Goal: Information Seeking & Learning: Compare options

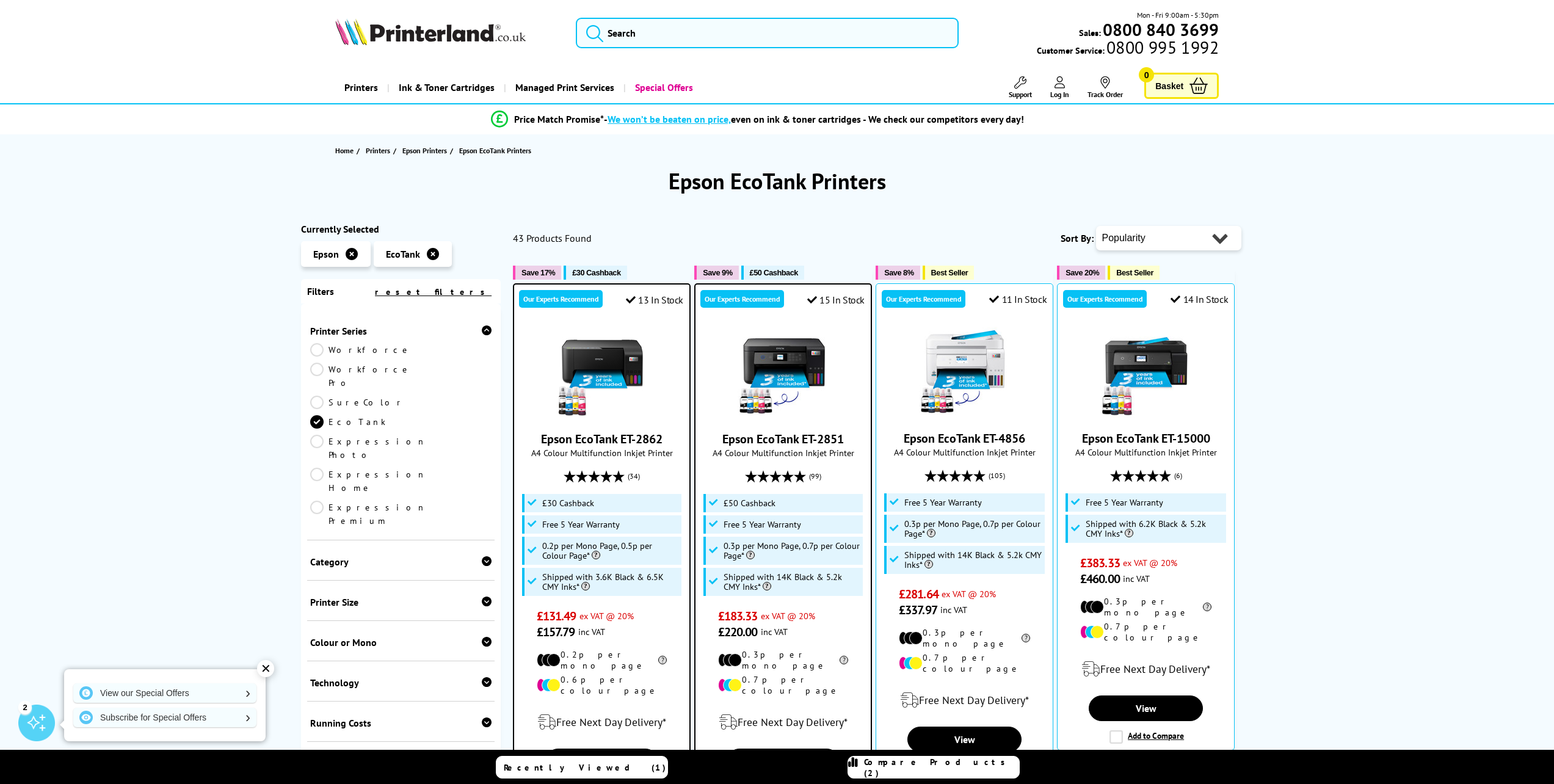
select select "Price Descending"
click option "Price - High to Low" at bounding box center [0, 0] width 0 height 0
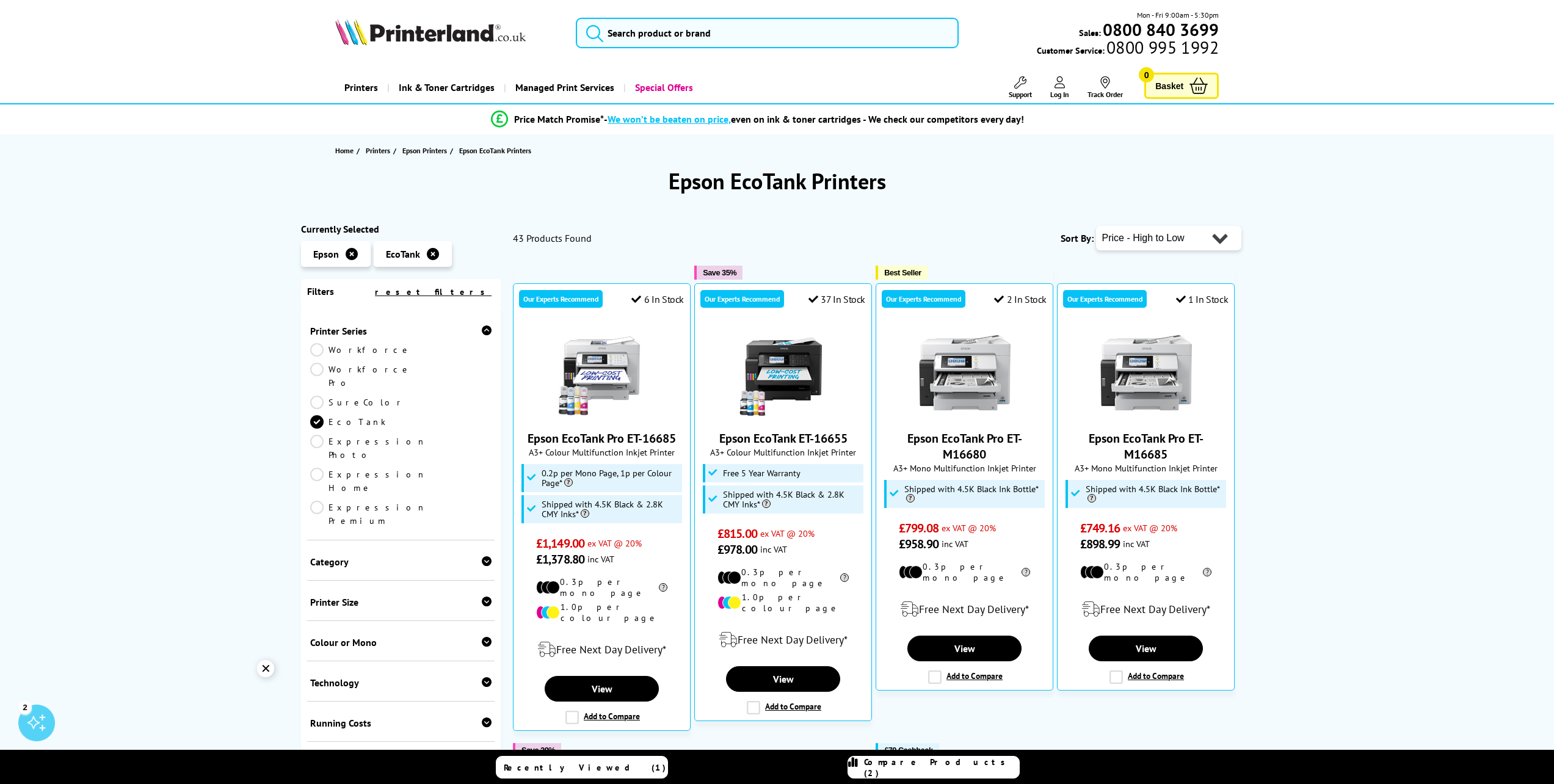
select select "Price Ascending"
click option "Price - Low to High" at bounding box center [0, 0] width 0 height 0
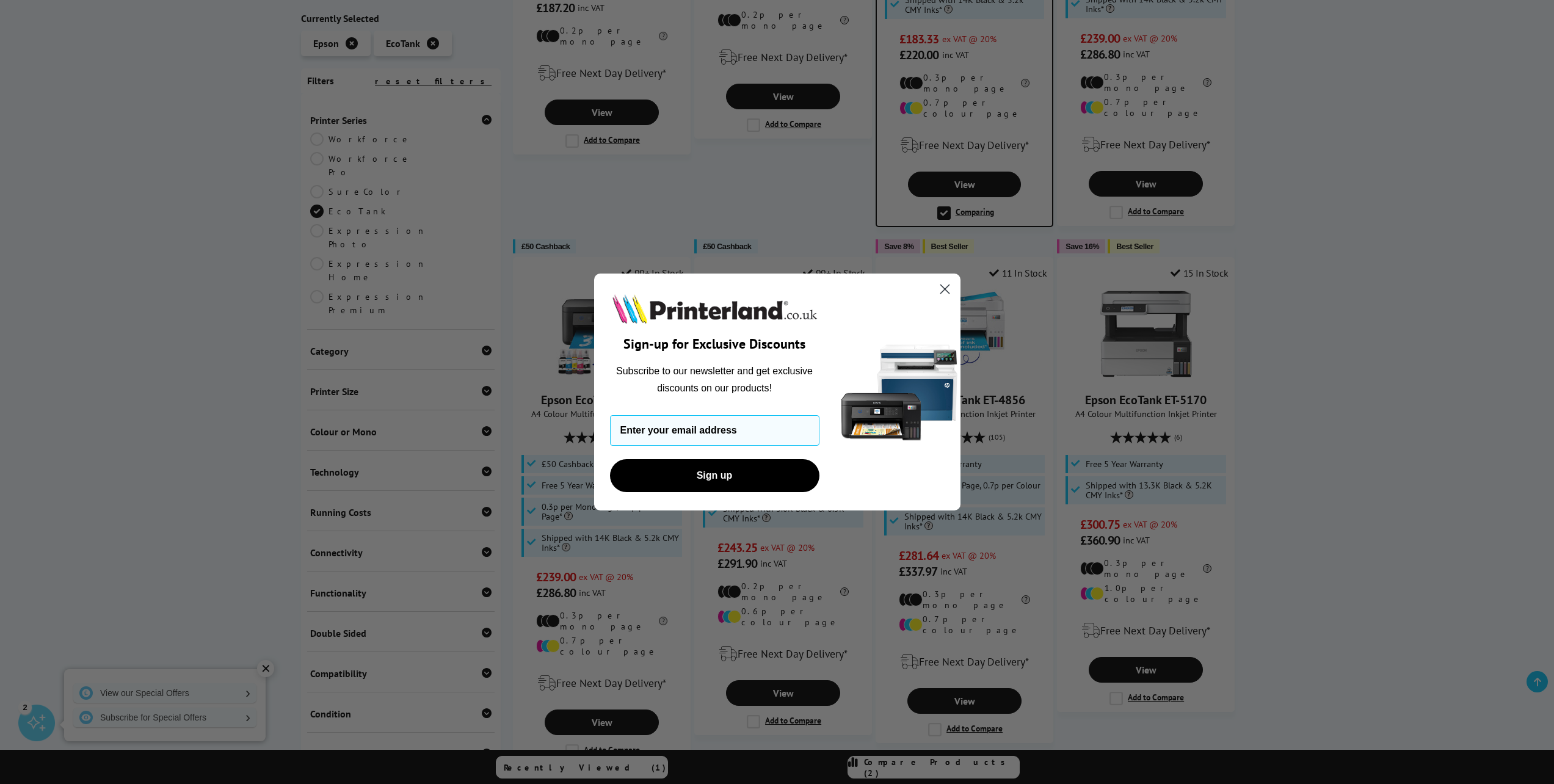
scroll to position [1117, 0]
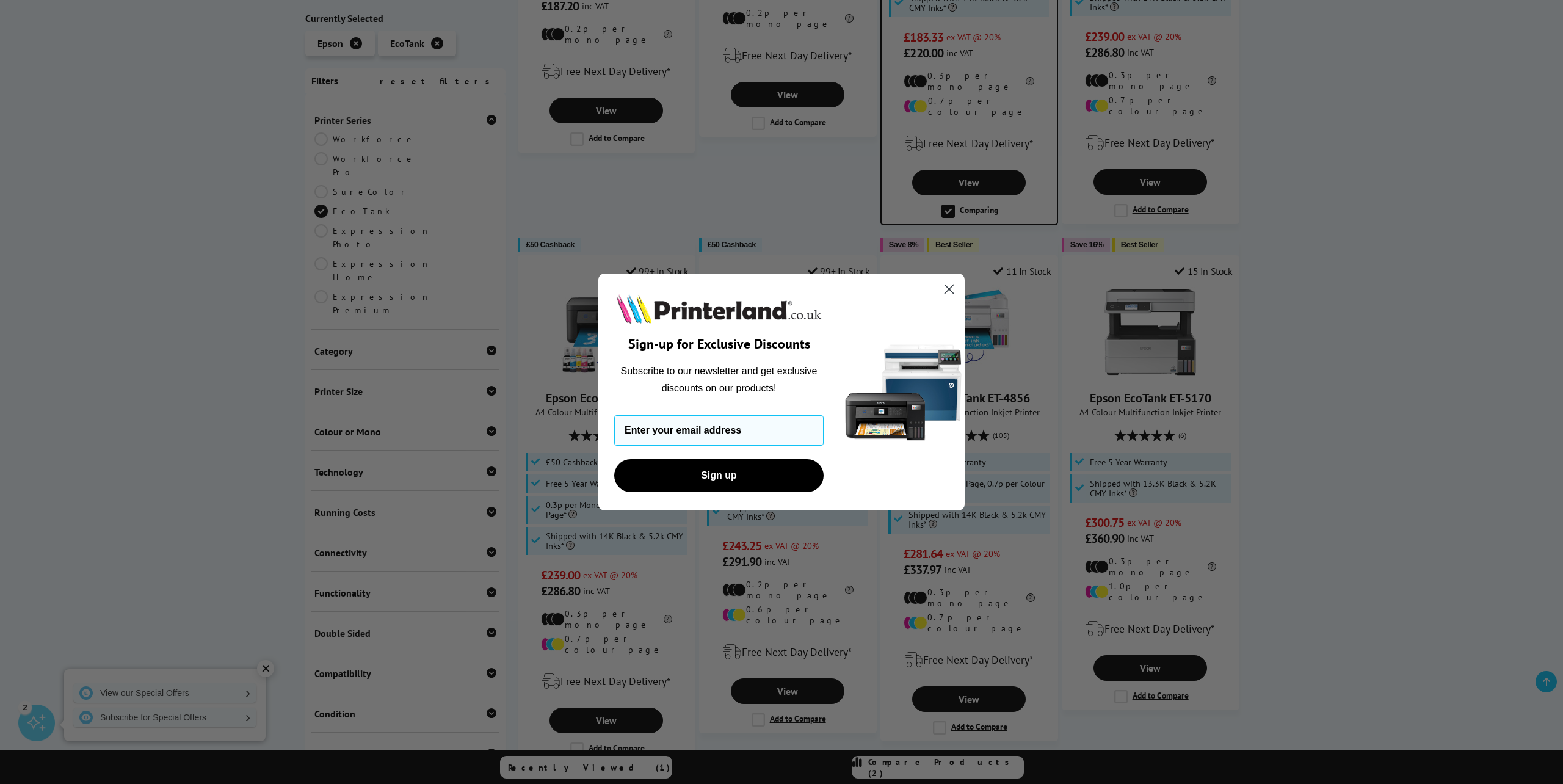
click at [950, 290] on icon "Close dialog" at bounding box center [949, 289] width 9 height 9
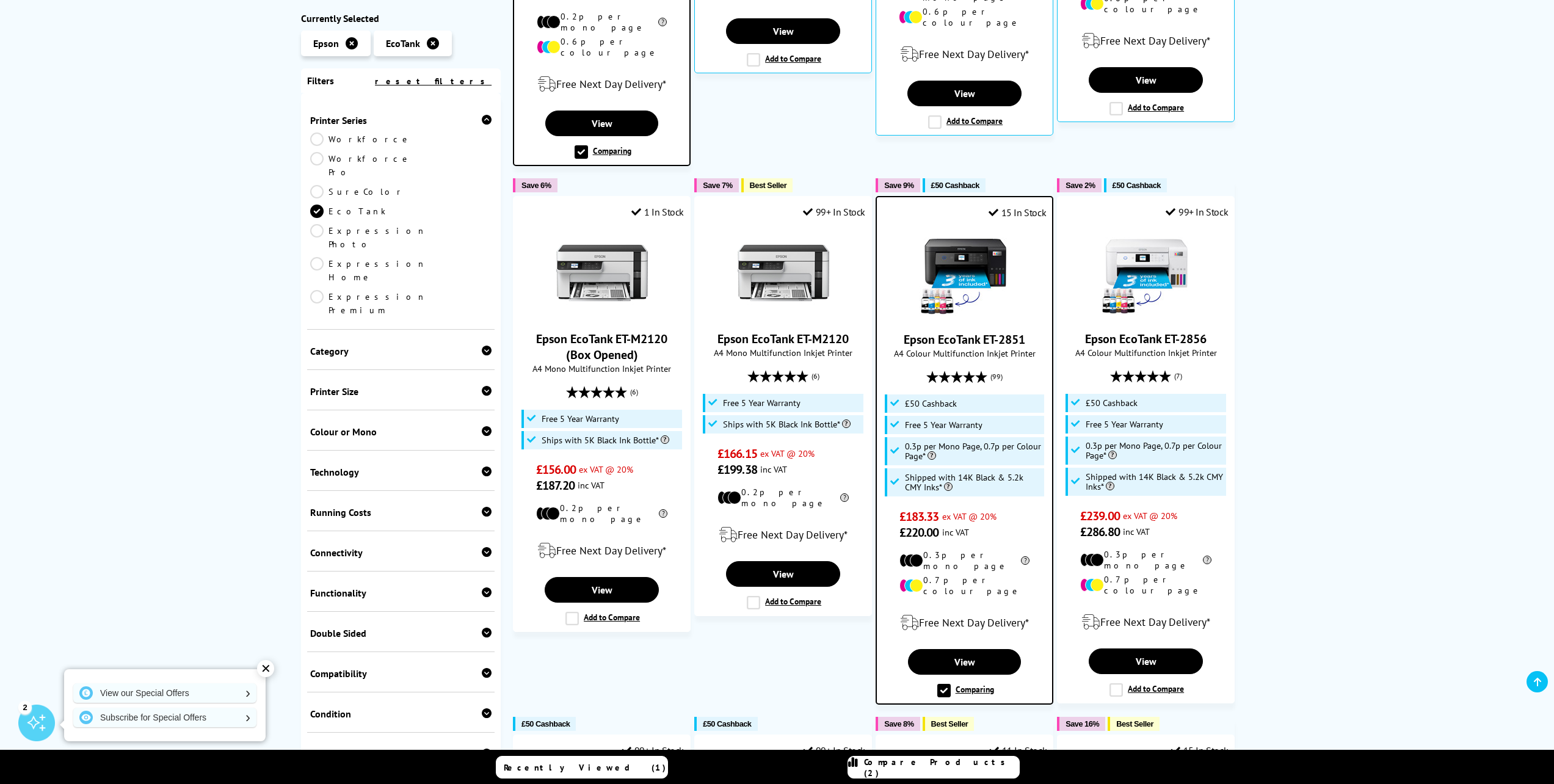
scroll to position [629, 0]
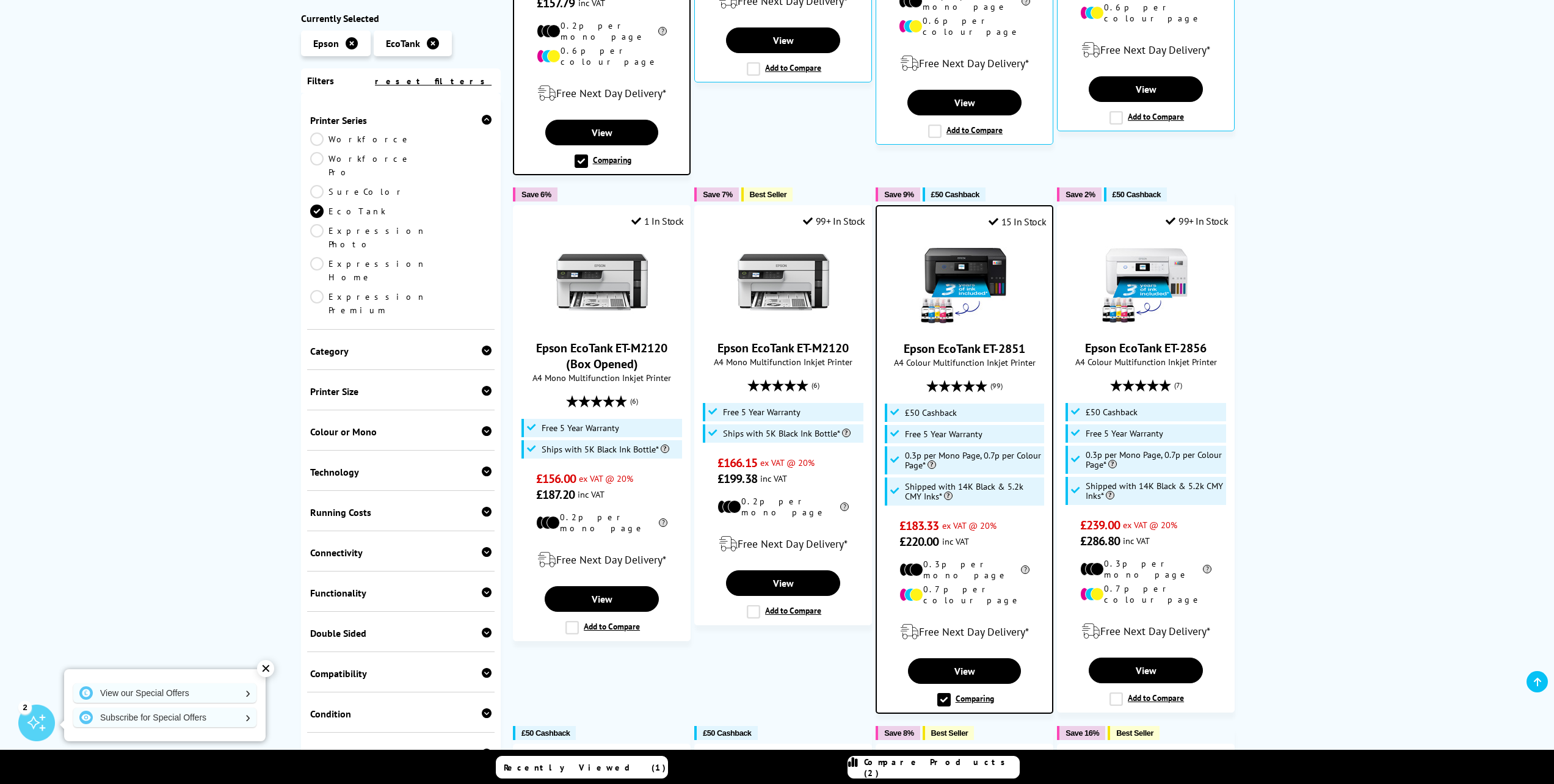
click at [992, 308] on img at bounding box center [965, 283] width 92 height 92
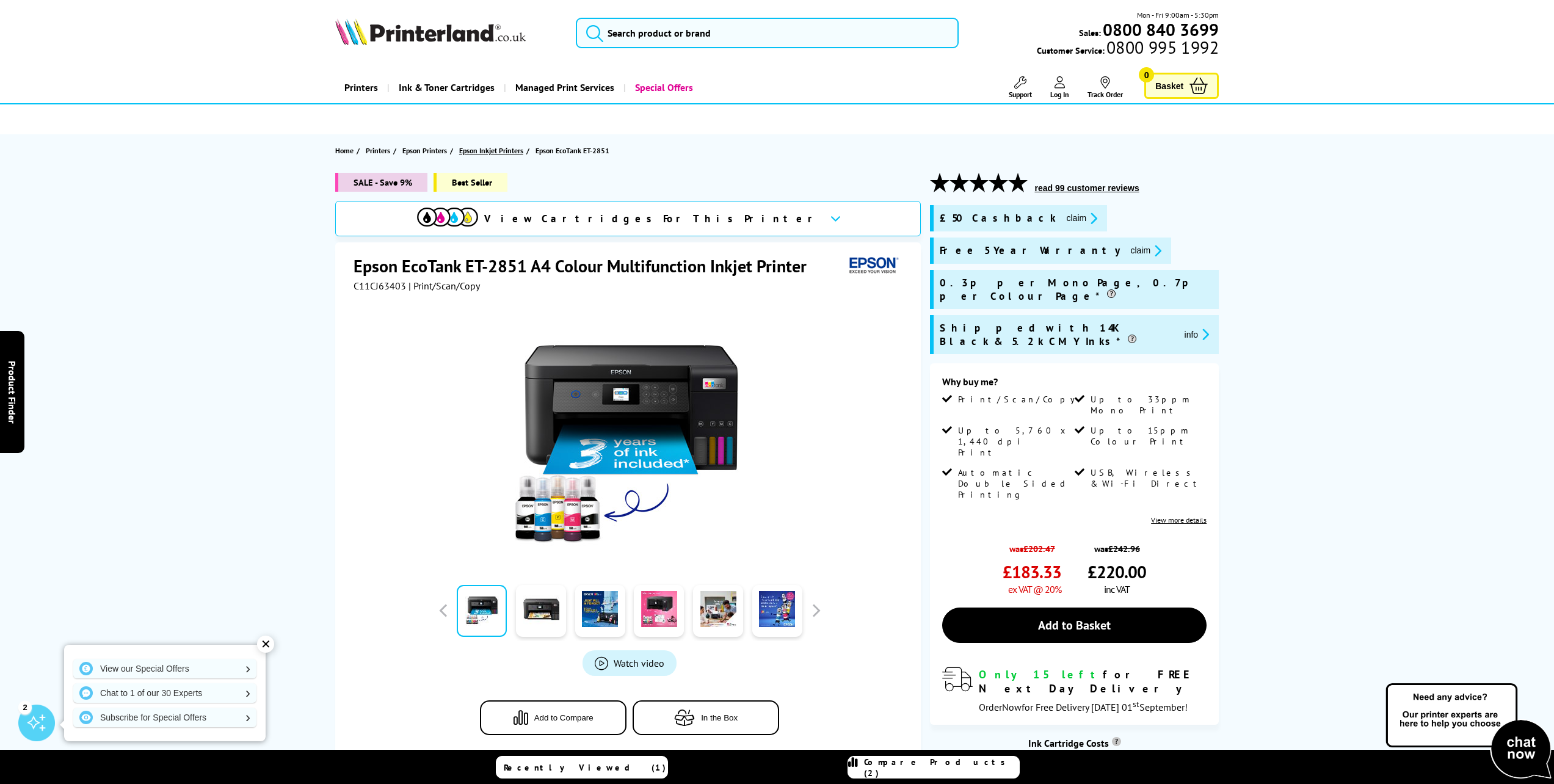
click at [480, 153] on span "Epson Inkjet Printers" at bounding box center [492, 150] width 64 height 13
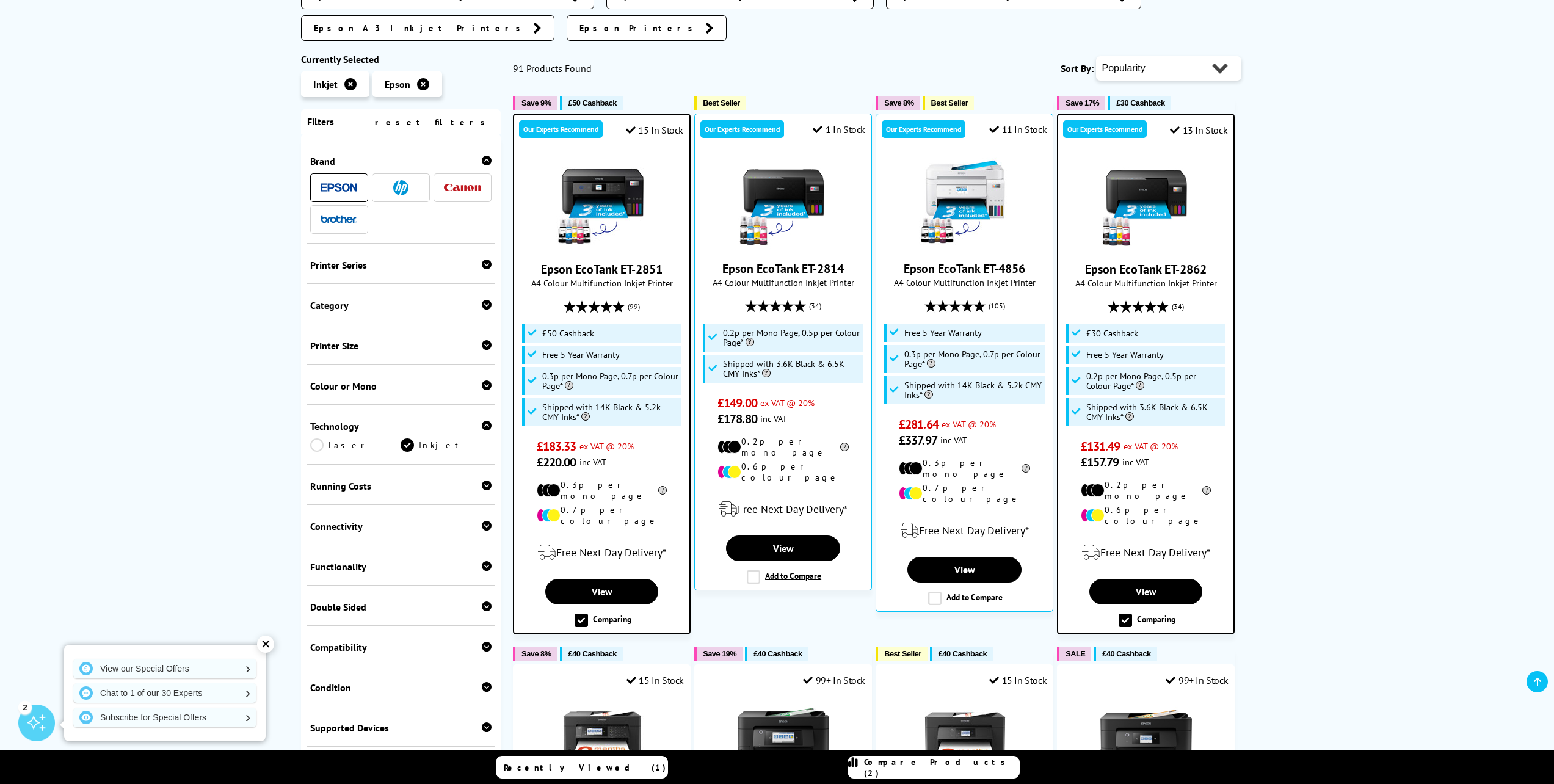
scroll to position [230, 0]
click at [608, 578] on link "View" at bounding box center [602, 591] width 113 height 25
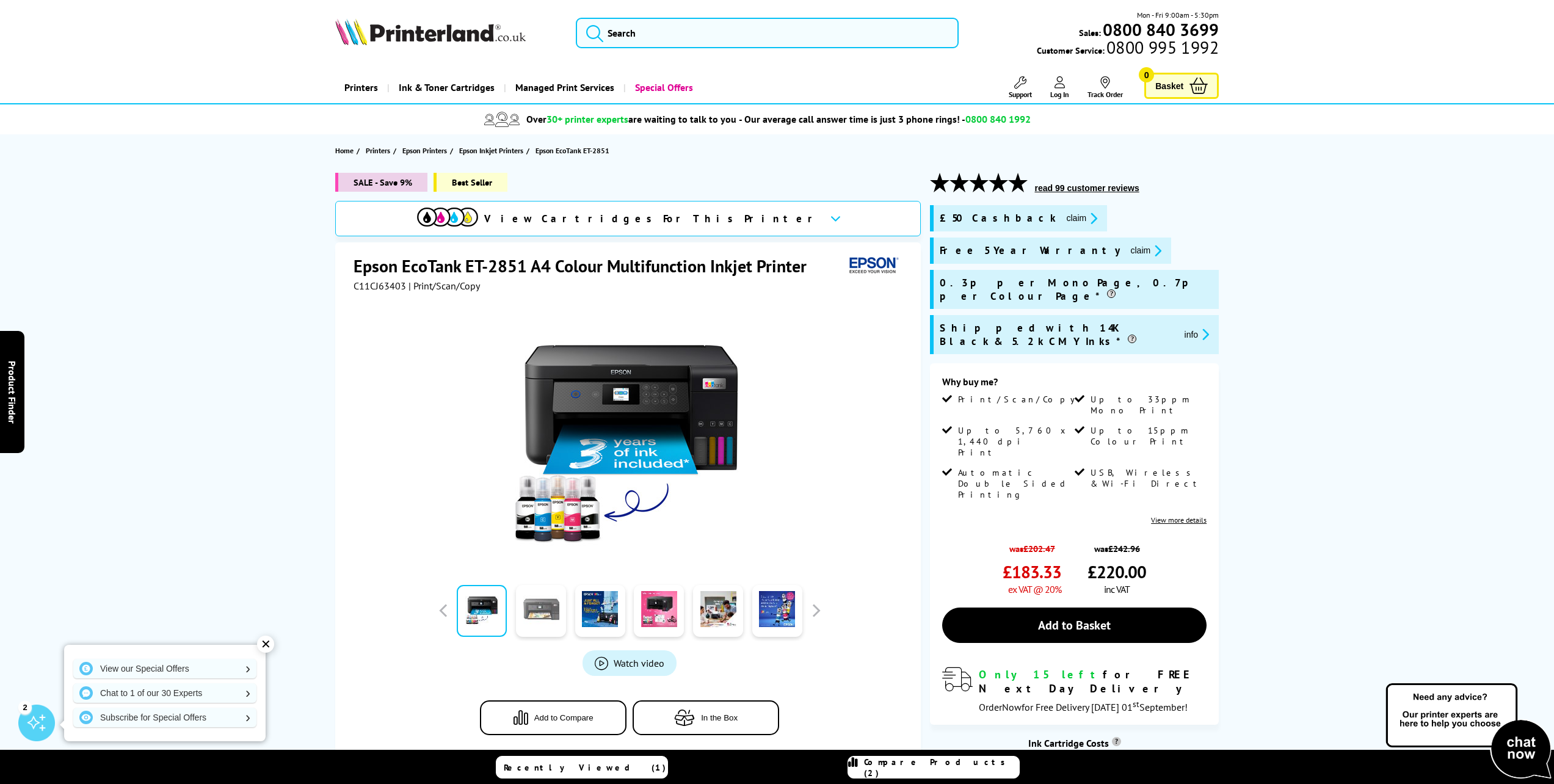
click at [549, 606] on link at bounding box center [541, 610] width 50 height 52
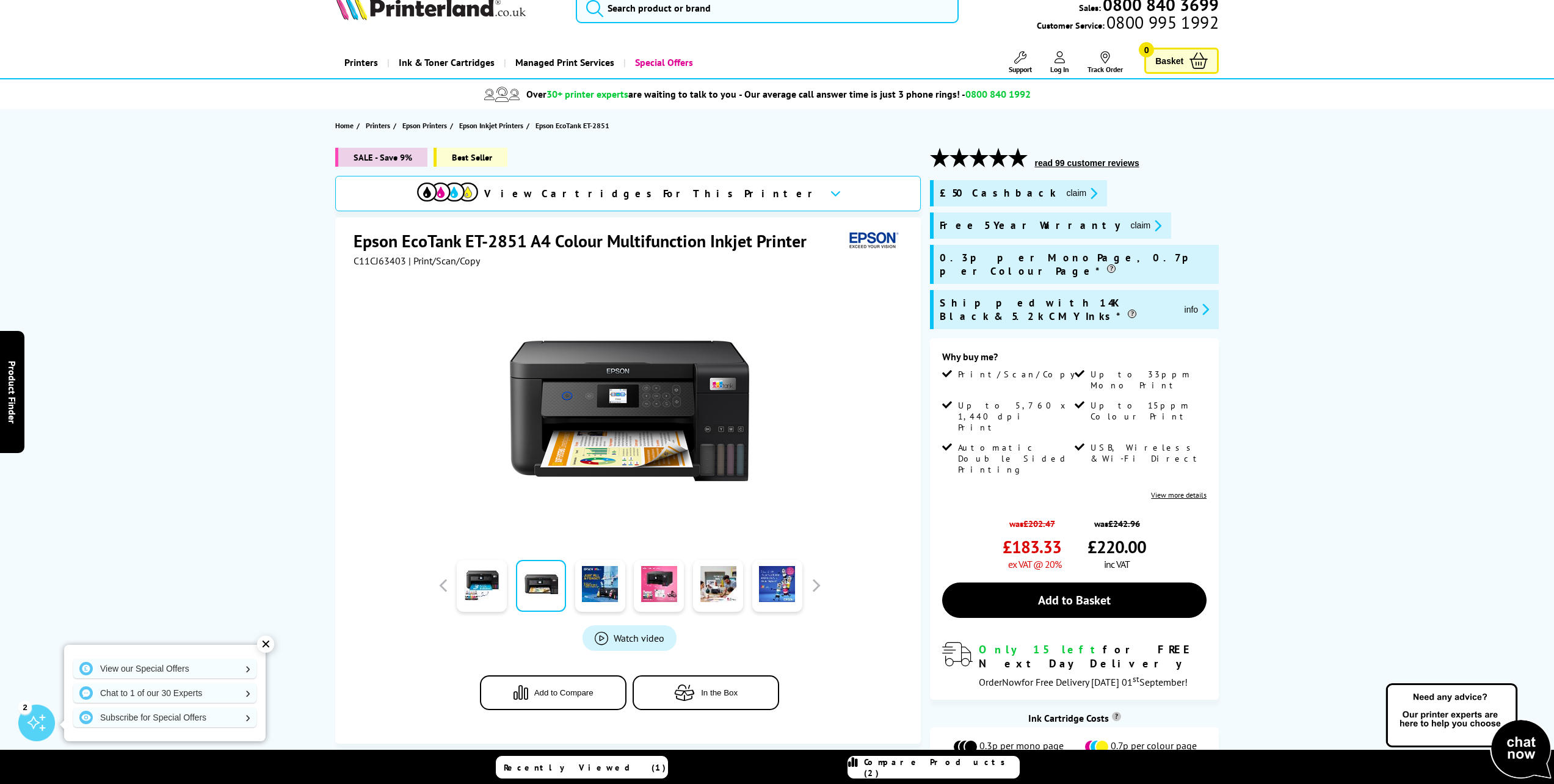
scroll to position [23, 0]
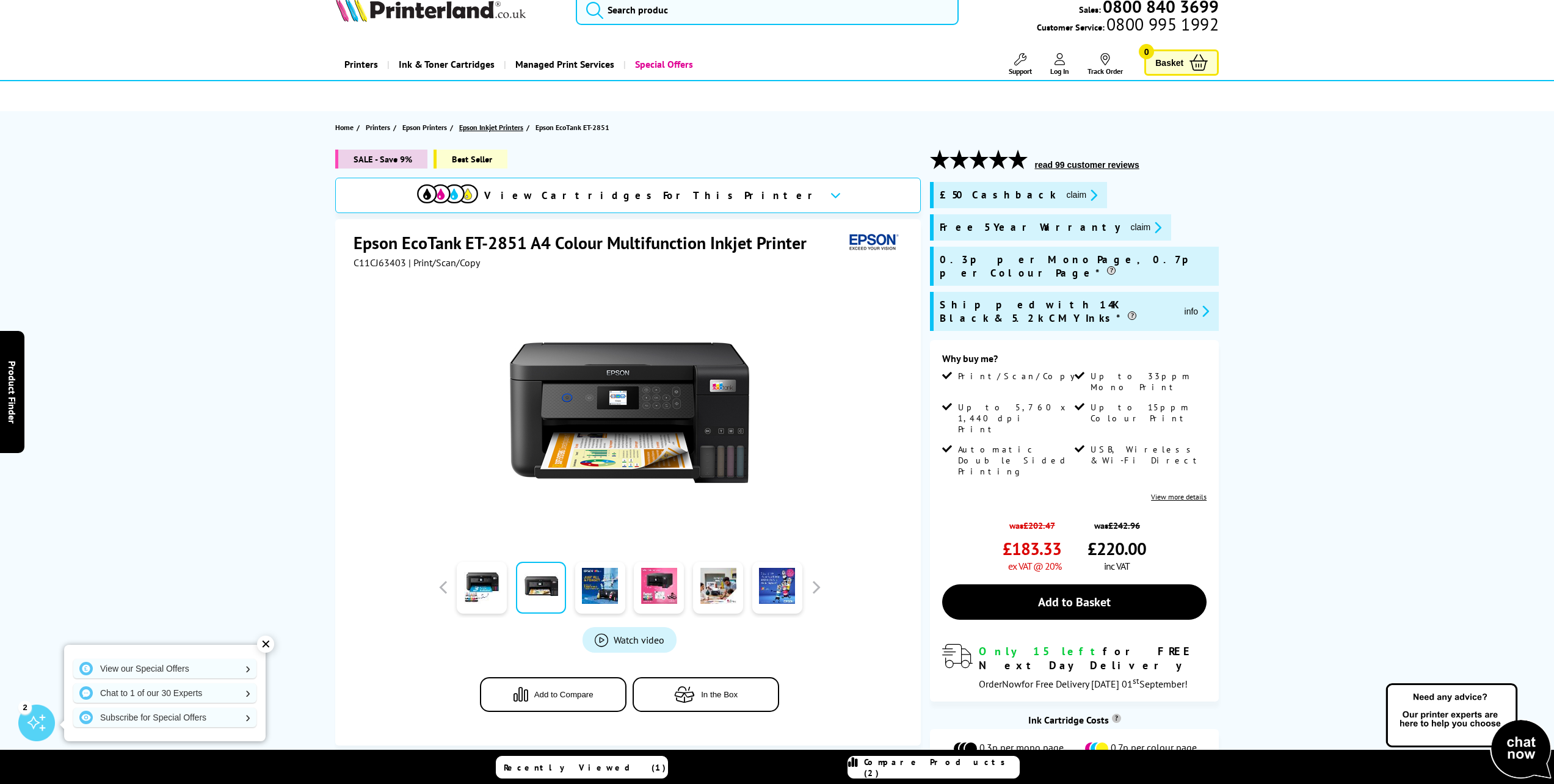
click at [501, 128] on span "Epson Inkjet Printers" at bounding box center [492, 127] width 64 height 13
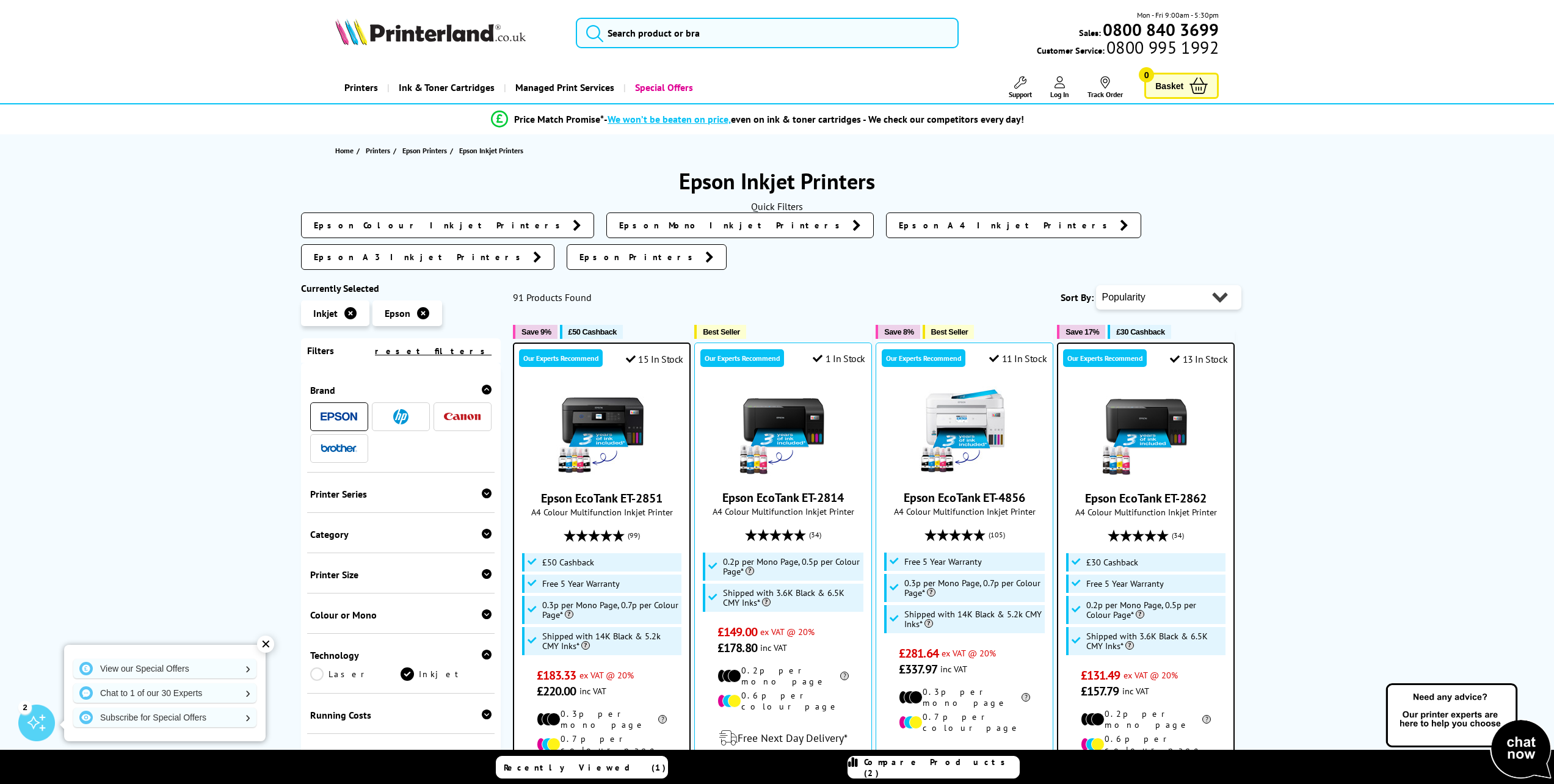
click at [350, 409] on span at bounding box center [339, 416] width 37 height 15
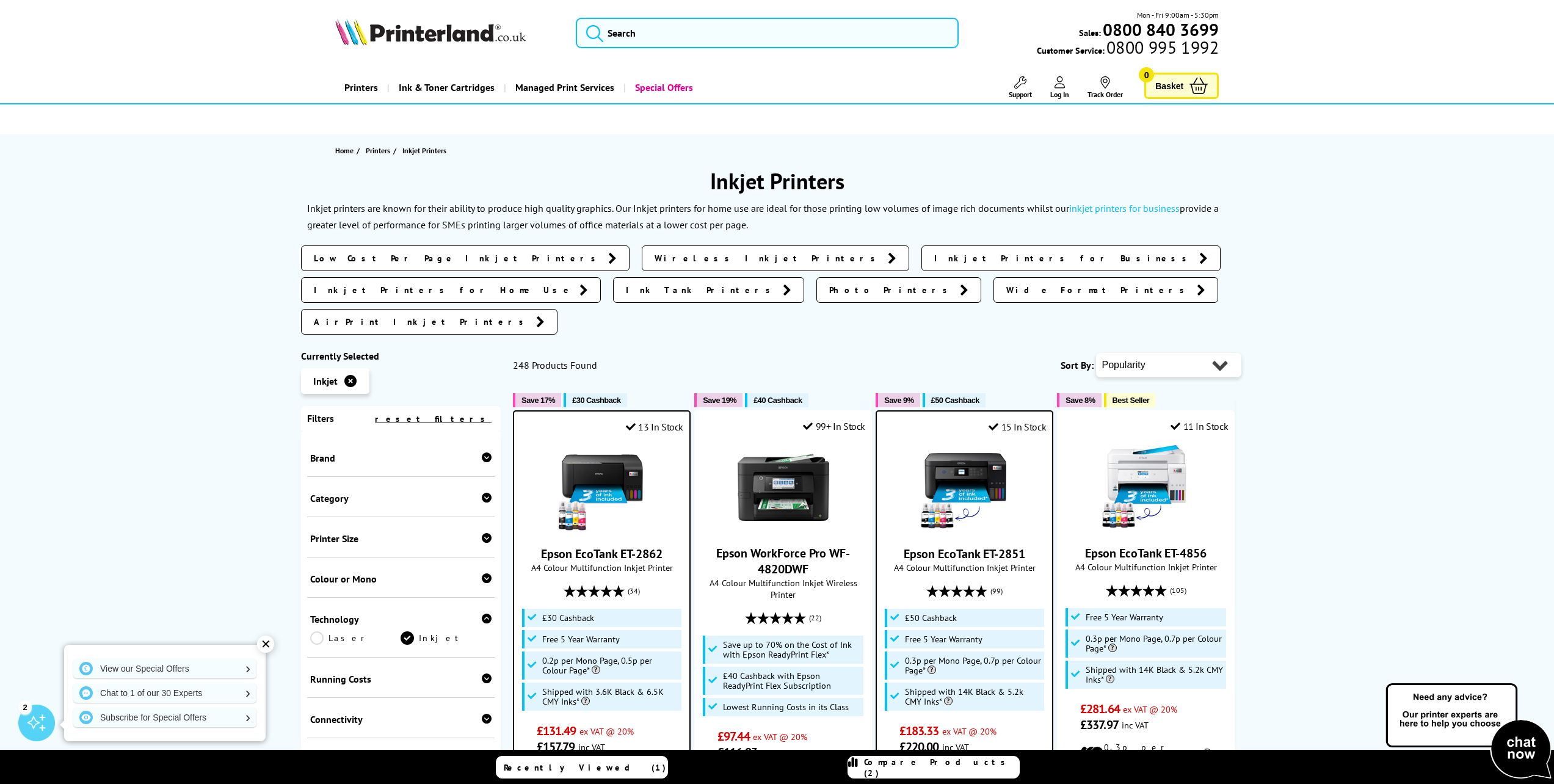
click at [482, 453] on icon at bounding box center [486, 457] width 10 height 10
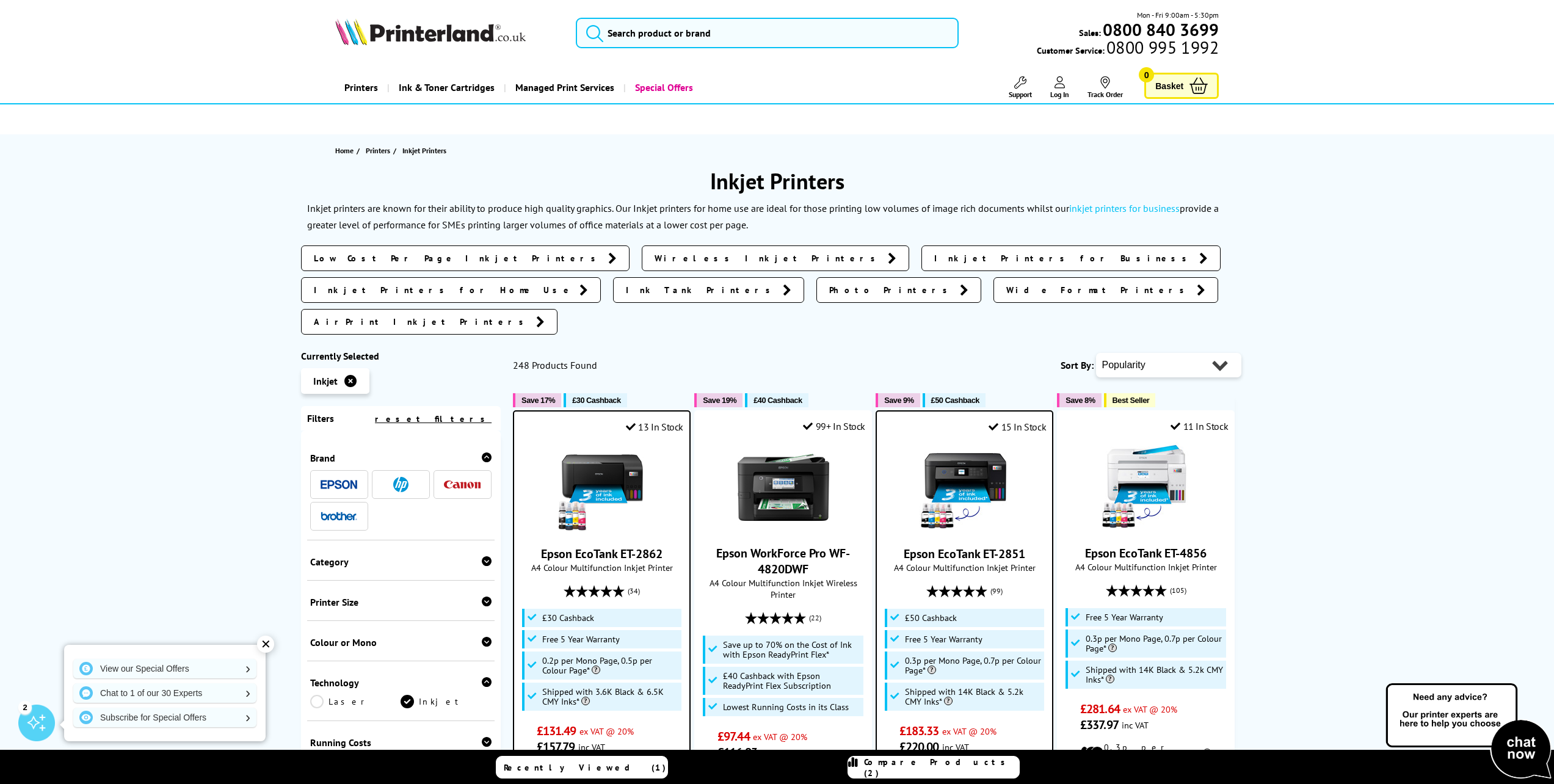
click at [349, 480] on img at bounding box center [339, 485] width 37 height 9
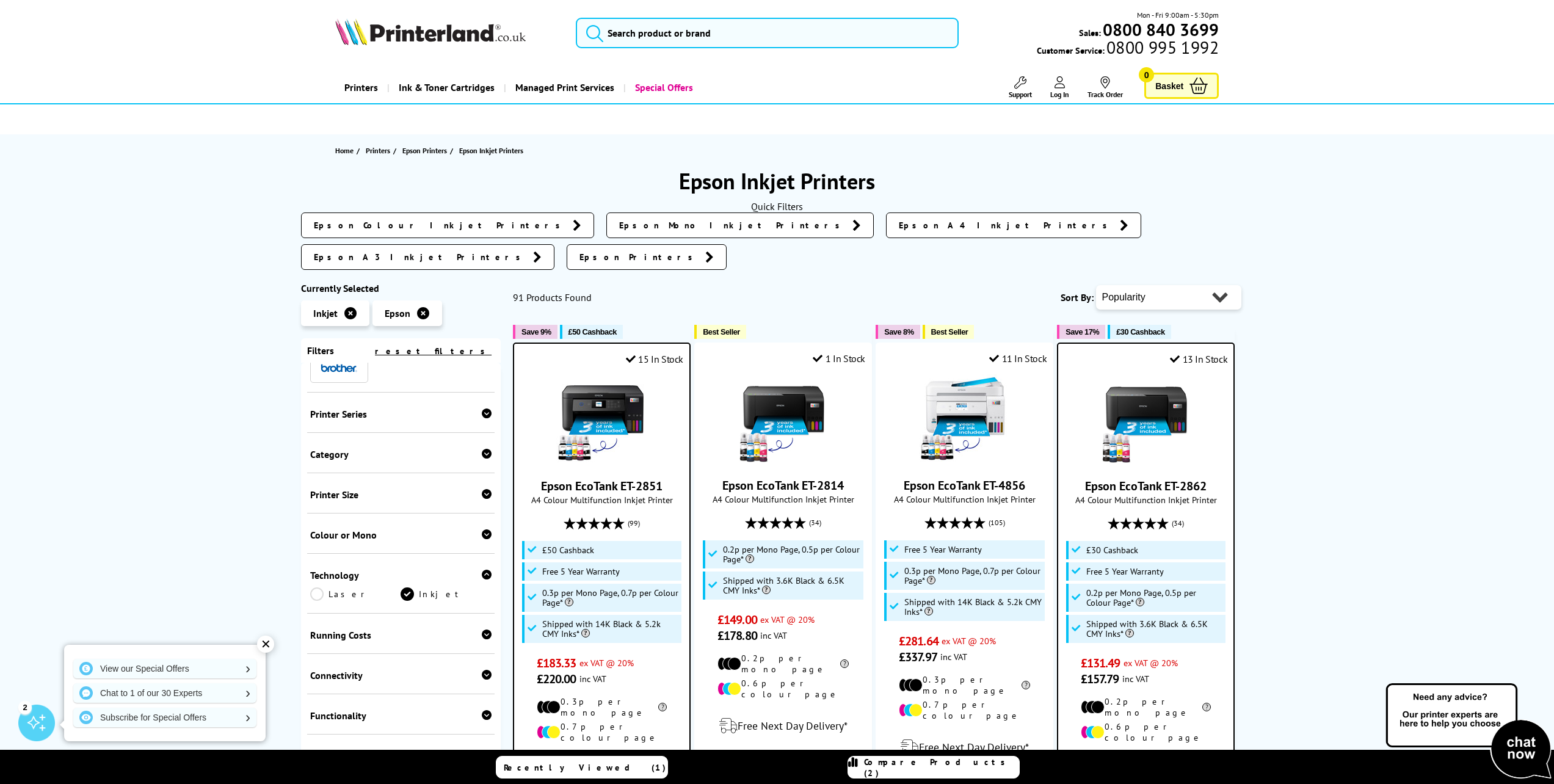
scroll to position [97, 0]
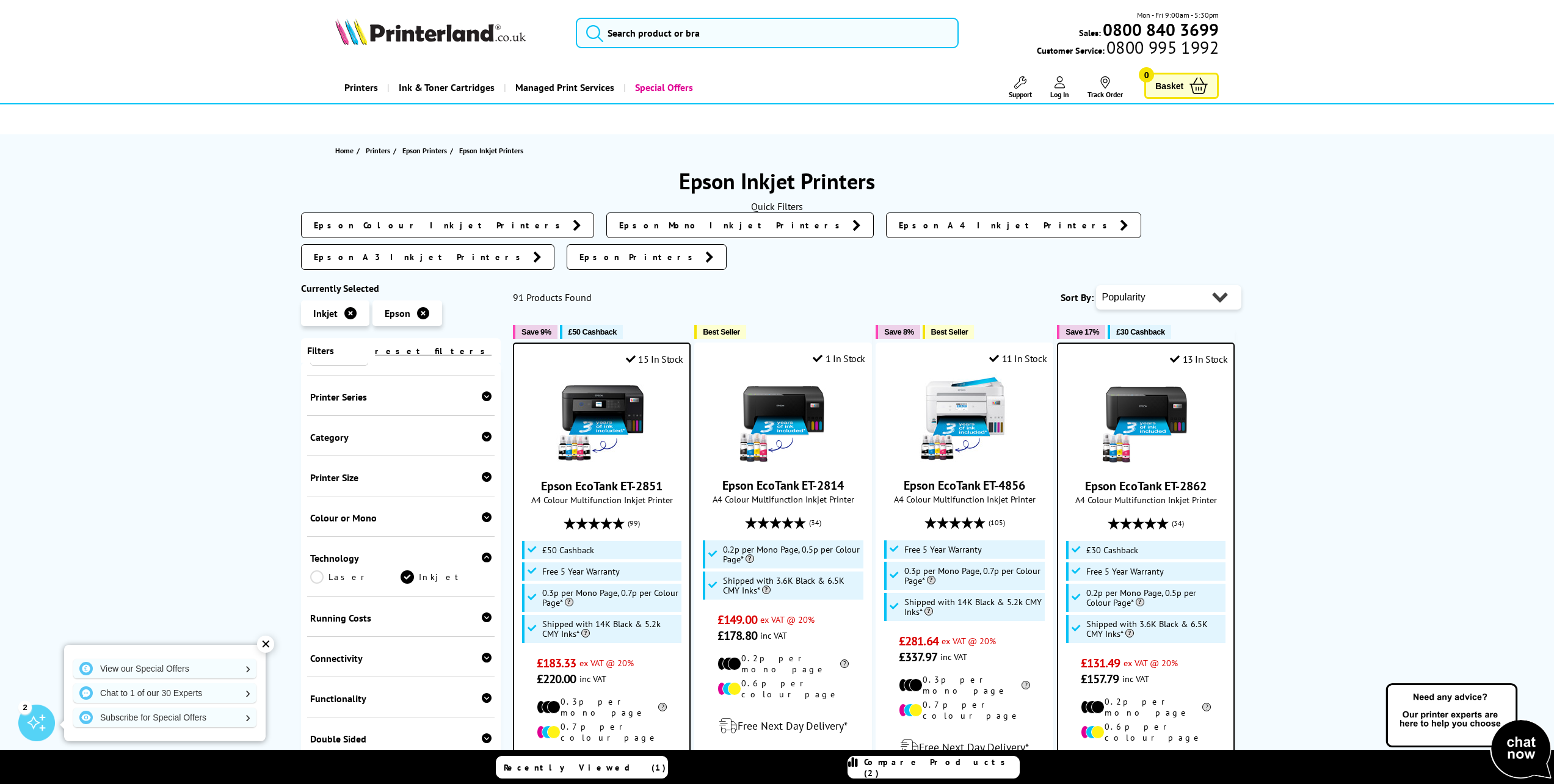
click at [482, 472] on icon at bounding box center [486, 477] width 10 height 10
click at [315, 509] on link "A4" at bounding box center [356, 516] width 91 height 13
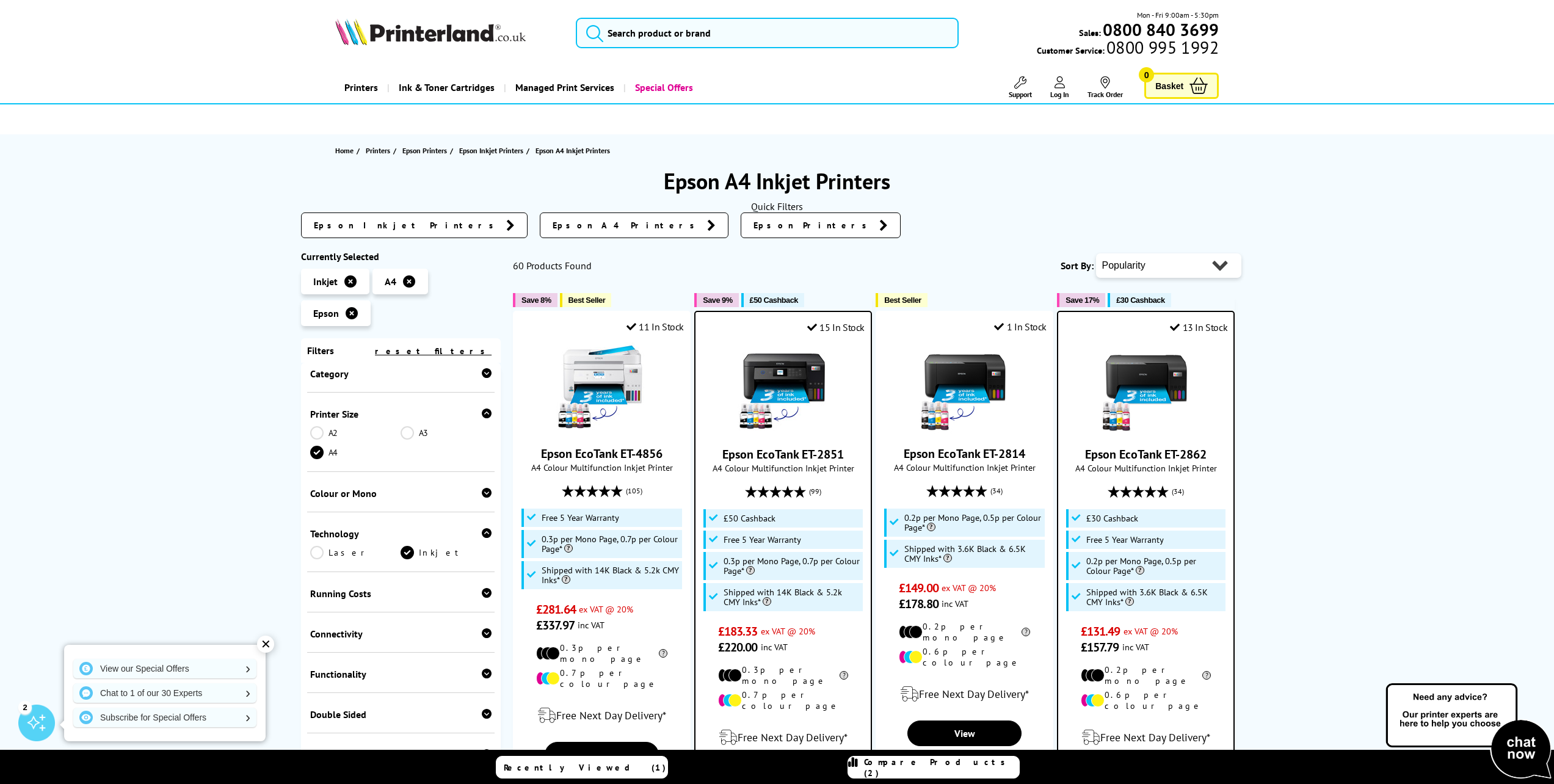
select select "Price Ascending"
click option "Price - Low to High" at bounding box center [0, 0] width 0 height 0
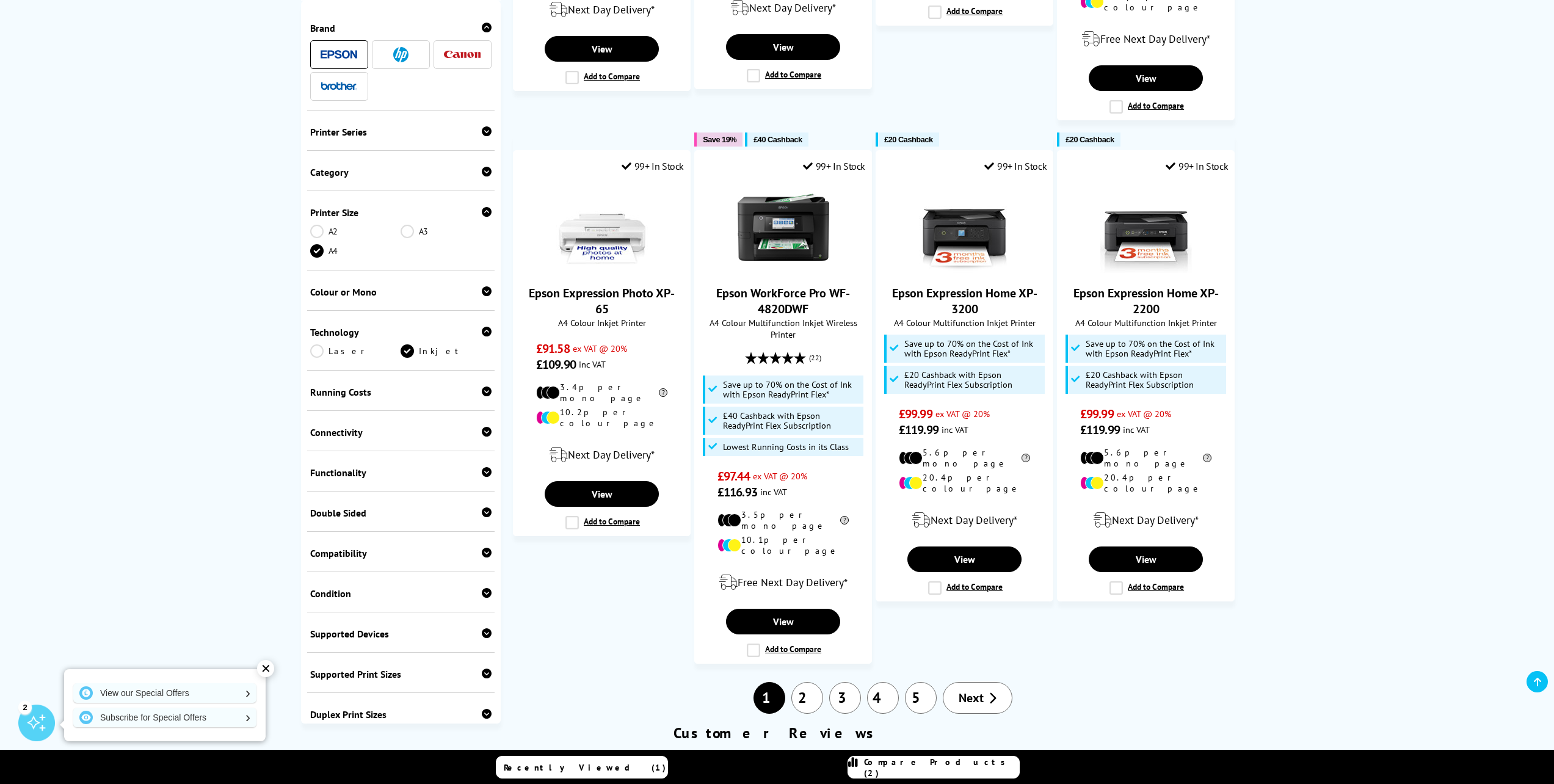
scroll to position [1164, 0]
click at [815, 681] on link "2" at bounding box center [807, 696] width 31 height 31
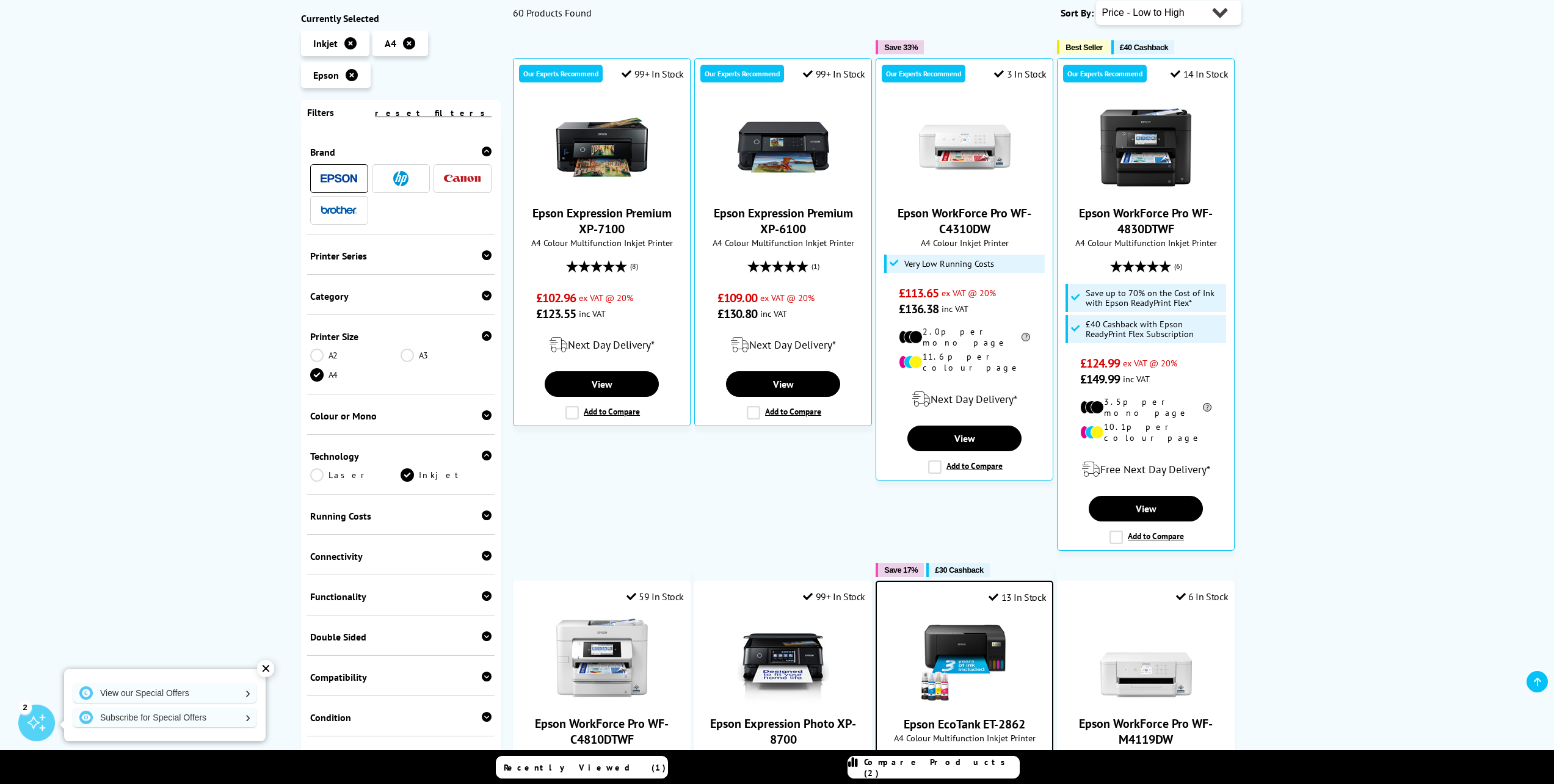
scroll to position [254, 0]
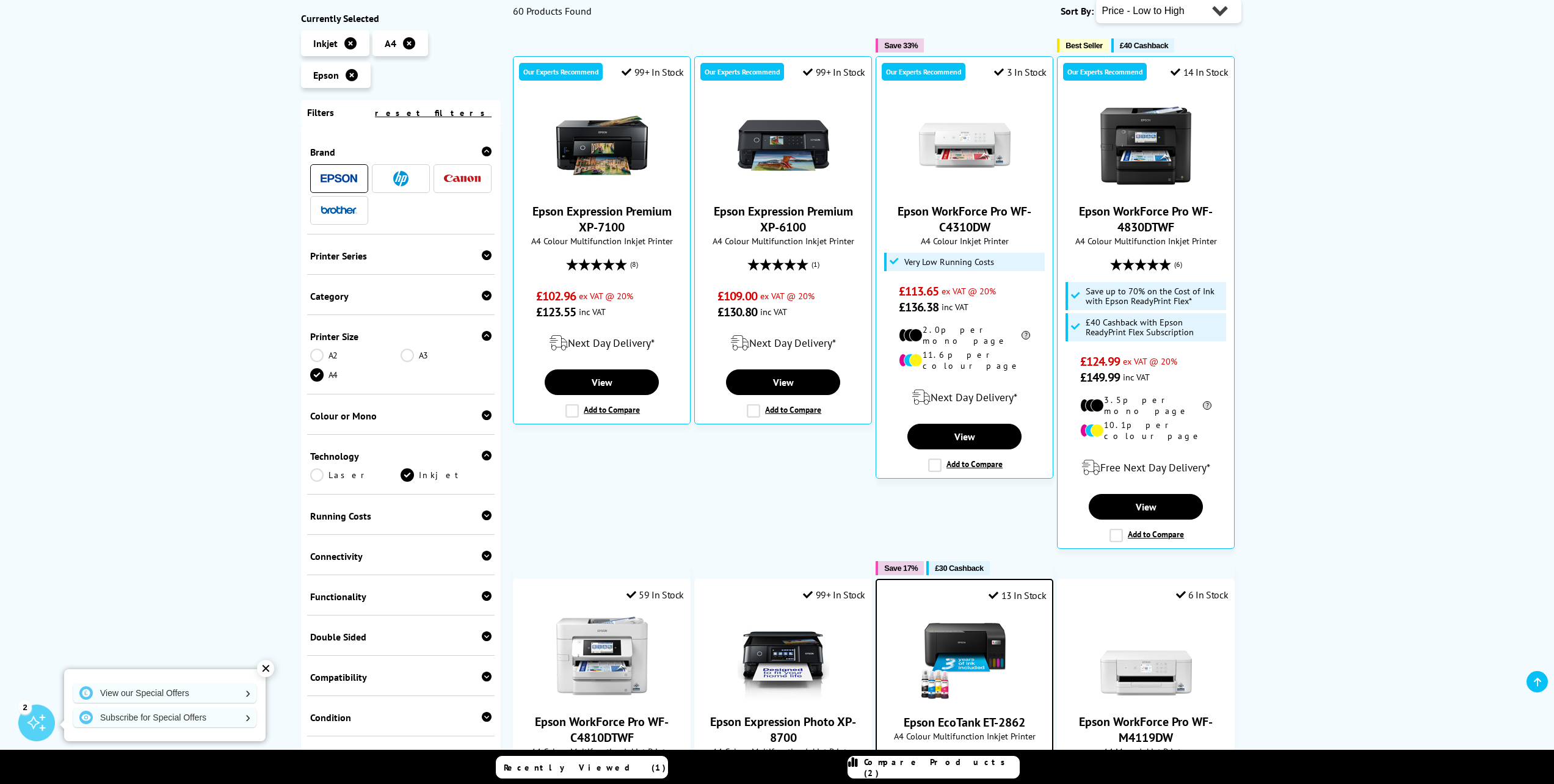
click at [482, 301] on icon at bounding box center [486, 295] width 10 height 10
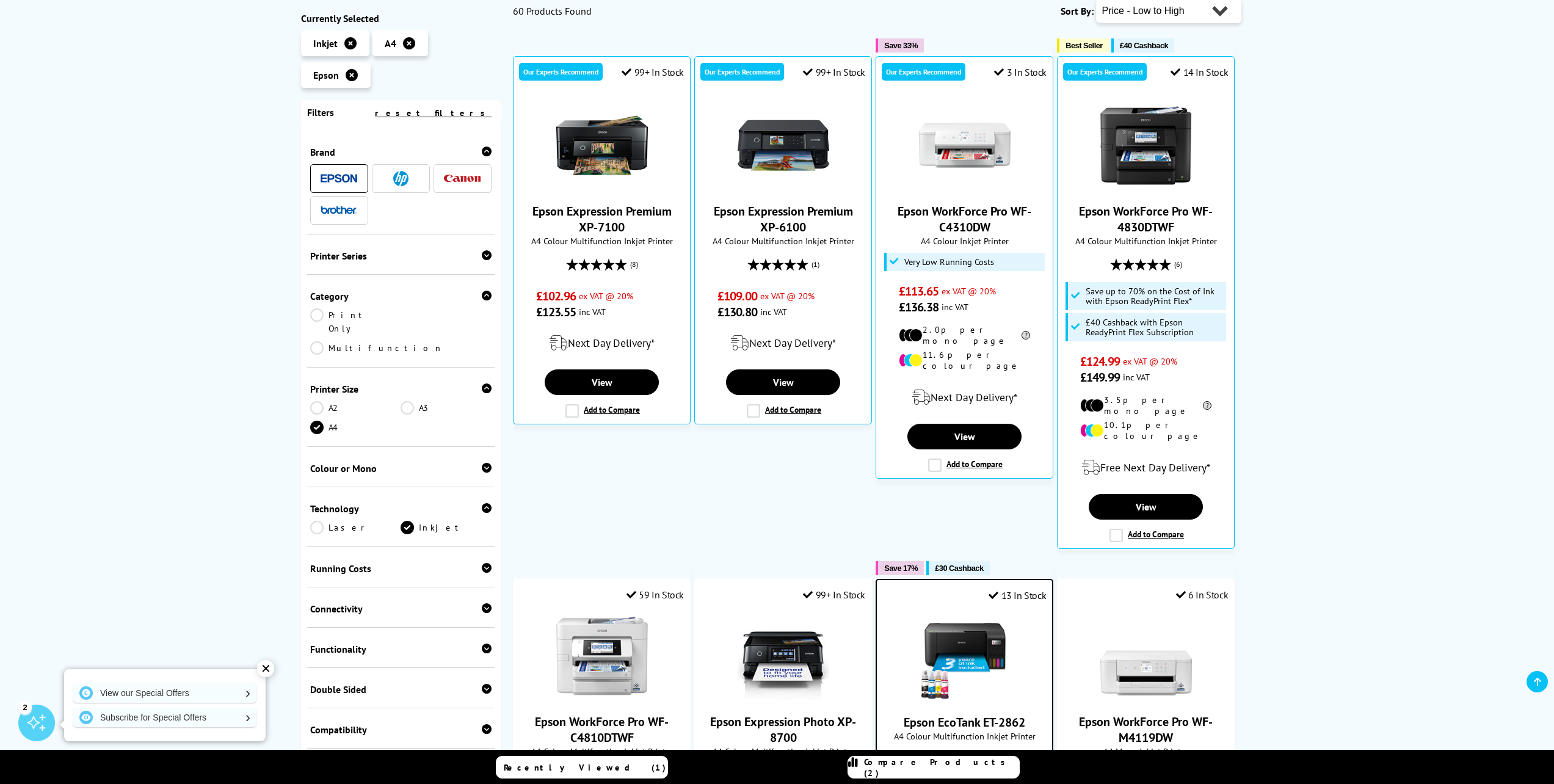
click at [409, 341] on link "Multifunction" at bounding box center [376, 348] width 133 height 13
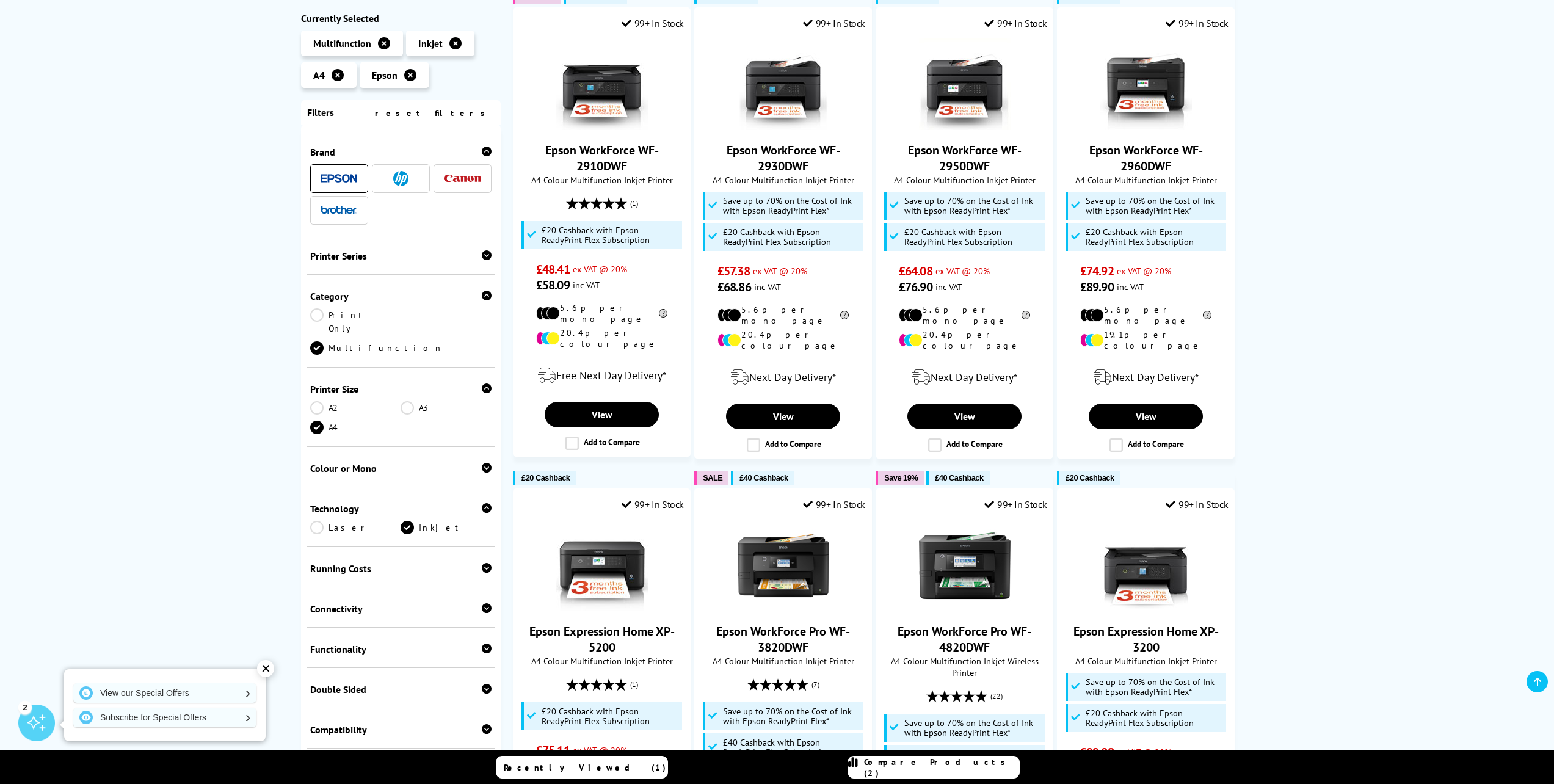
click at [482, 260] on icon at bounding box center [486, 255] width 10 height 10
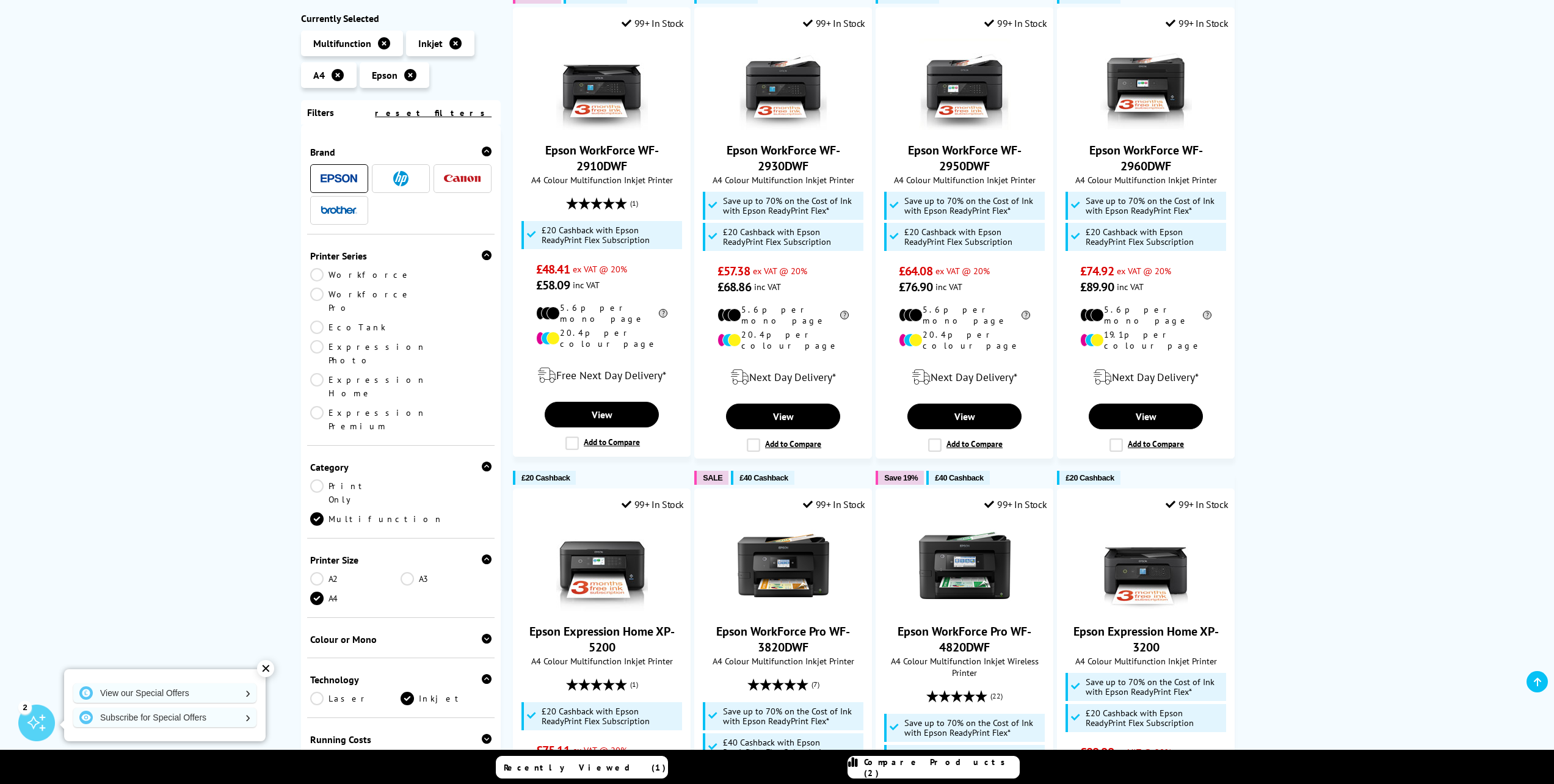
click at [320, 321] on link "EcoTank" at bounding box center [356, 327] width 91 height 13
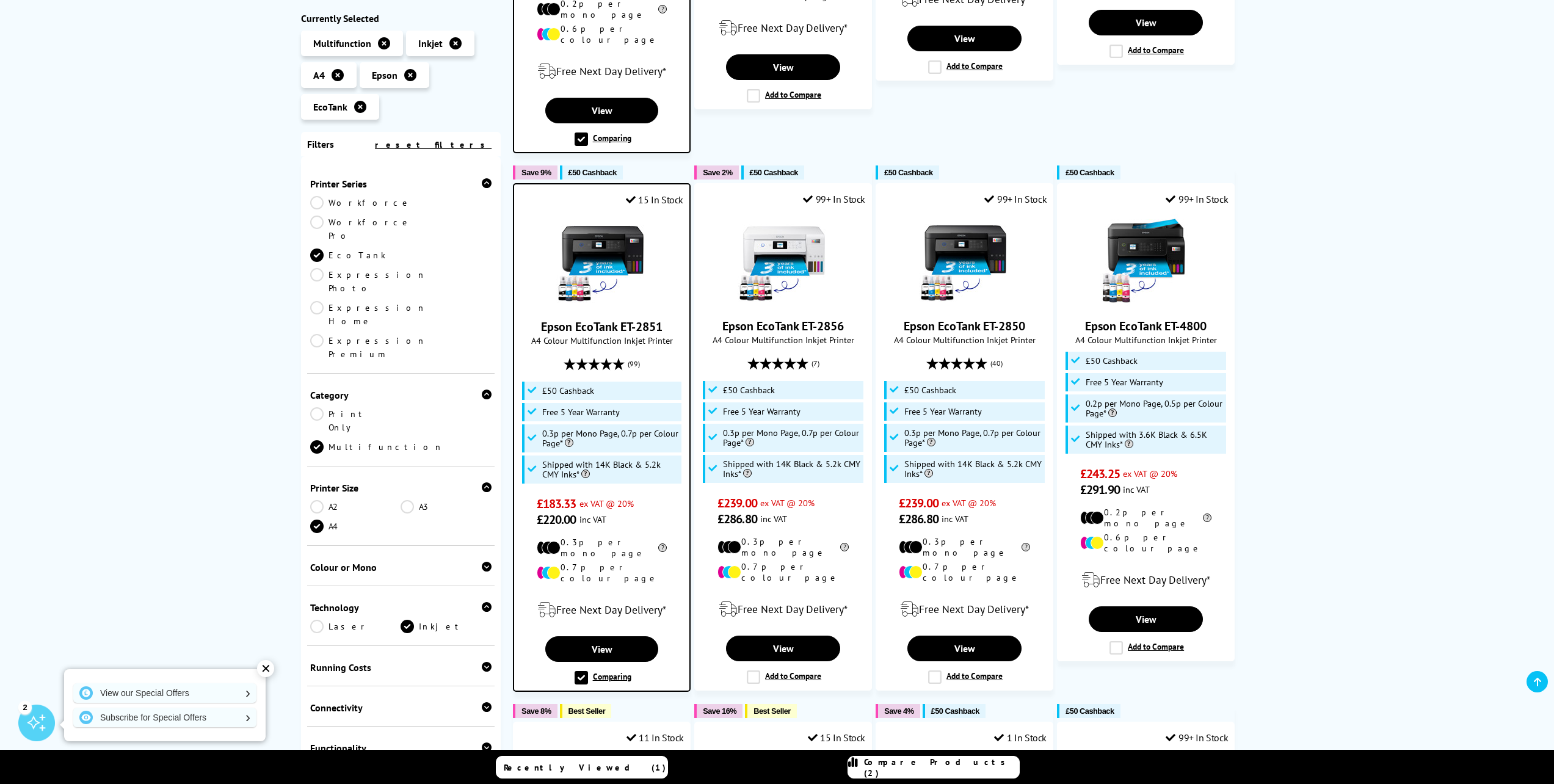
scroll to position [618, 0]
click at [930, 670] on label "Add to Compare" at bounding box center [965, 676] width 74 height 13
click at [0, 0] on input "Add to Compare" at bounding box center [0, 0] width 0 height 0
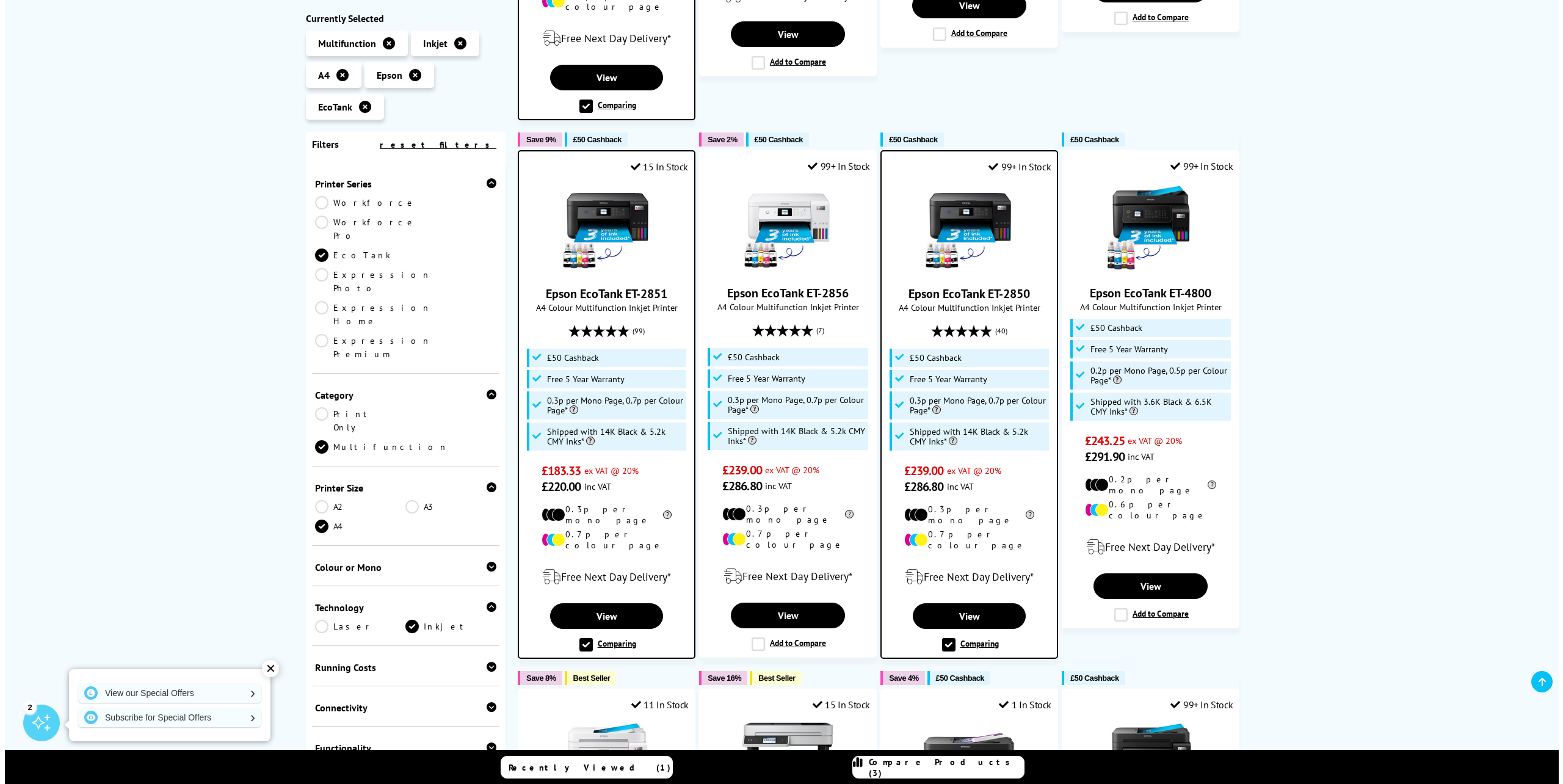
scroll to position [647, 0]
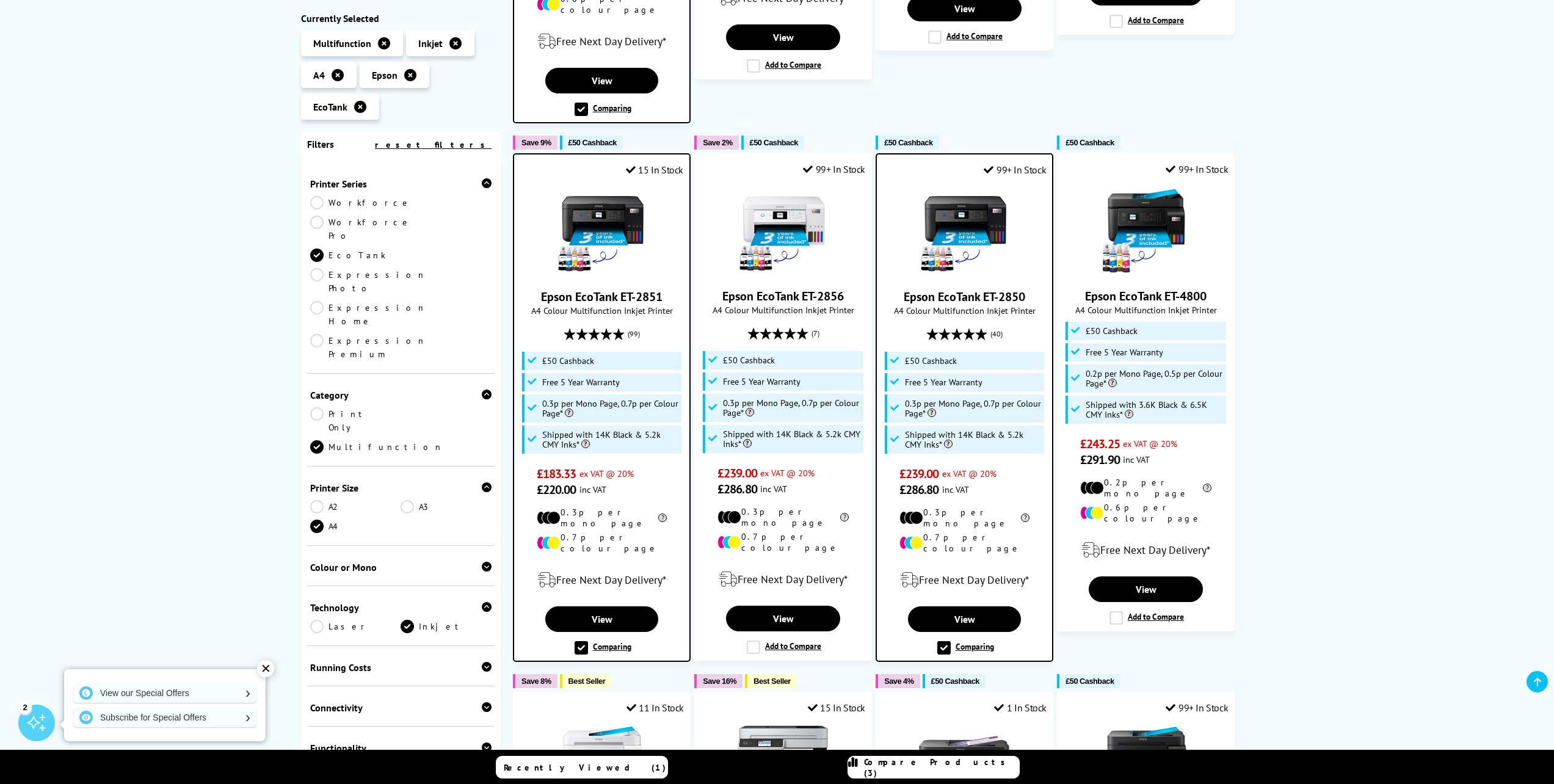
click at [932, 767] on span "Compare Products (3)" at bounding box center [942, 767] width 155 height 22
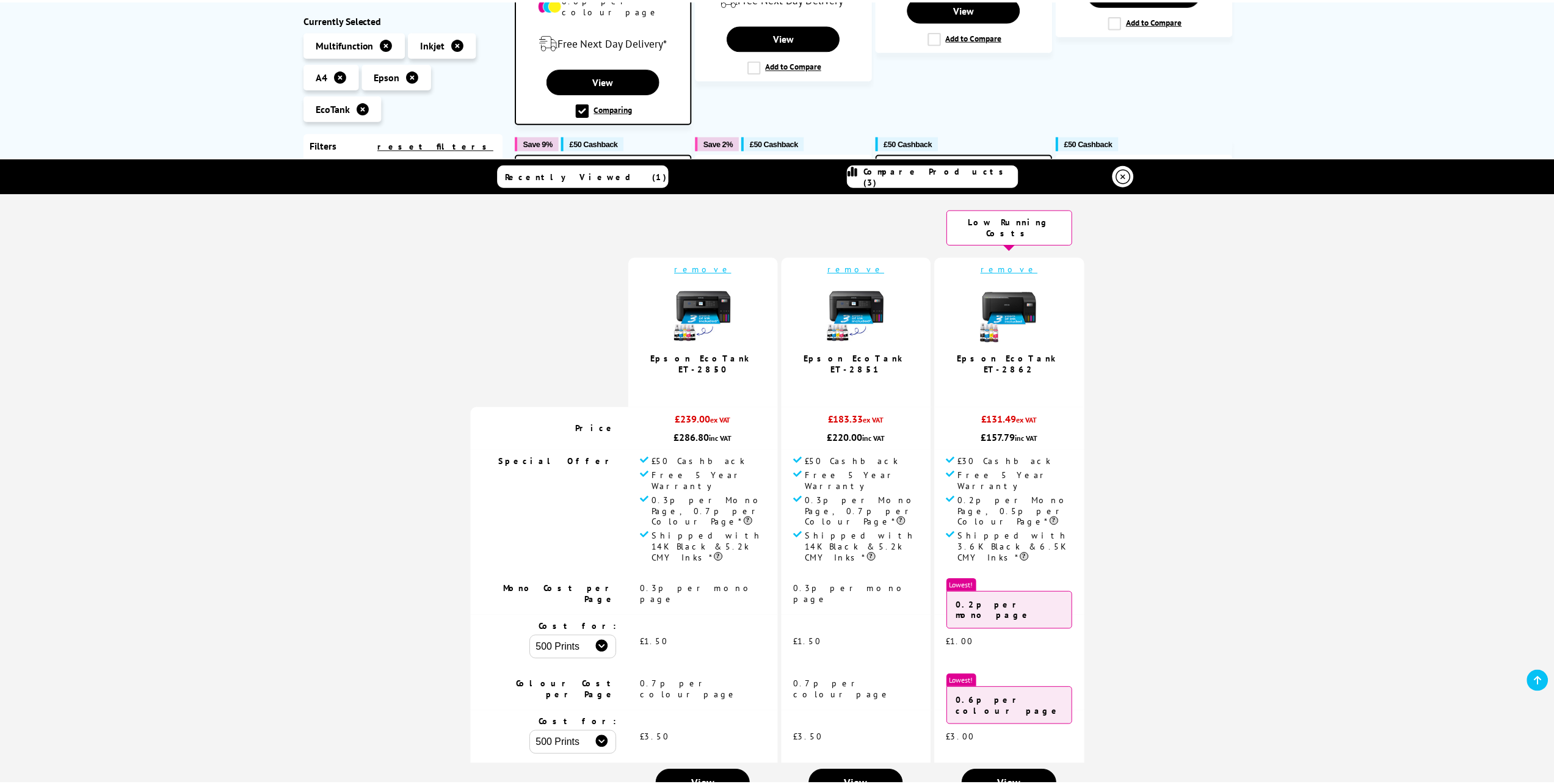
scroll to position [0, 0]
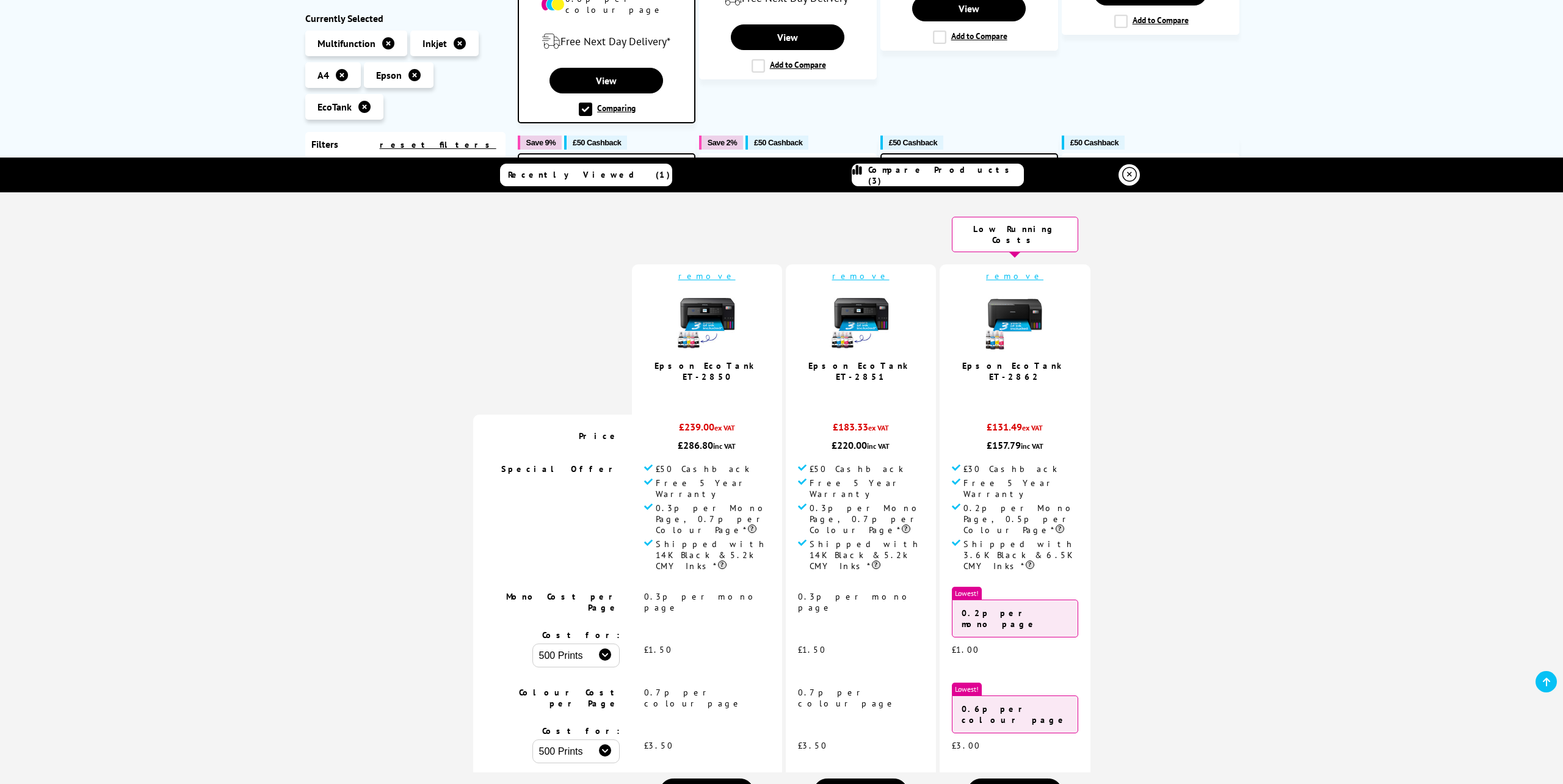
click at [1131, 175] on icon at bounding box center [1130, 175] width 15 height 15
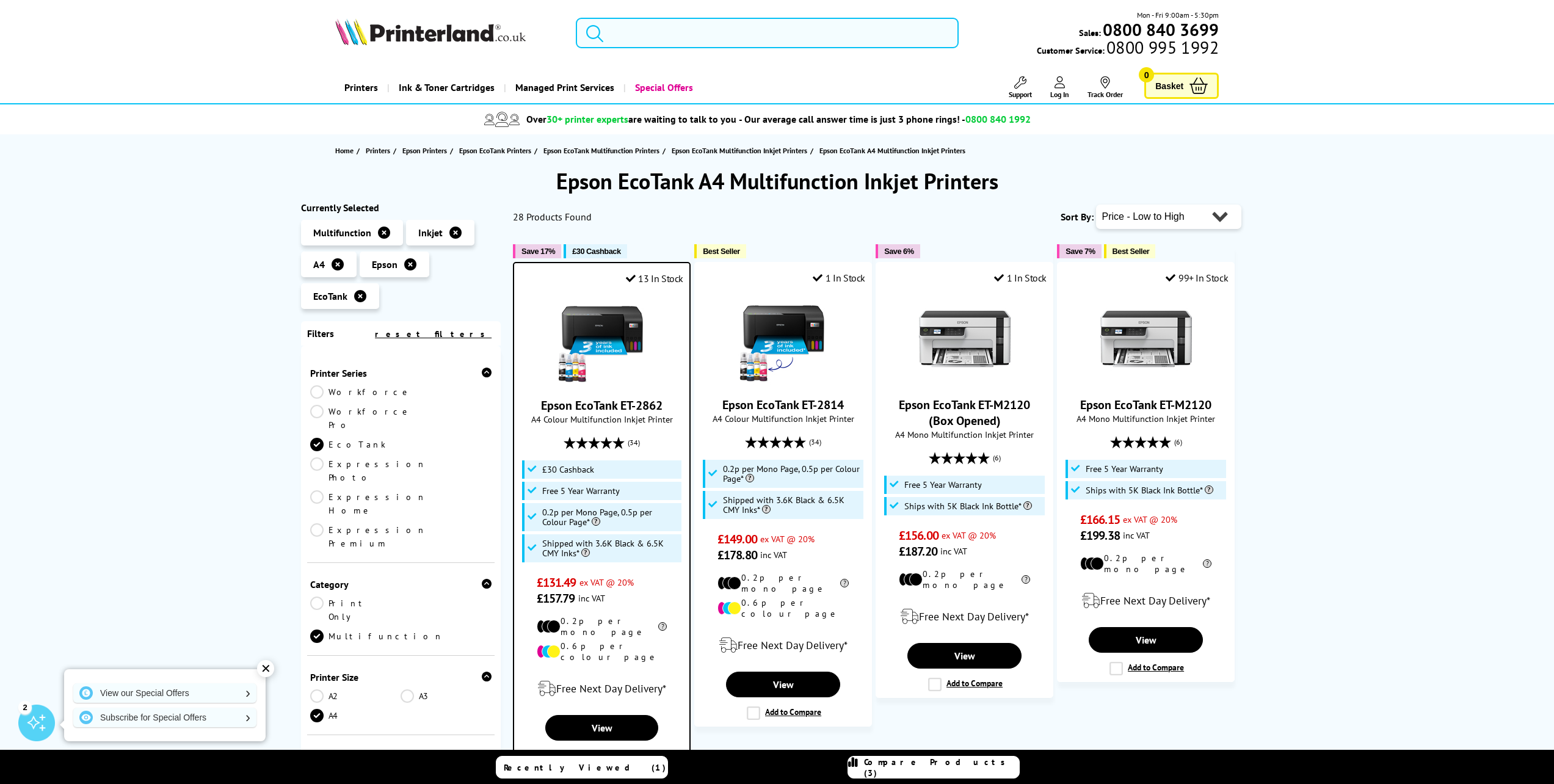
click at [699, 33] on input "search" at bounding box center [768, 33] width 384 height 31
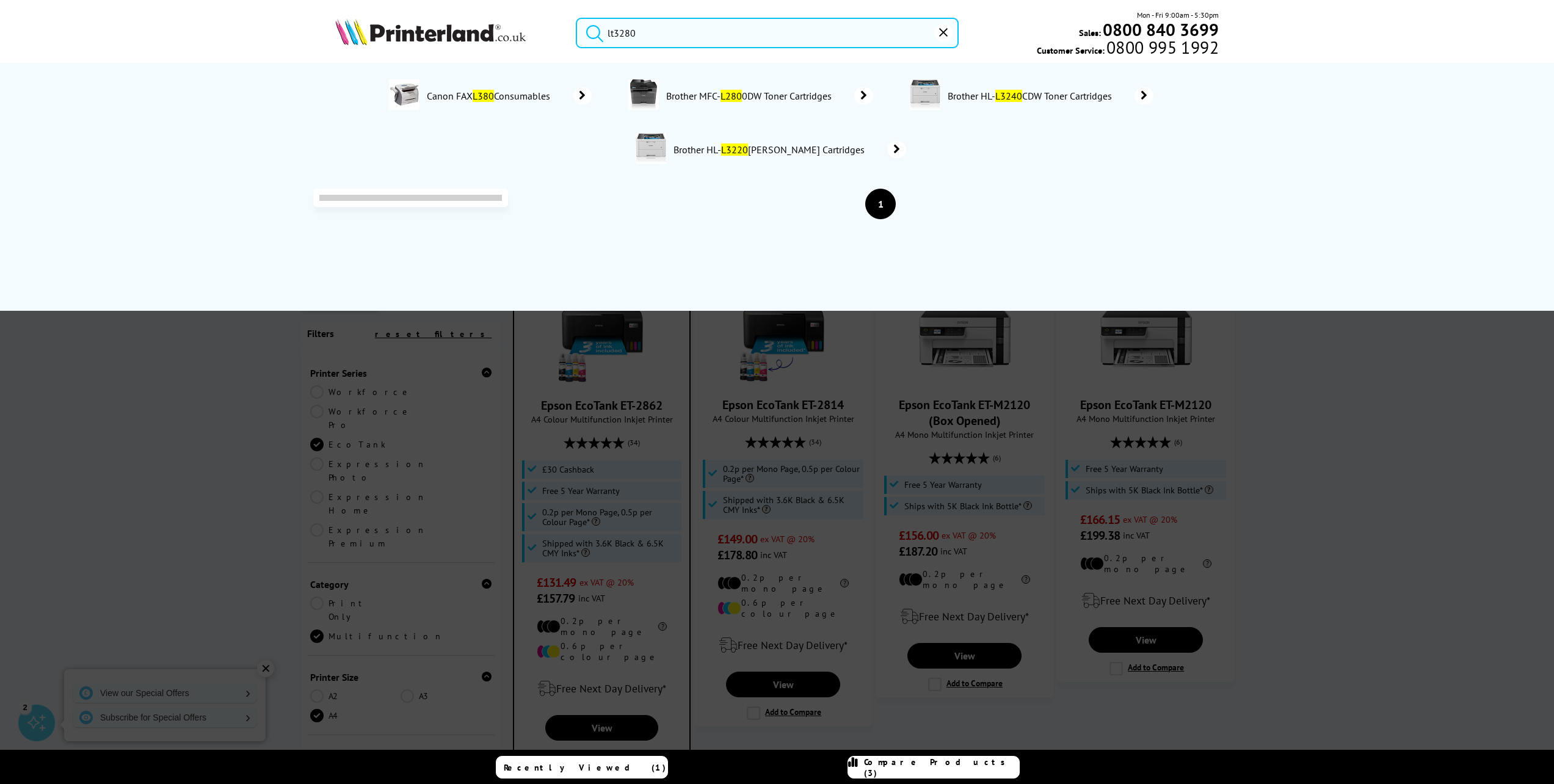
drag, startPoint x: 617, startPoint y: 35, endPoint x: 615, endPoint y: 52, distance: 17.1
click at [616, 37] on input "lt3280" at bounding box center [768, 33] width 384 height 31
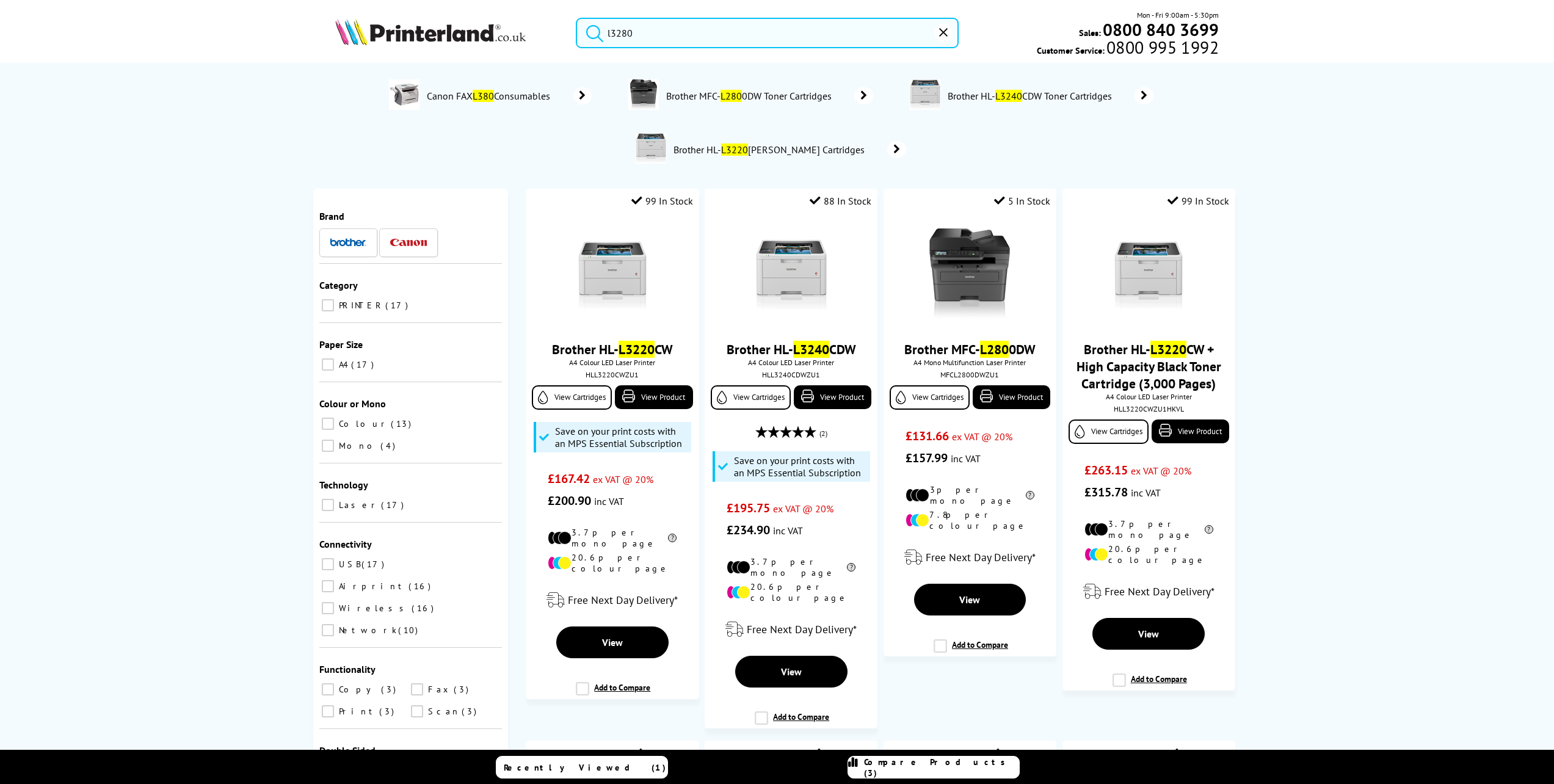
click at [577, 17] on button "submit" at bounding box center [592, 31] width 31 height 27
click at [636, 38] on input "l3280" at bounding box center [768, 33] width 384 height 31
drag, startPoint x: 636, startPoint y: 31, endPoint x: 586, endPoint y: 28, distance: 50.1
click at [586, 28] on input "l3280" at bounding box center [768, 33] width 384 height 31
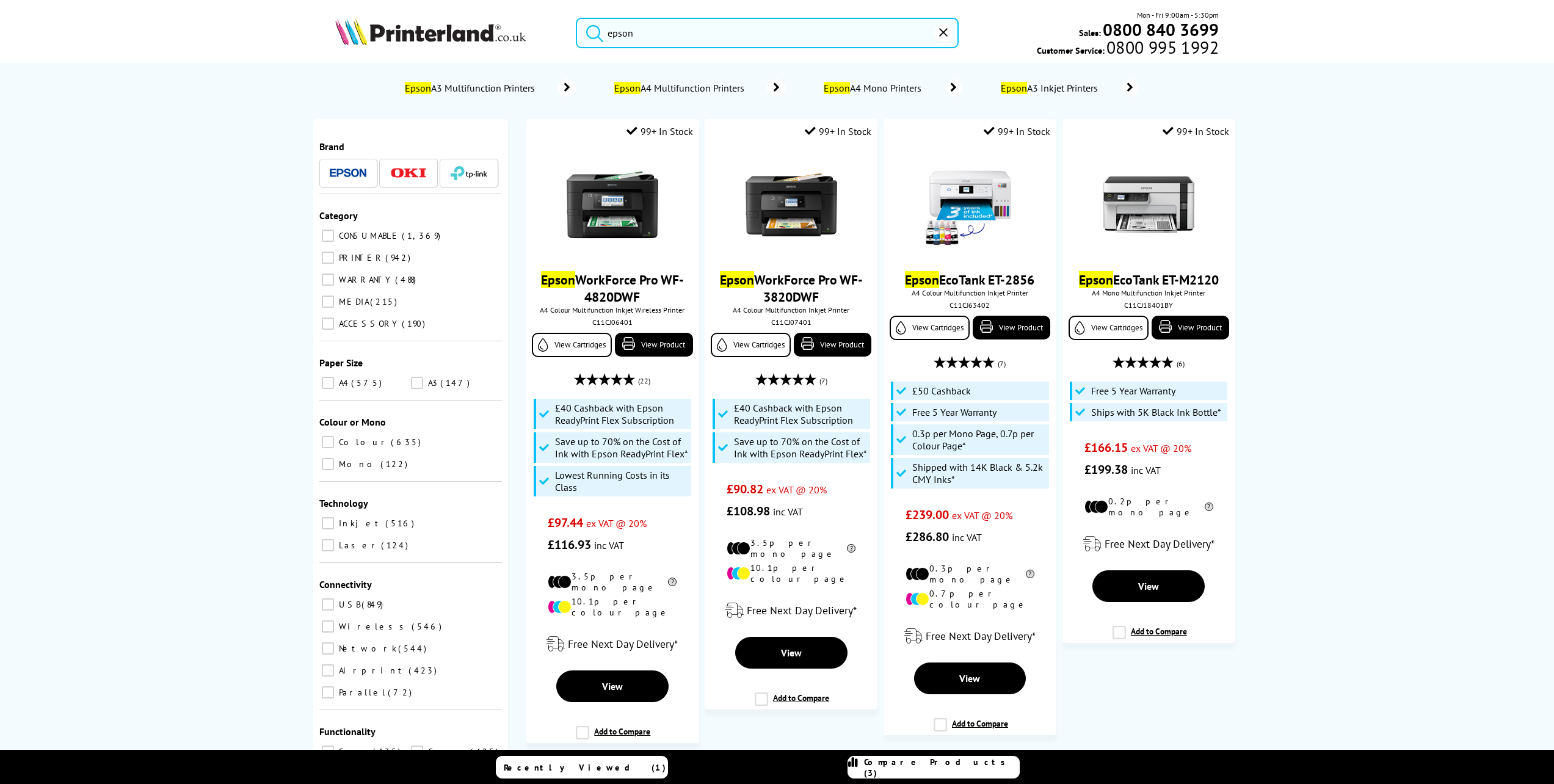
type input "epson"
click at [691, 91] on span "Epson A4 Multifunction Printers" at bounding box center [680, 88] width 136 height 12
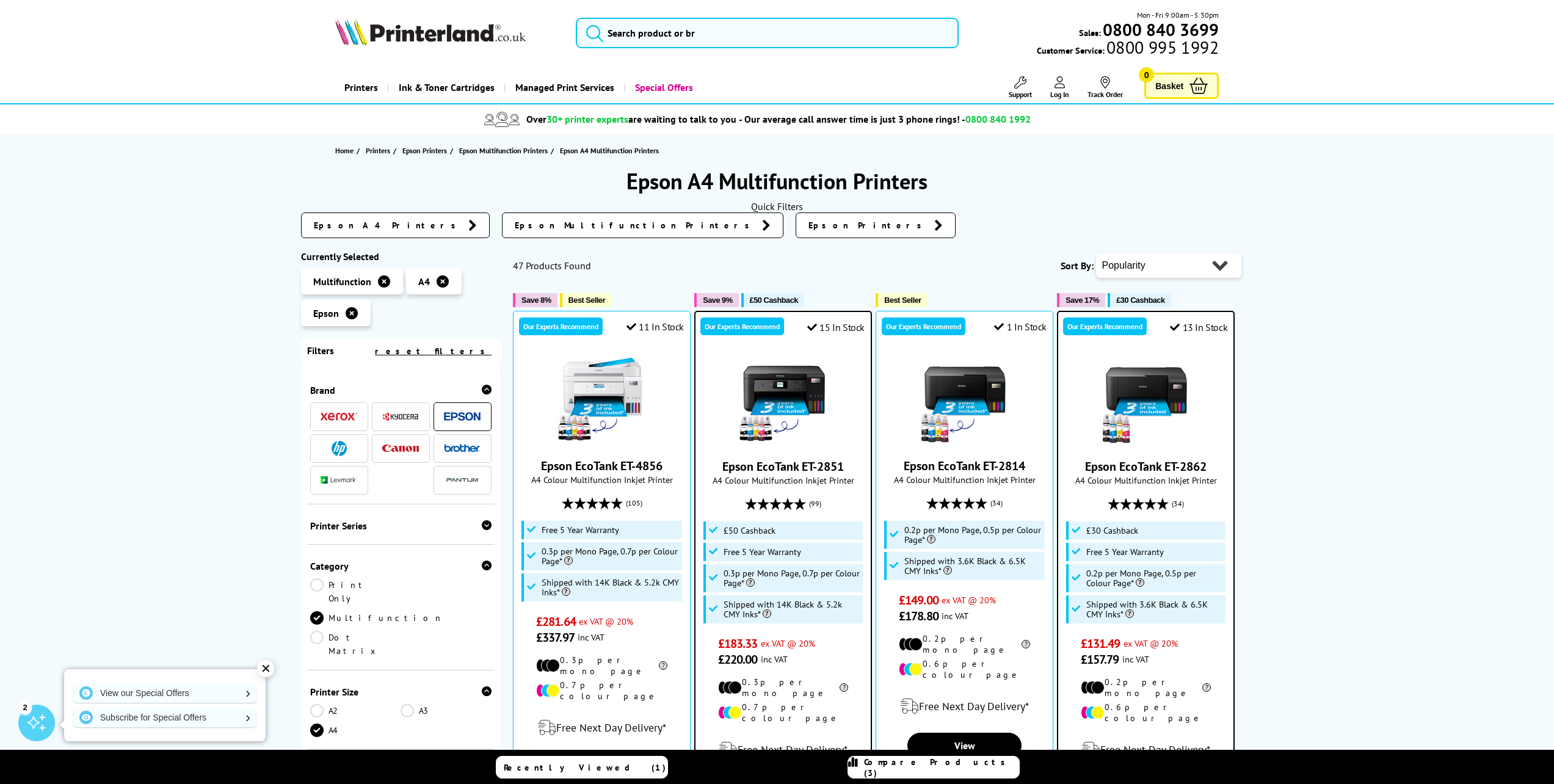
select select "Price Ascending"
click option "Price - Low to High" at bounding box center [0, 0] width 0 height 0
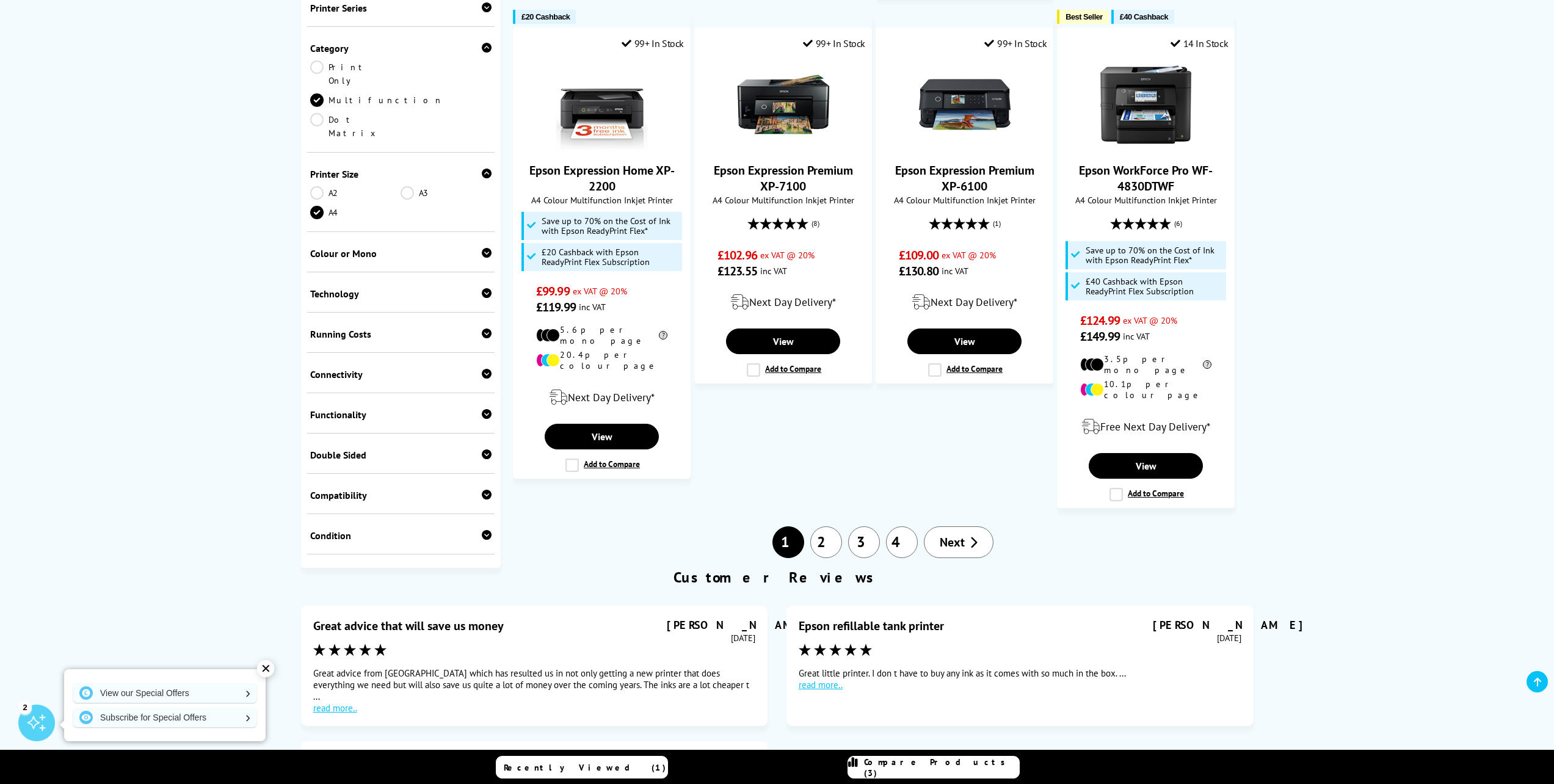
scroll to position [1321, 0]
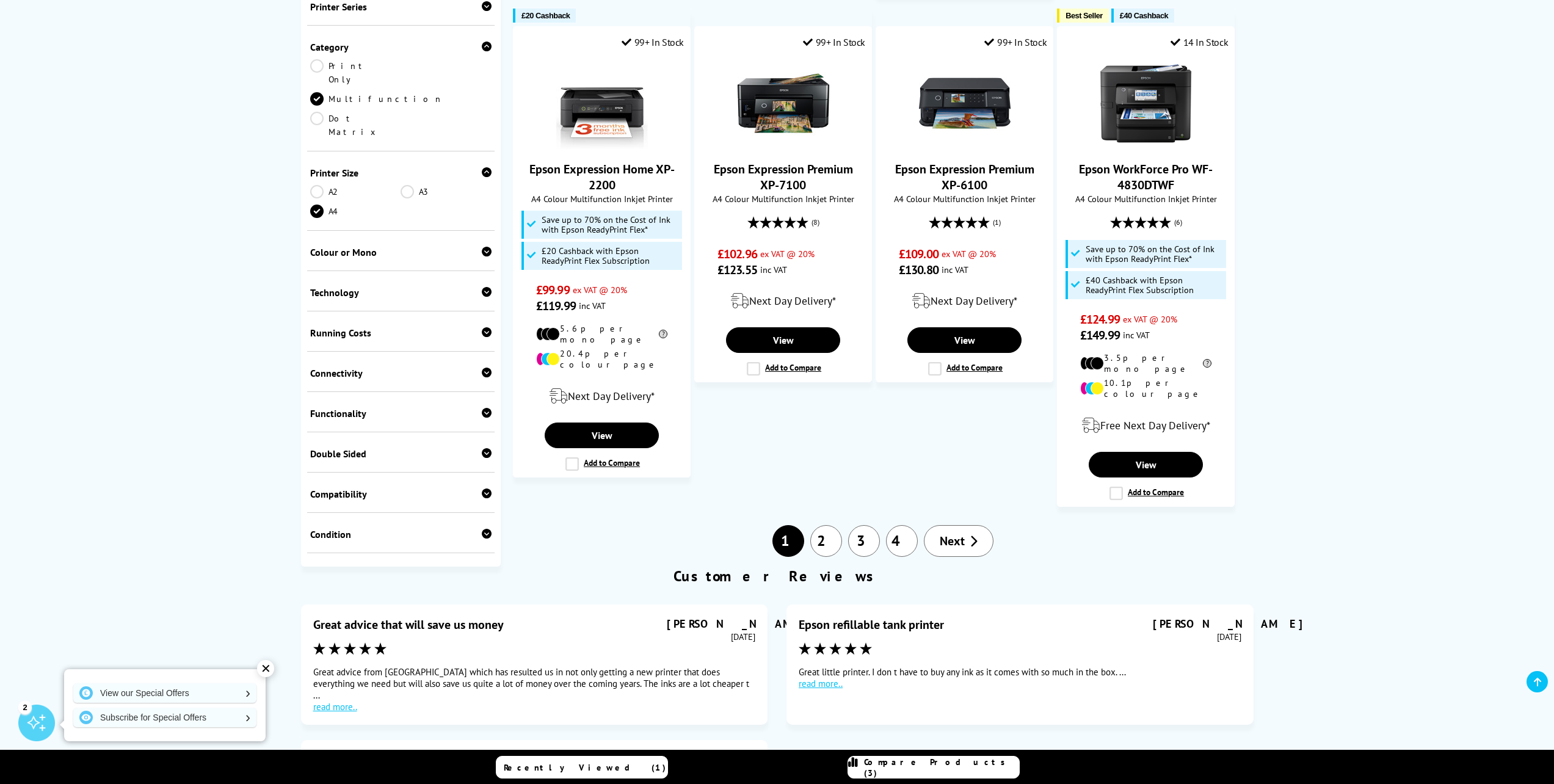
click at [823, 525] on link "2" at bounding box center [826, 540] width 31 height 31
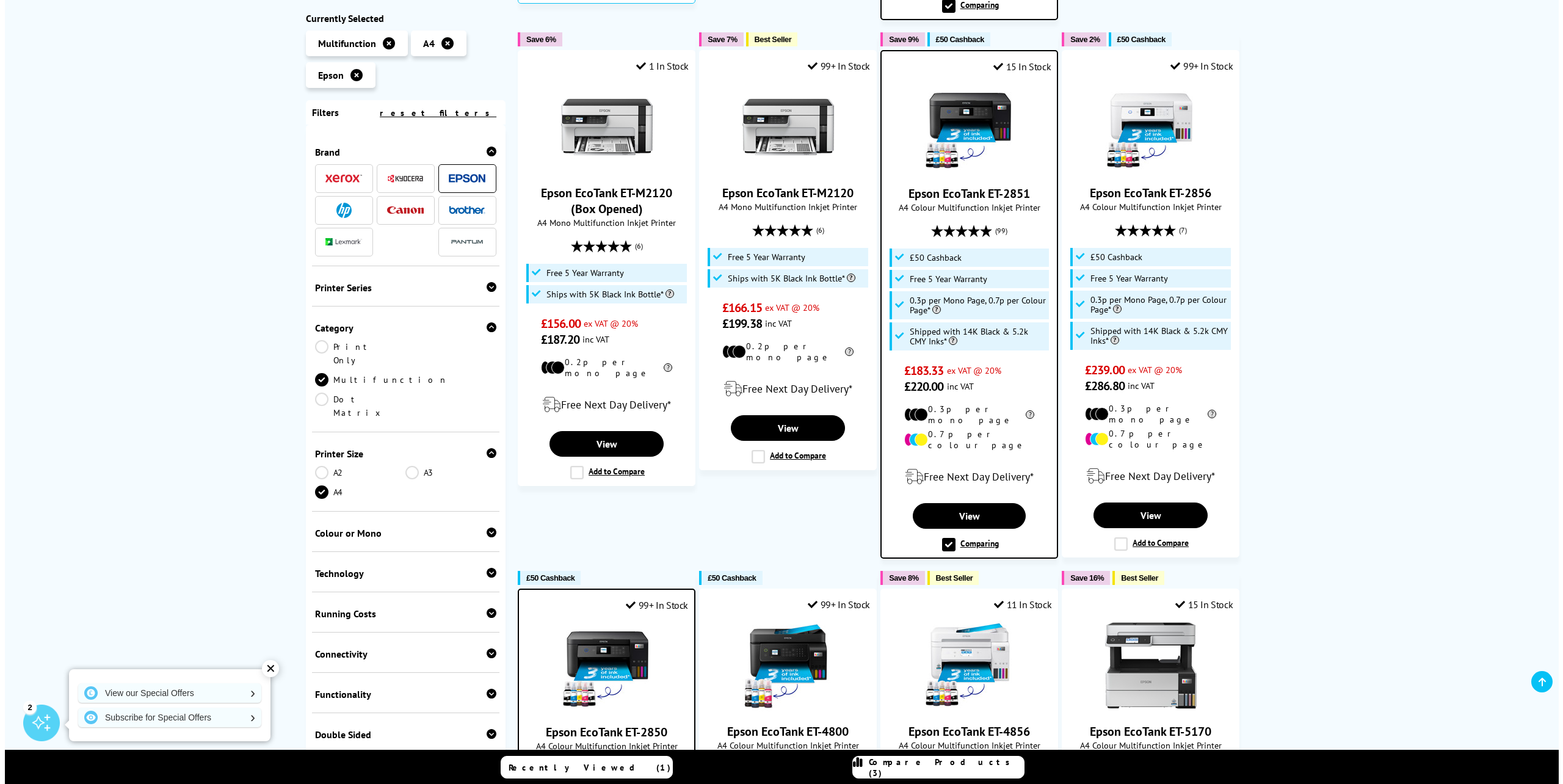
scroll to position [743, 0]
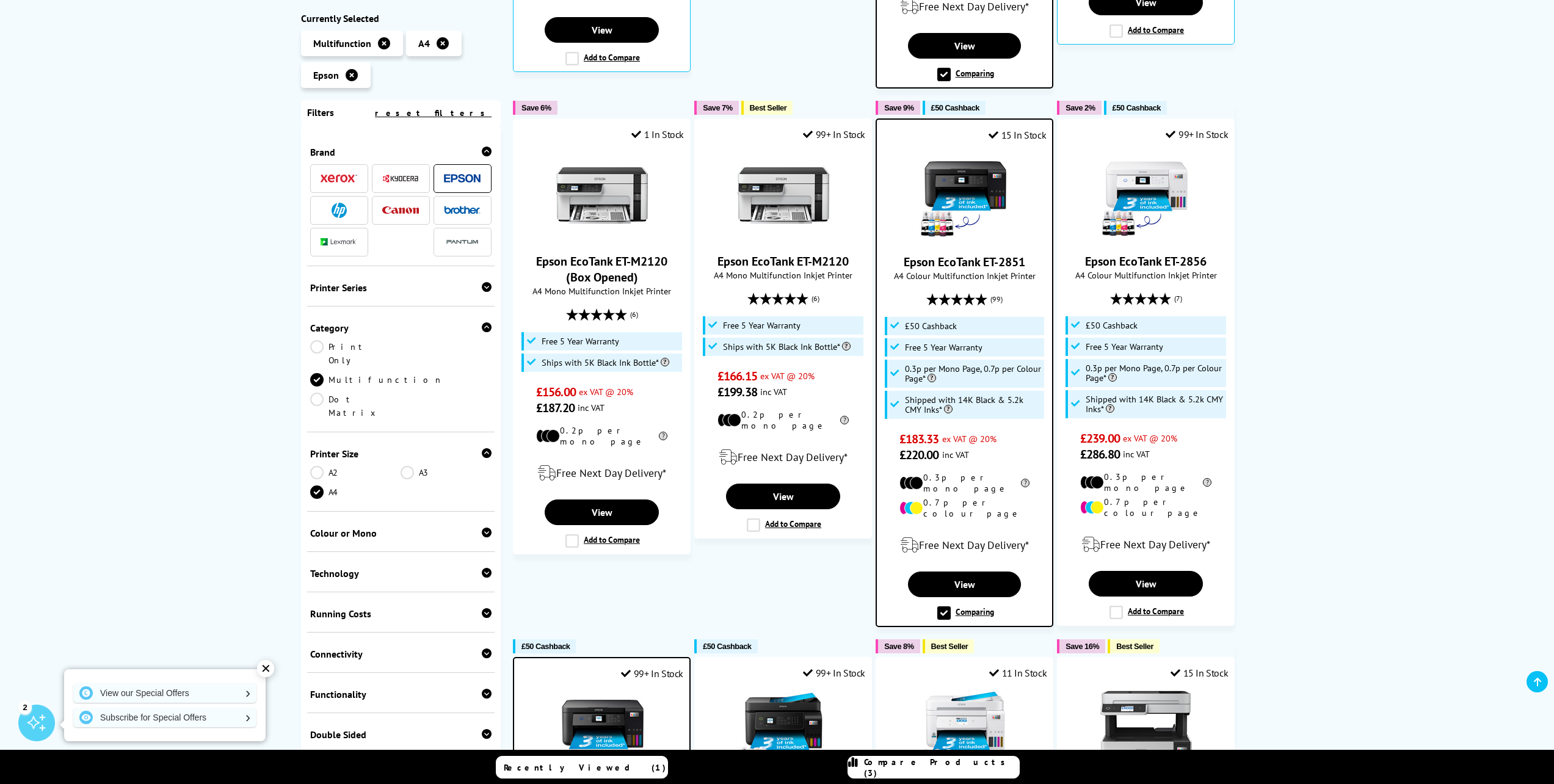
click at [944, 769] on span "Compare Products (3)" at bounding box center [942, 767] width 155 height 22
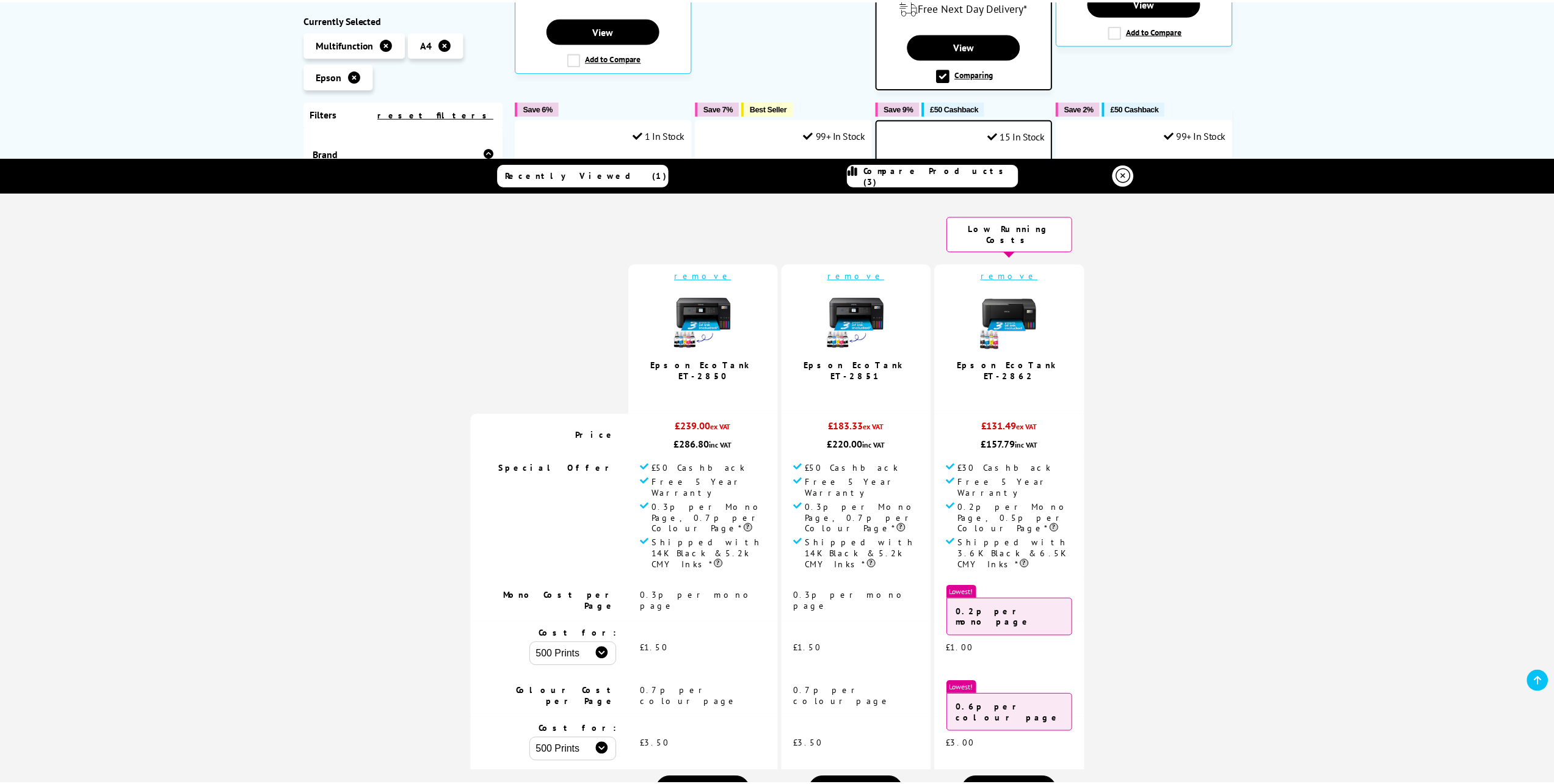
scroll to position [0, 0]
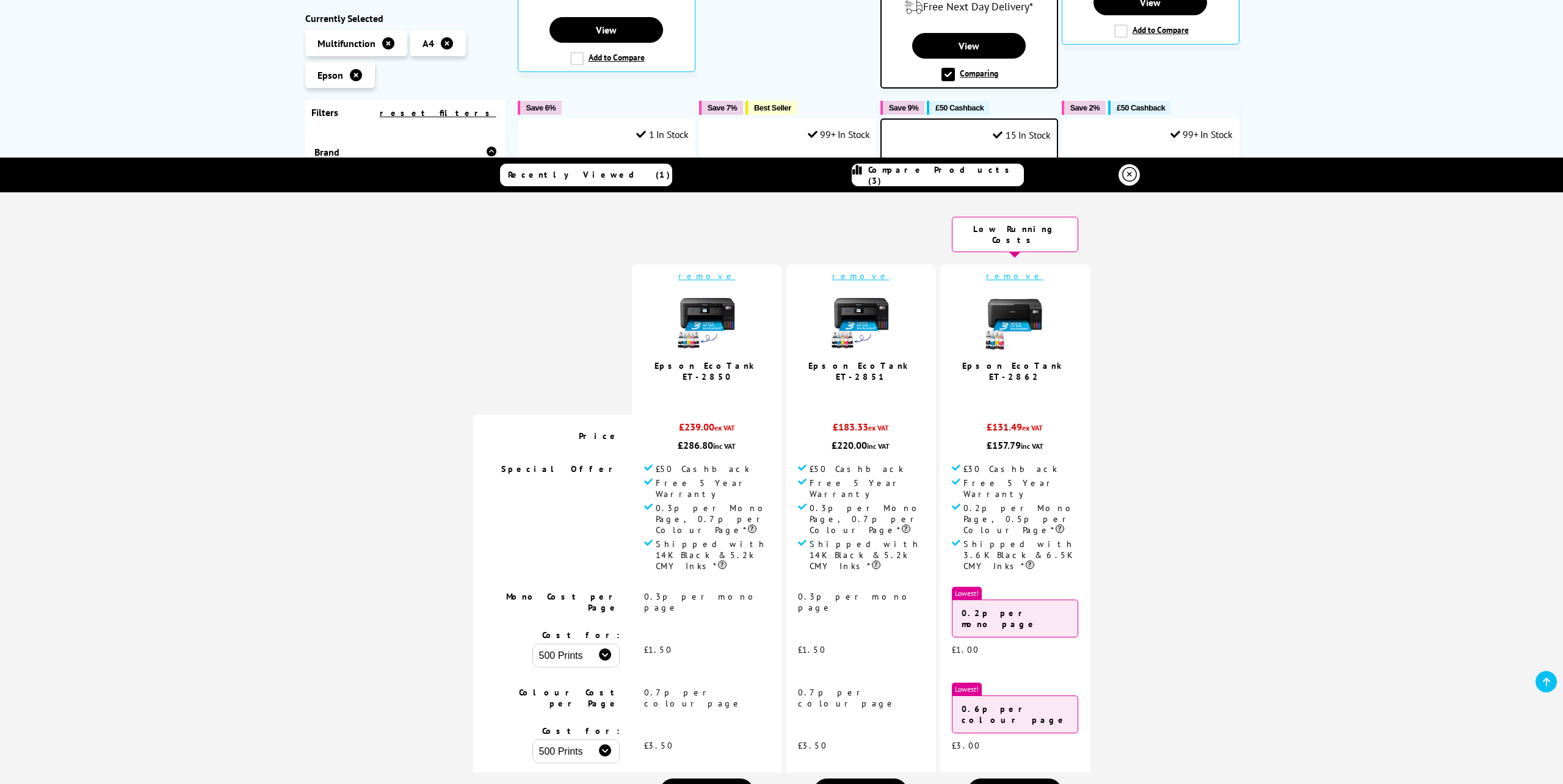
click at [441, 143] on div "Brand" at bounding box center [405, 198] width 188 height 135
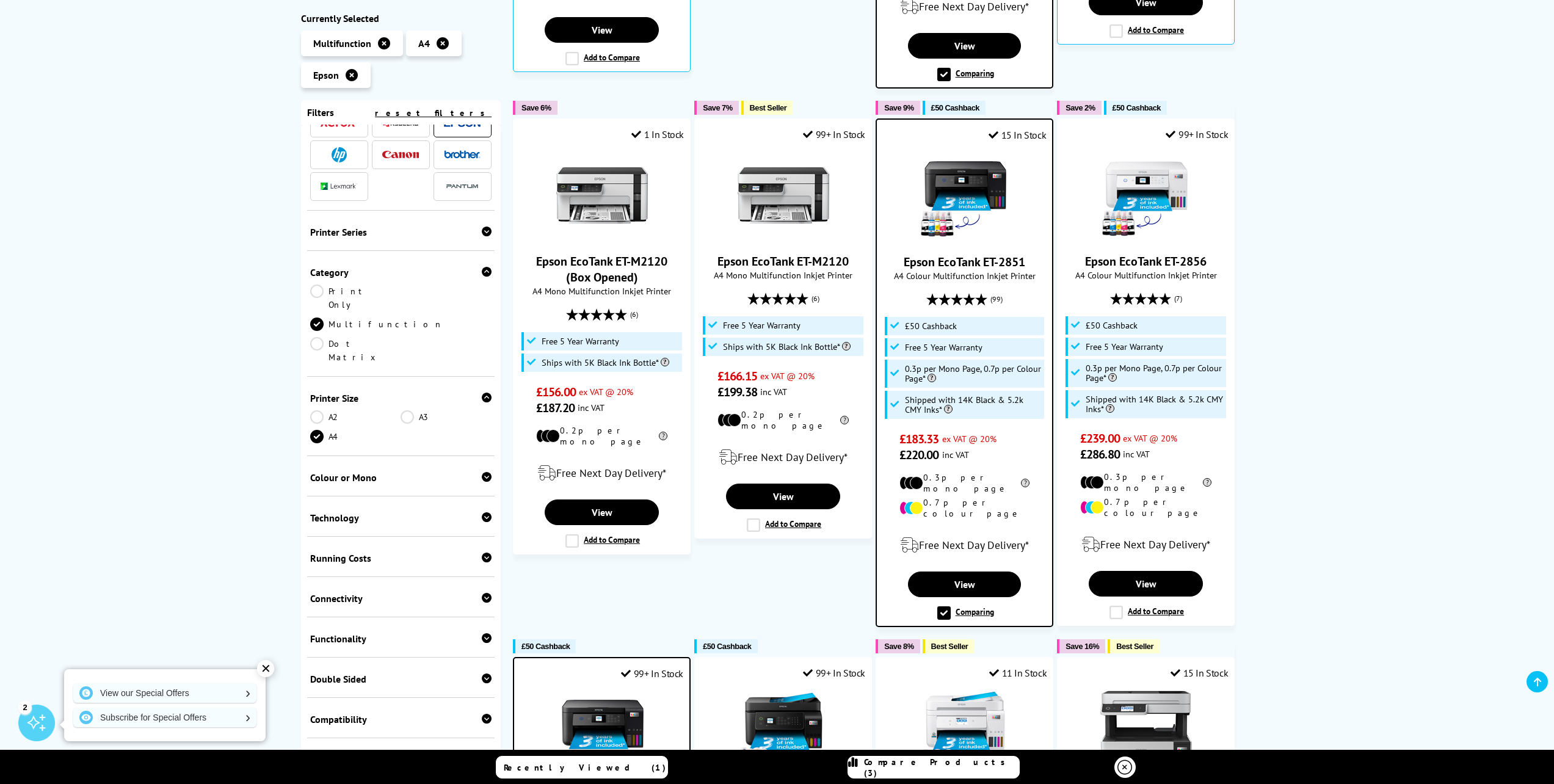
scroll to position [76, 0]
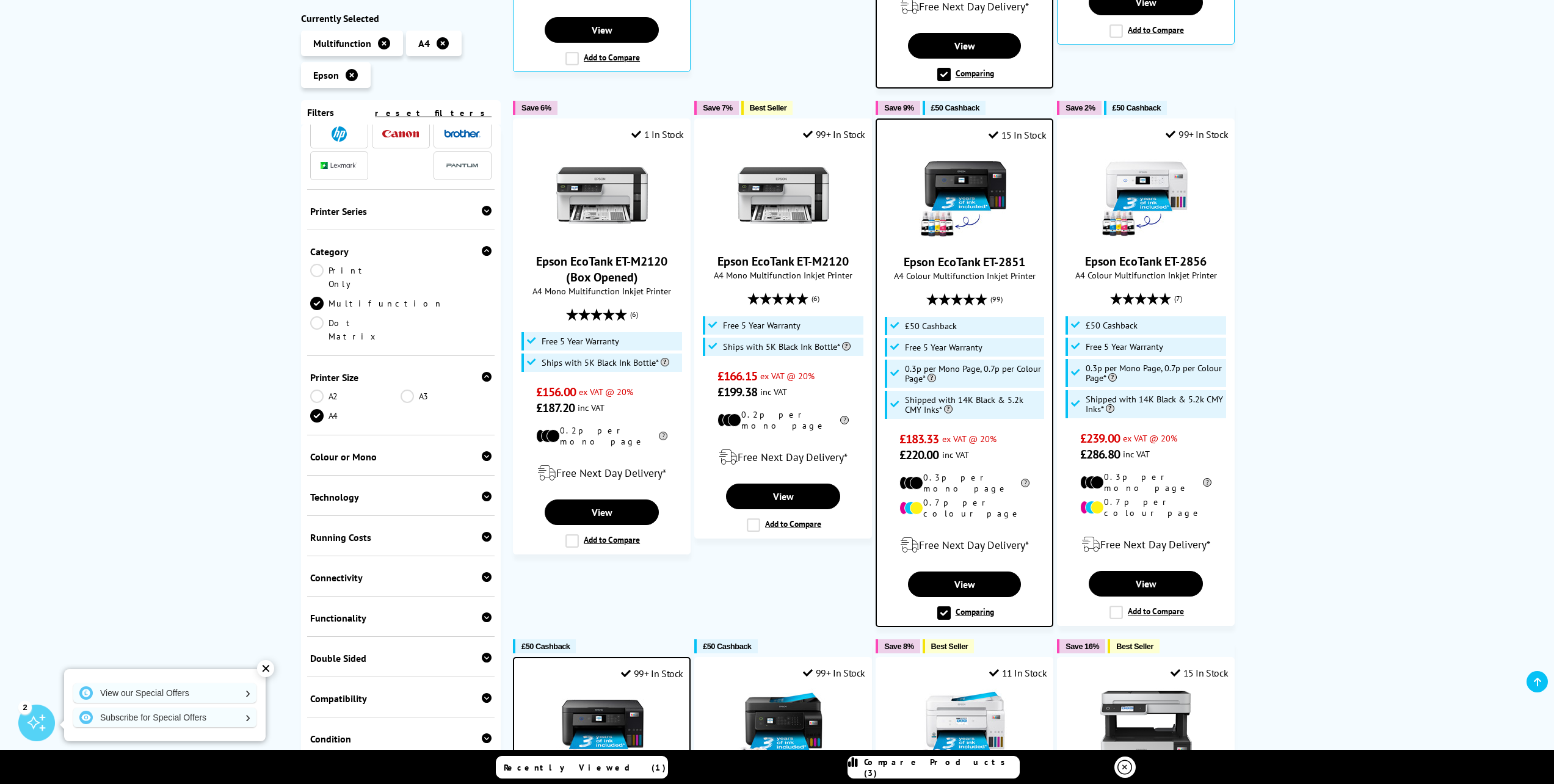
click at [482, 451] on icon at bounding box center [486, 456] width 10 height 10
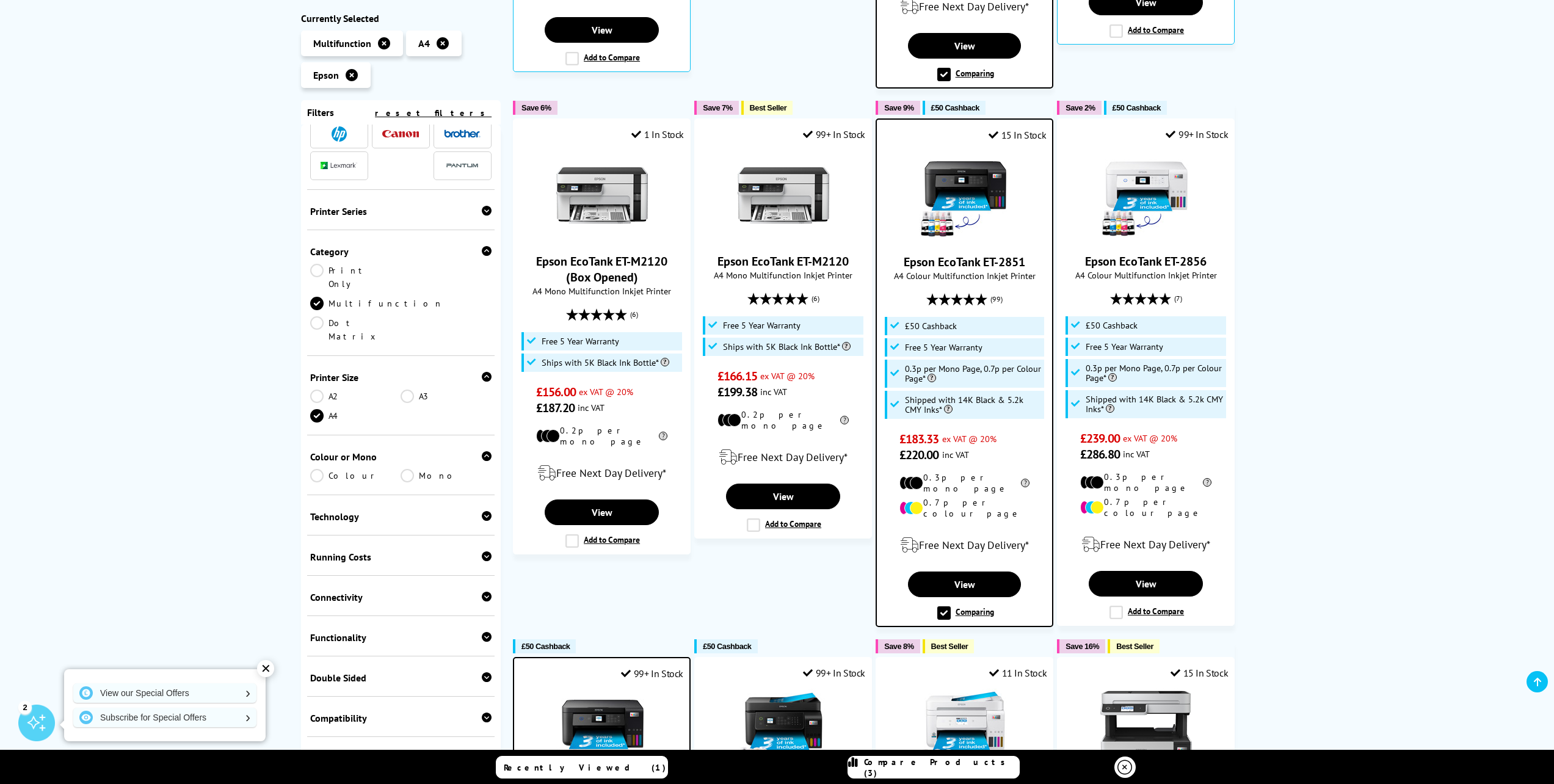
click at [318, 469] on link "Colour" at bounding box center [356, 475] width 91 height 13
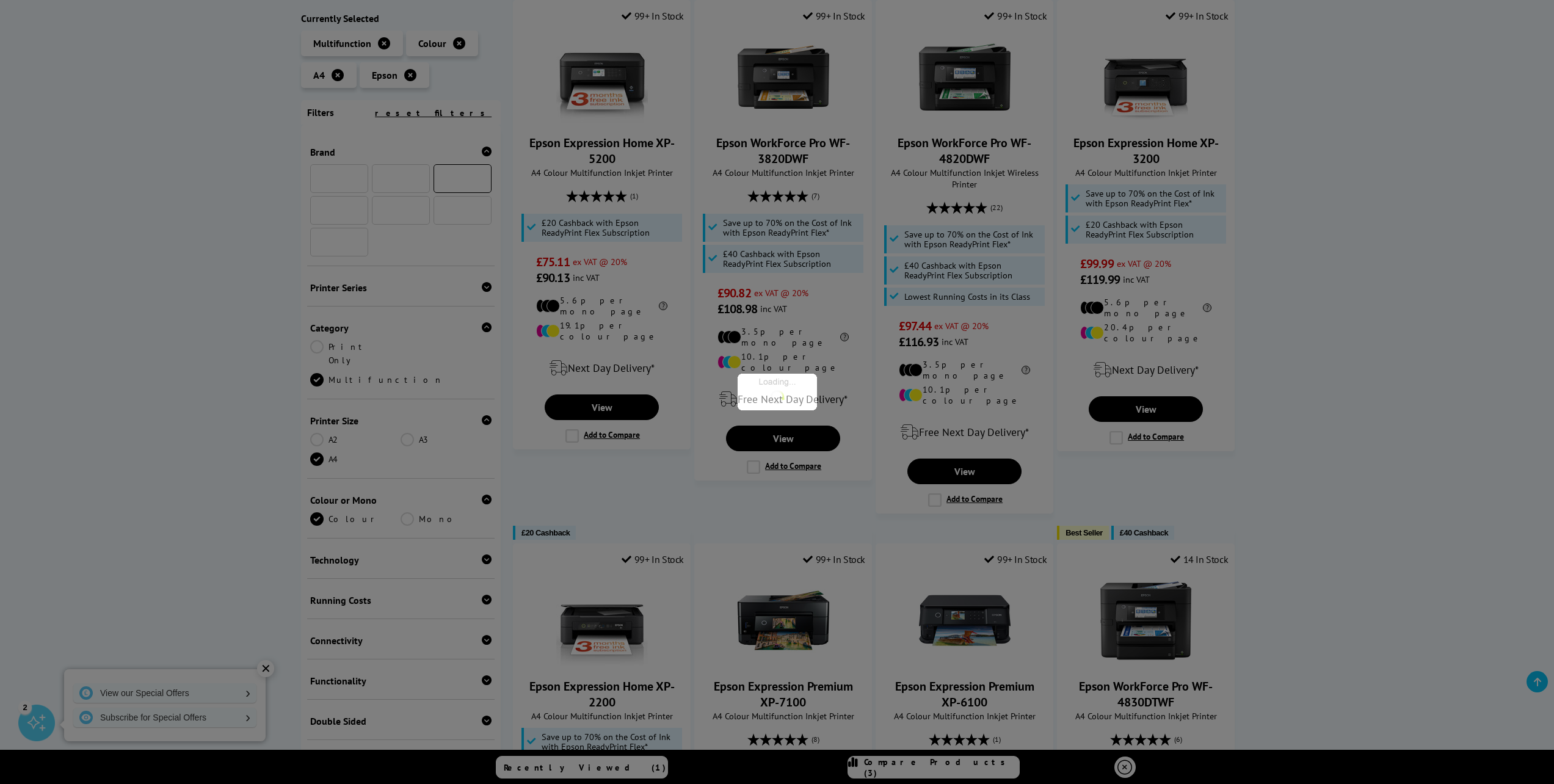
scroll to position [171, 0]
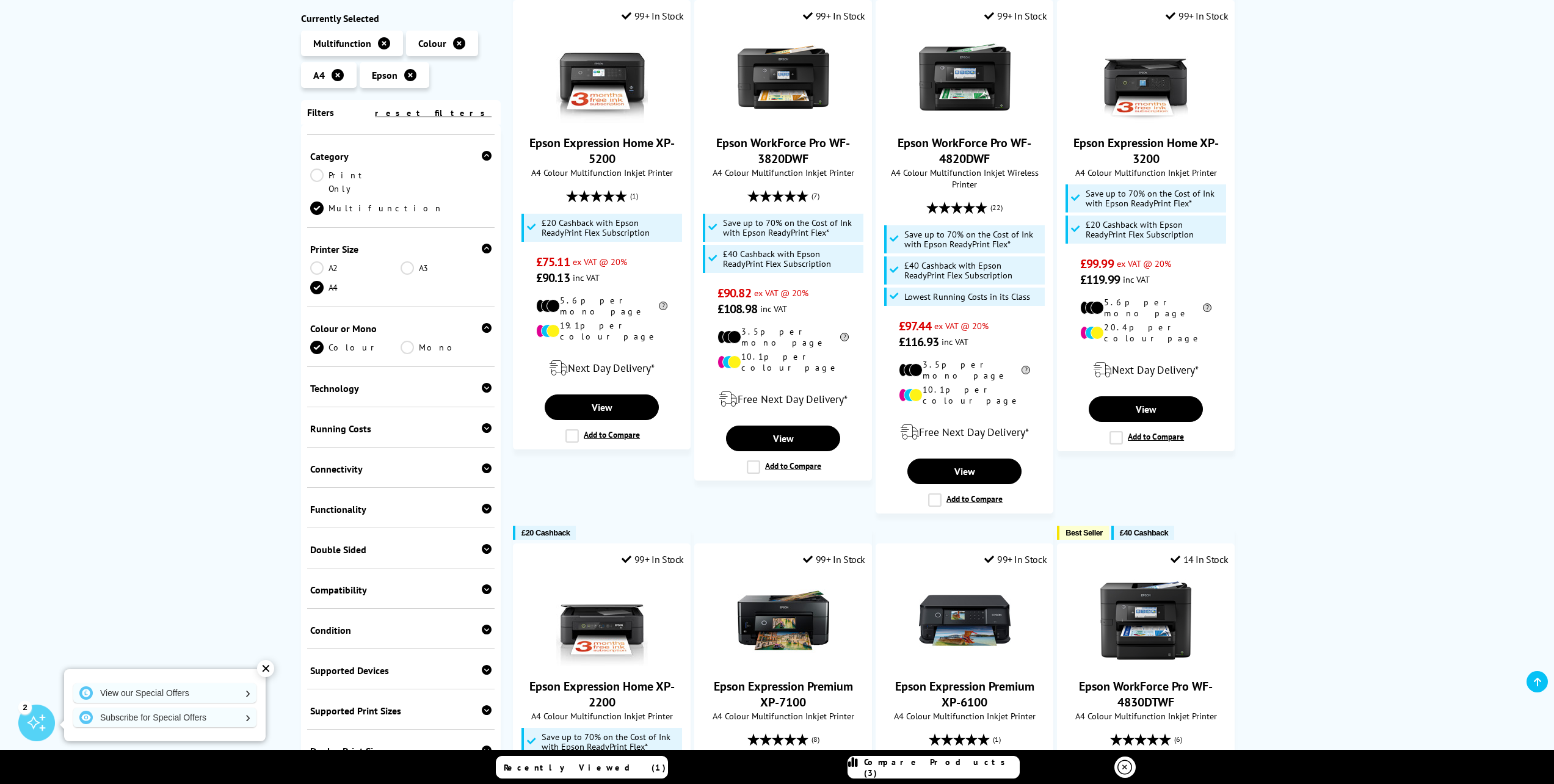
click at [482, 423] on icon at bounding box center [486, 428] width 10 height 10
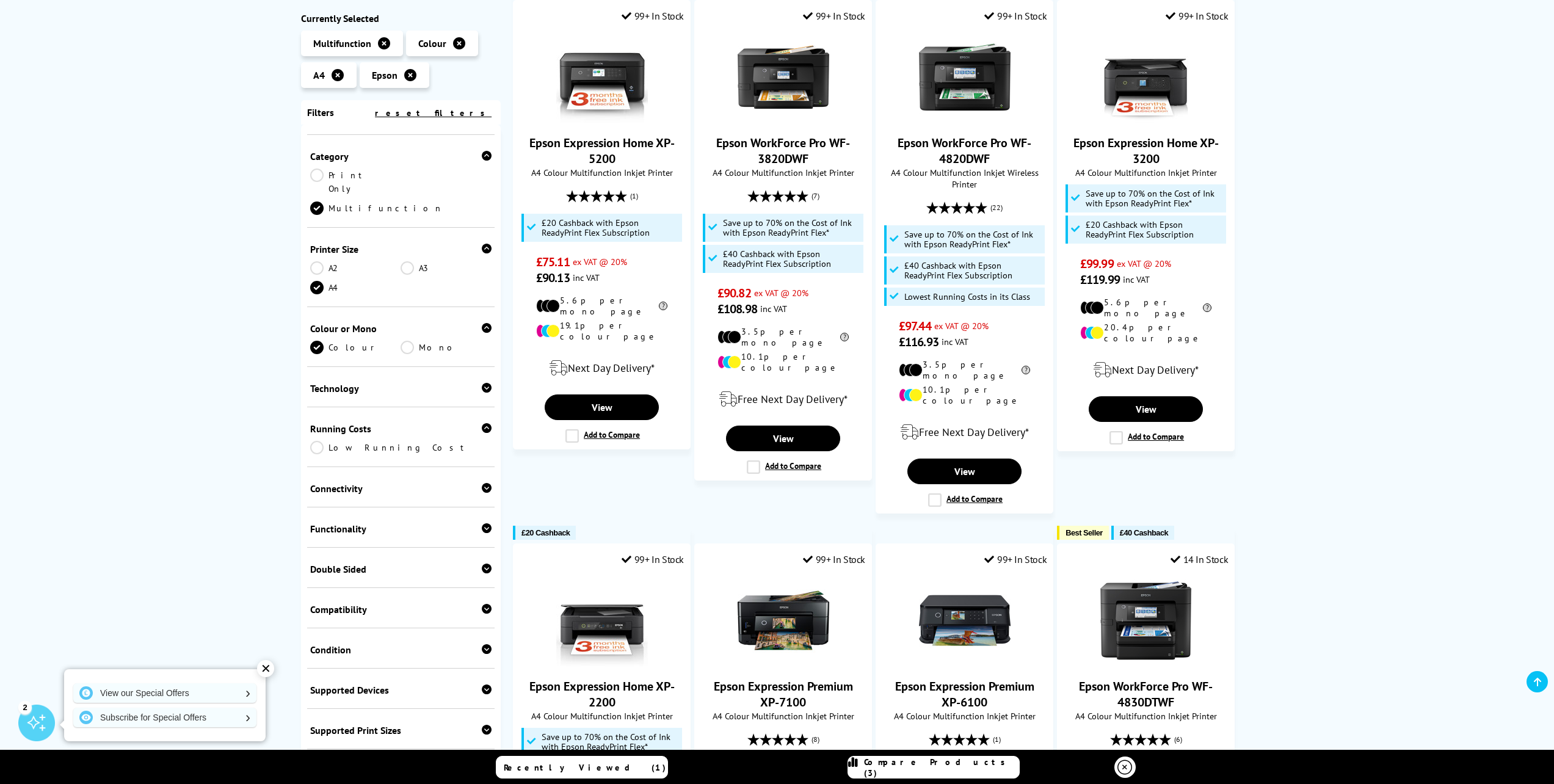
click at [482, 483] on icon at bounding box center [486, 487] width 10 height 10
click at [320, 520] on link "Wireless" at bounding box center [356, 527] width 91 height 13
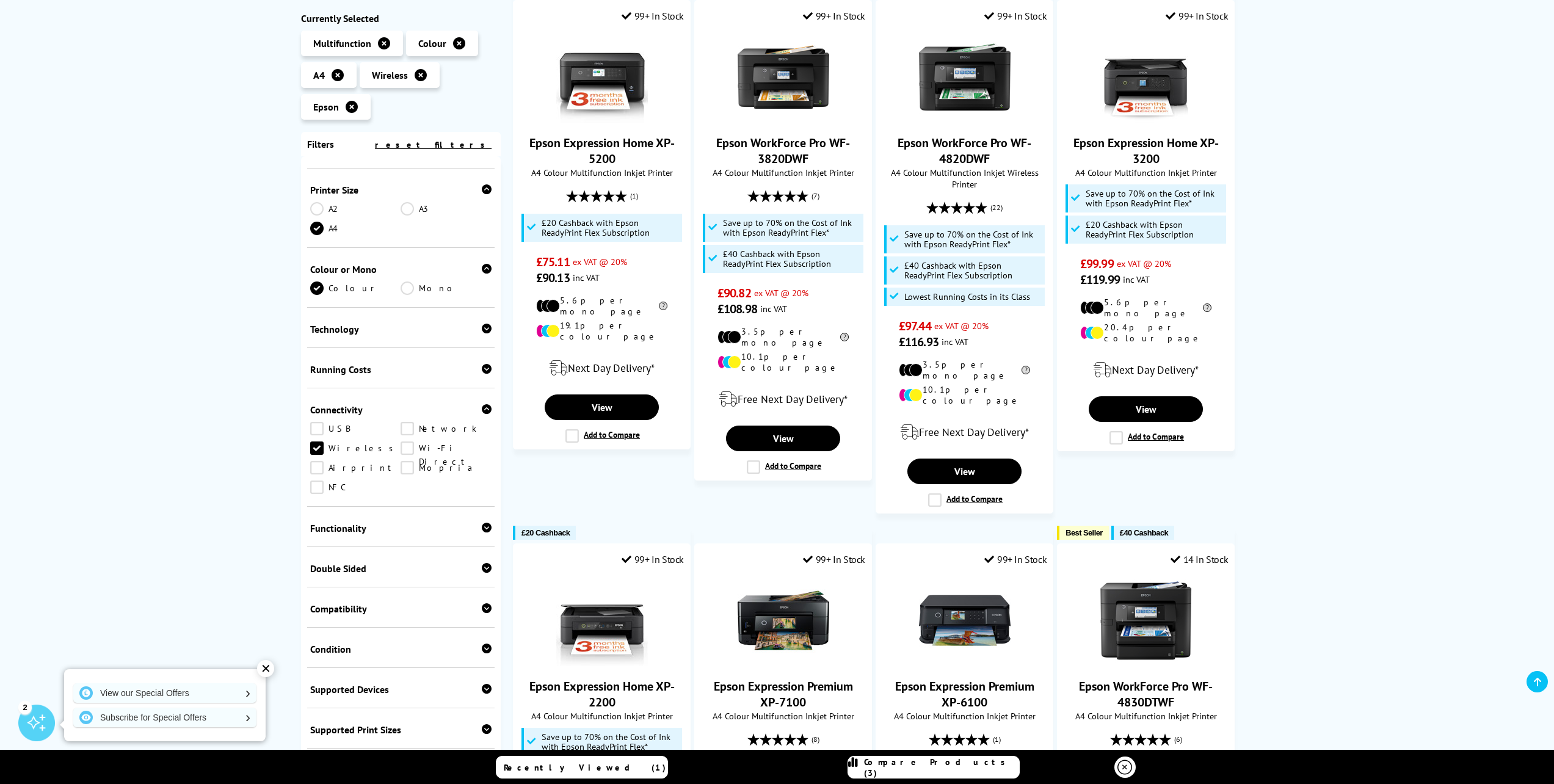
scroll to position [256, 0]
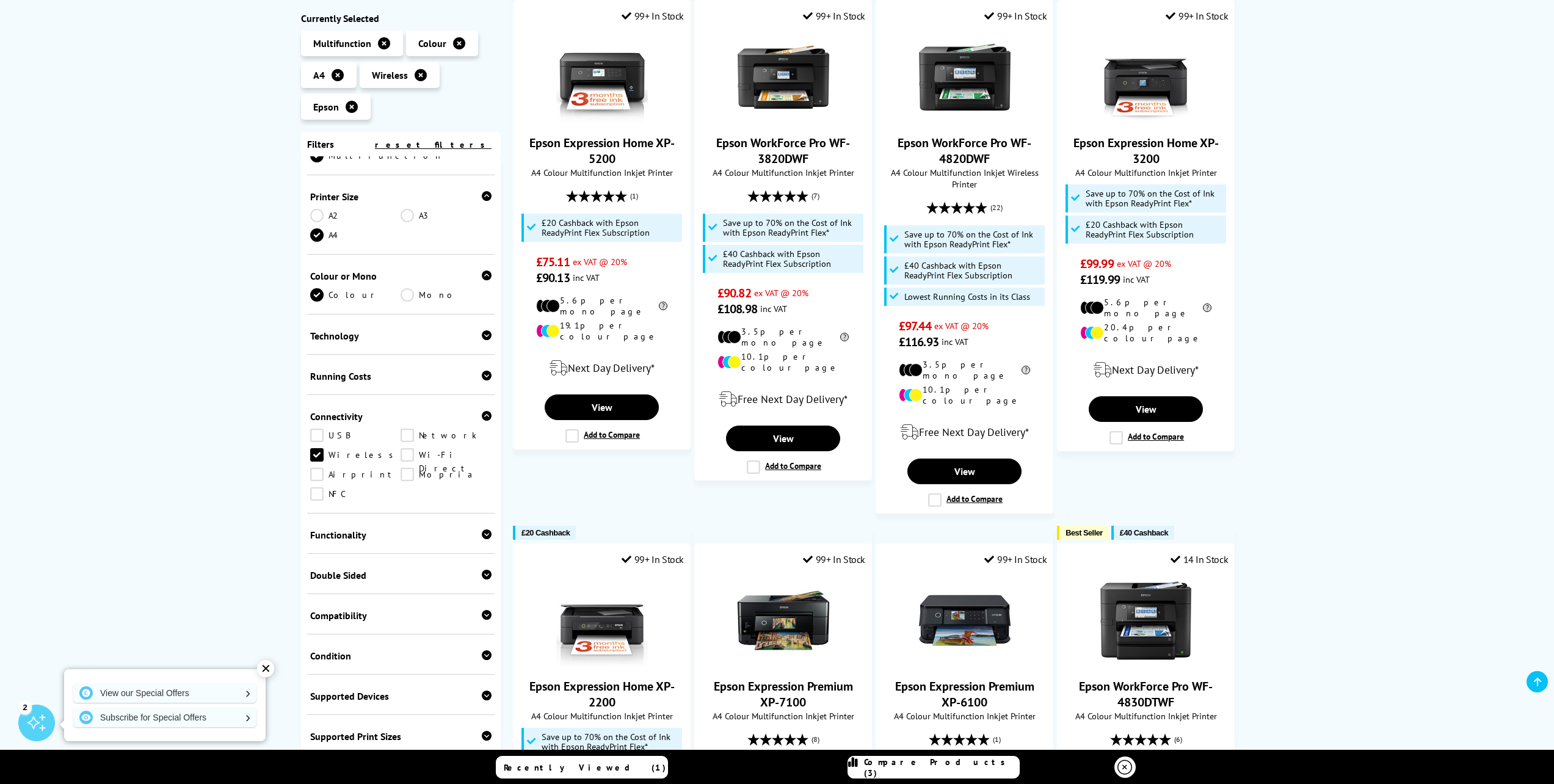
click at [482, 570] on icon at bounding box center [486, 574] width 10 height 10
click at [317, 587] on link "Print" at bounding box center [356, 594] width 91 height 13
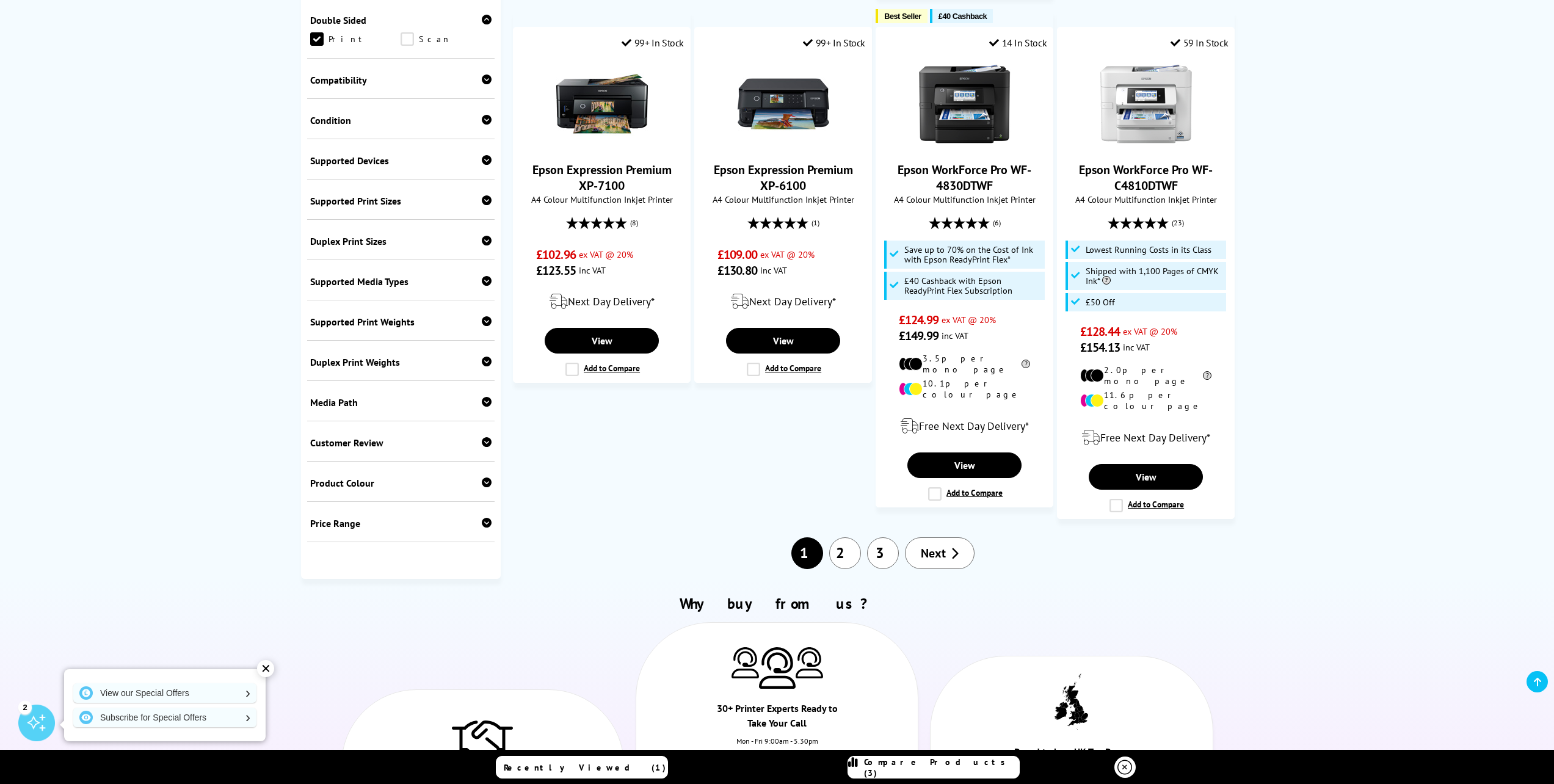
scroll to position [1266, 0]
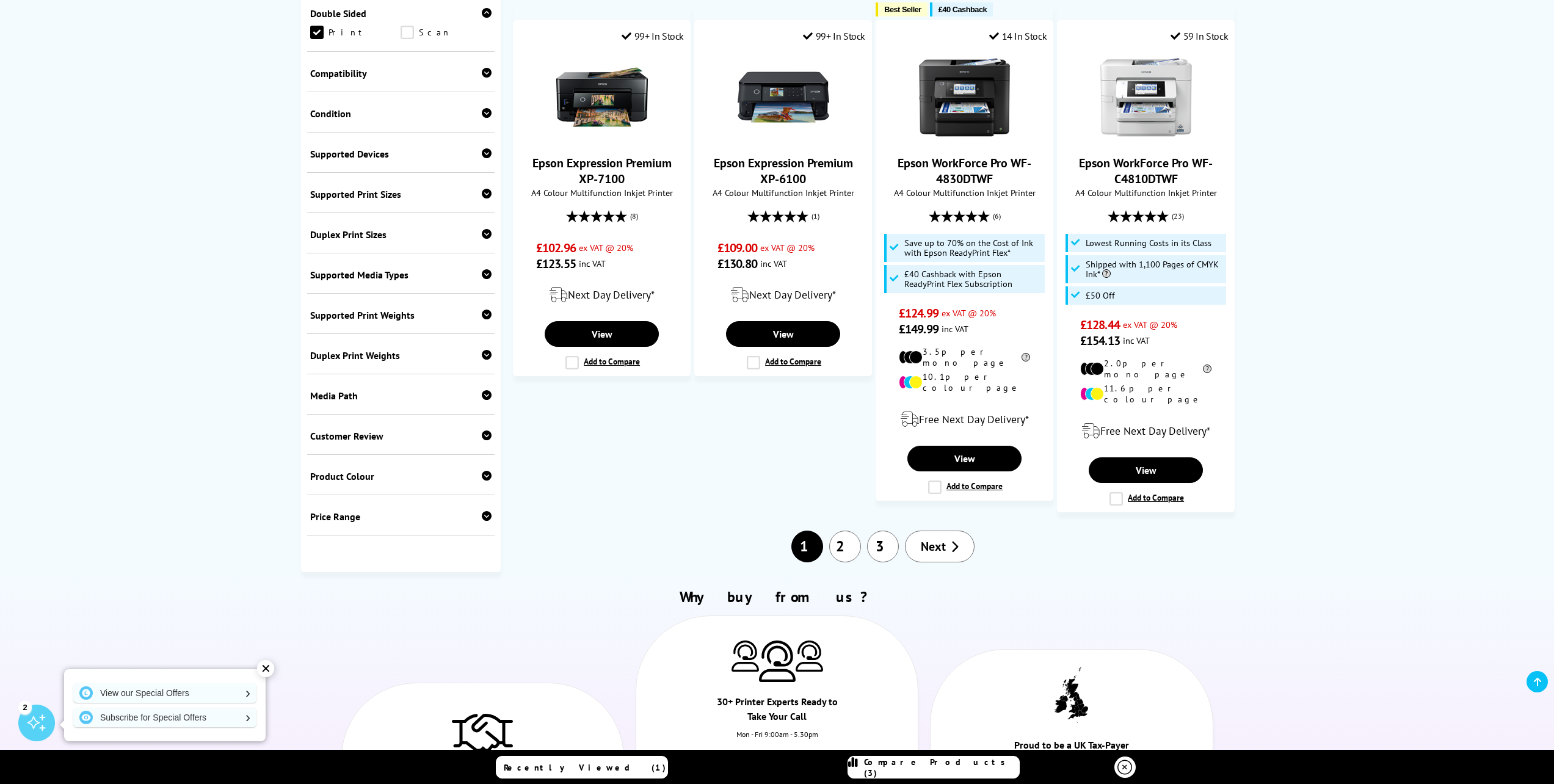
click at [482, 511] on icon at bounding box center [486, 516] width 10 height 10
select select "300"
click option "300" at bounding box center [0, 0] width 0 height 0
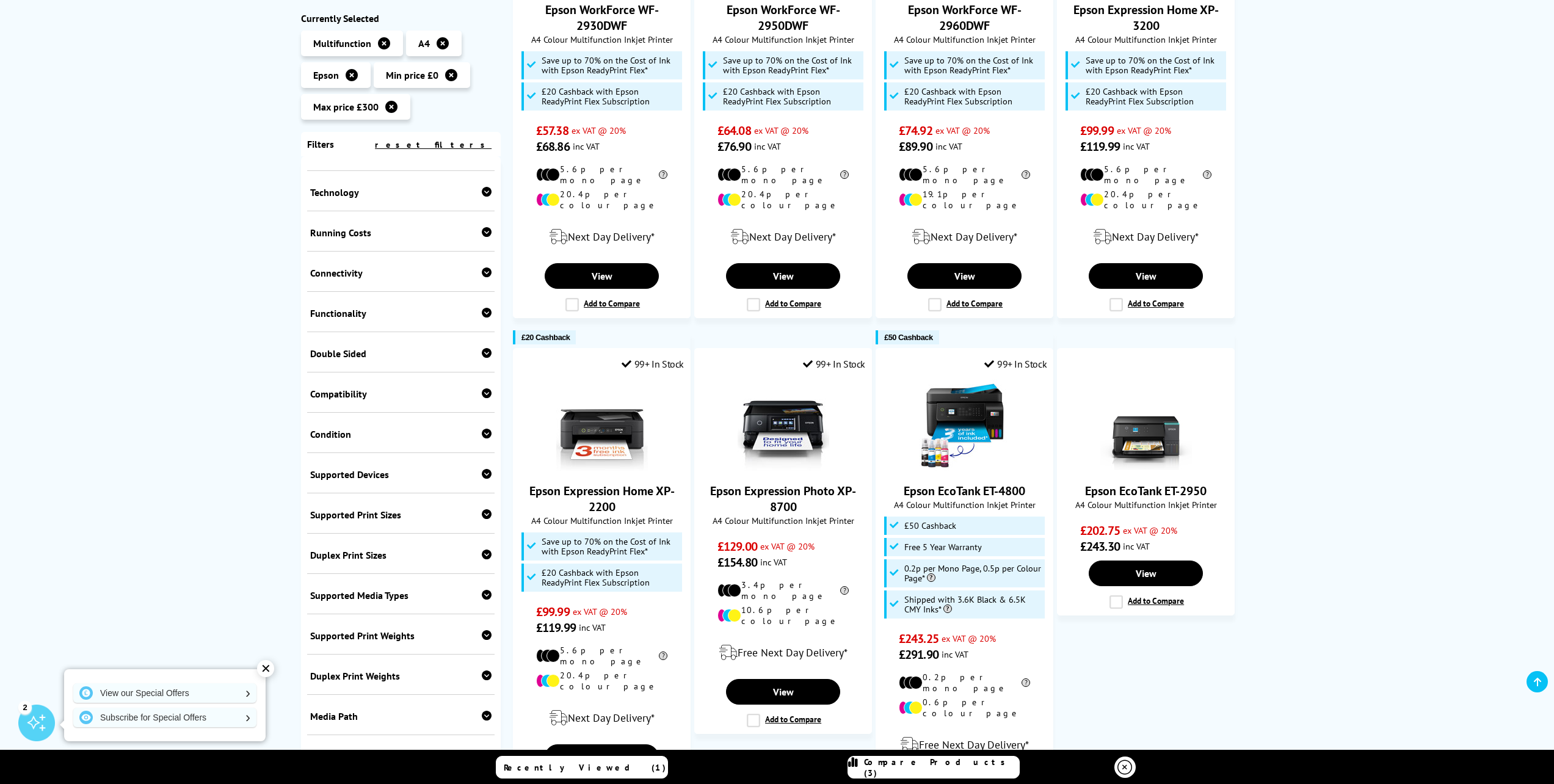
scroll to position [871, 0]
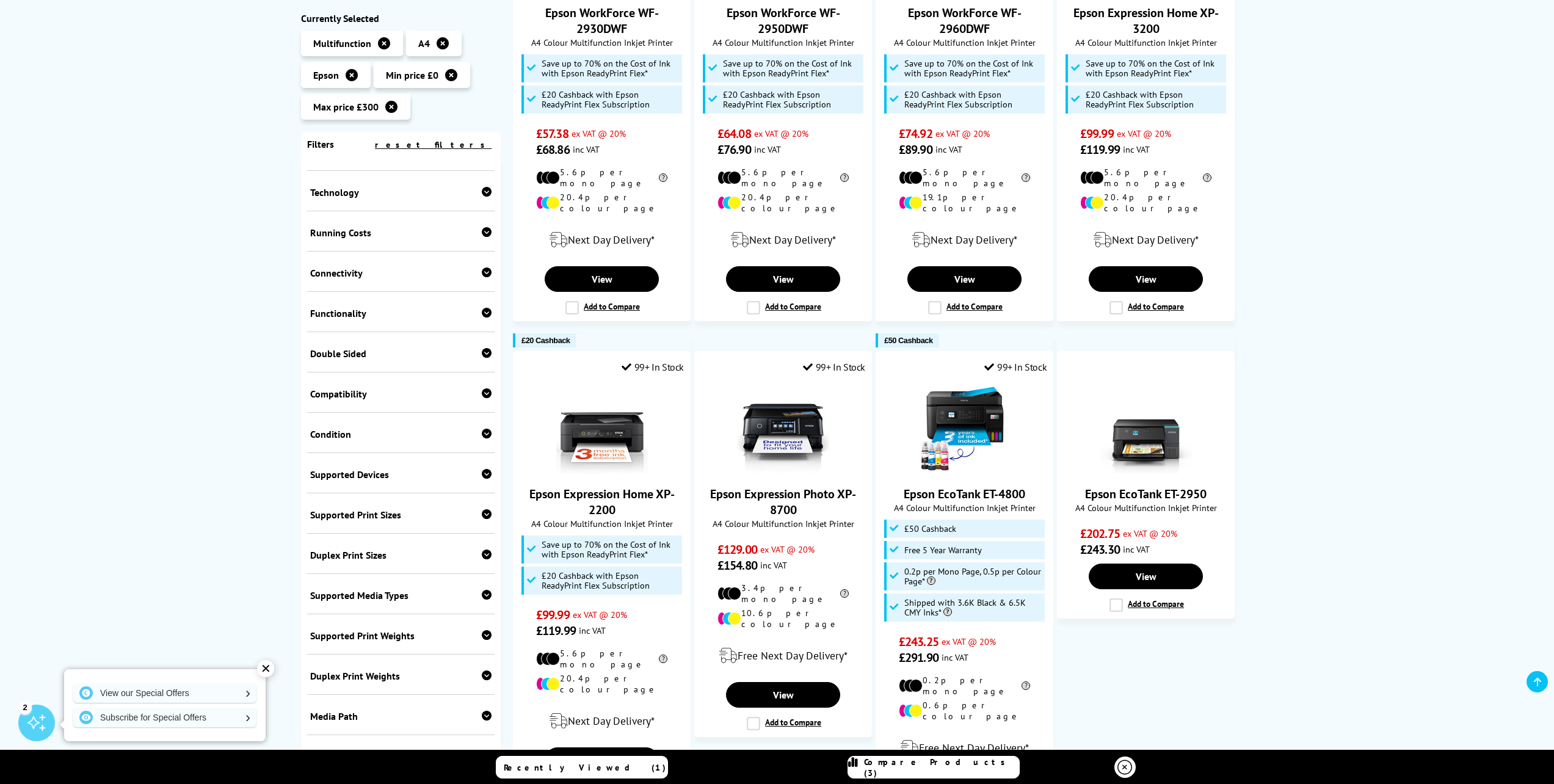
click at [482, 348] on icon at bounding box center [486, 353] width 10 height 10
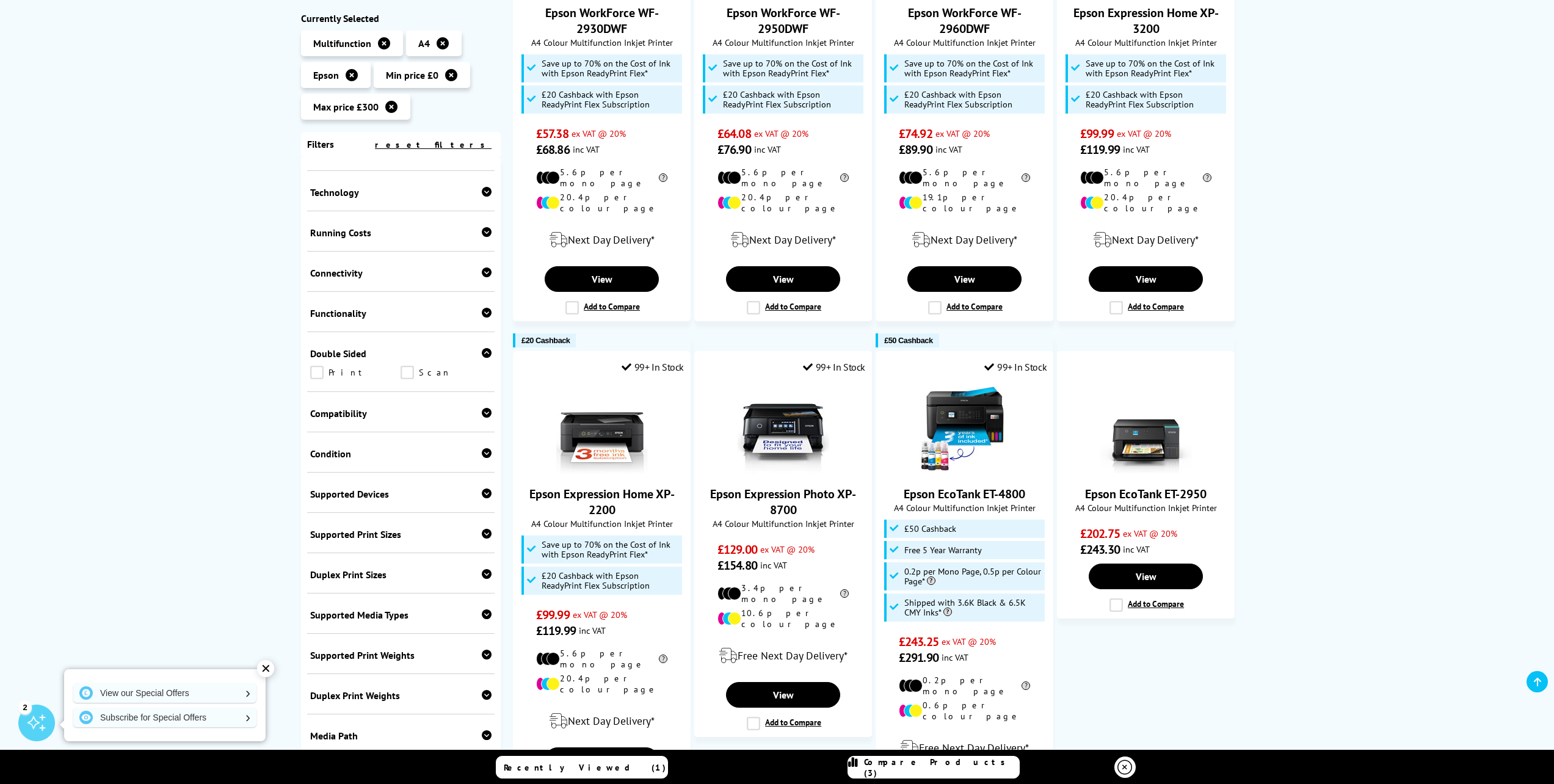
click at [317, 366] on link "Print" at bounding box center [356, 372] width 91 height 13
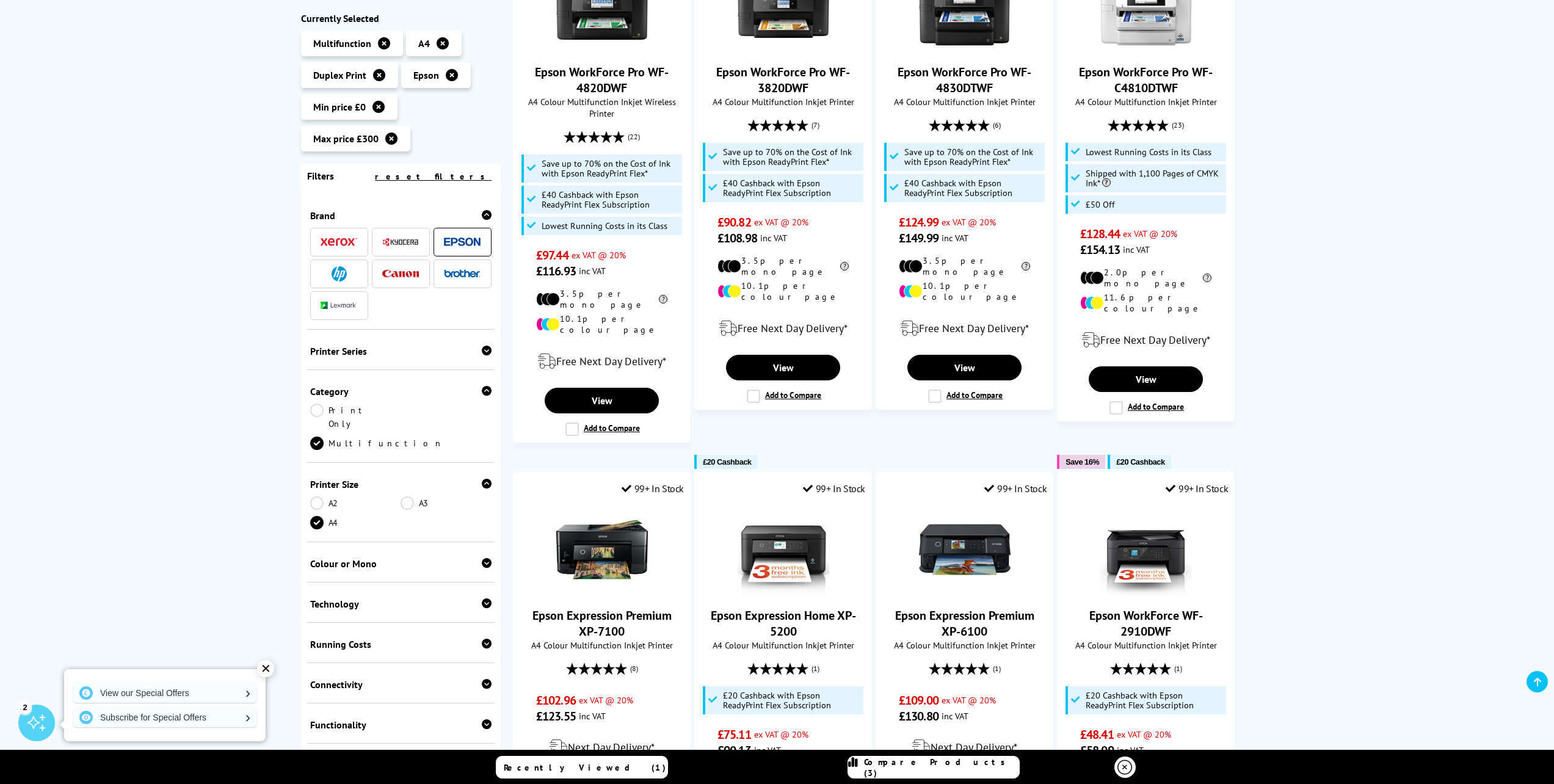
scroll to position [351, 0]
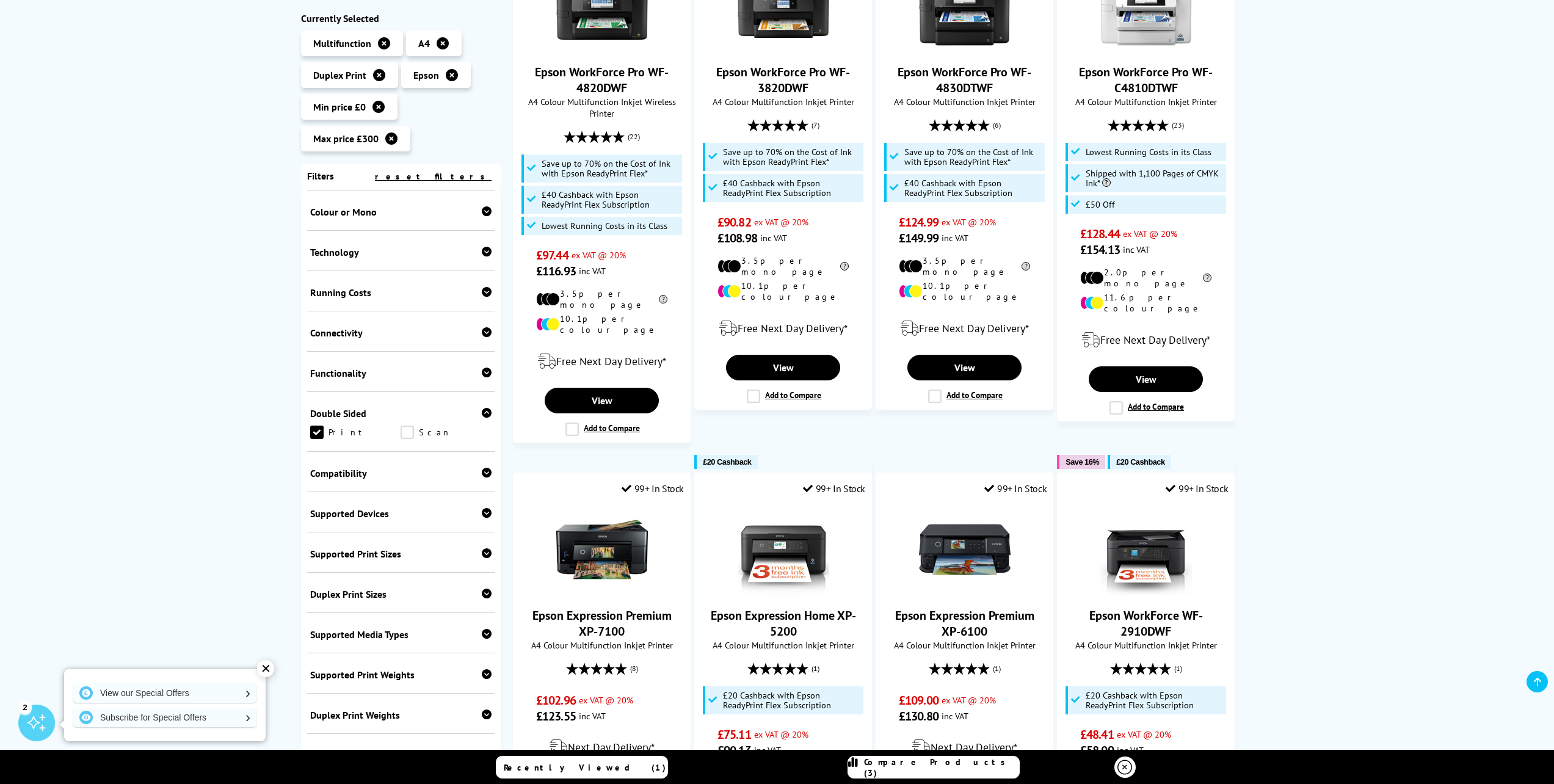
click at [482, 368] on icon at bounding box center [486, 372] width 10 height 10
click at [322, 385] on link "Copy" at bounding box center [356, 392] width 91 height 13
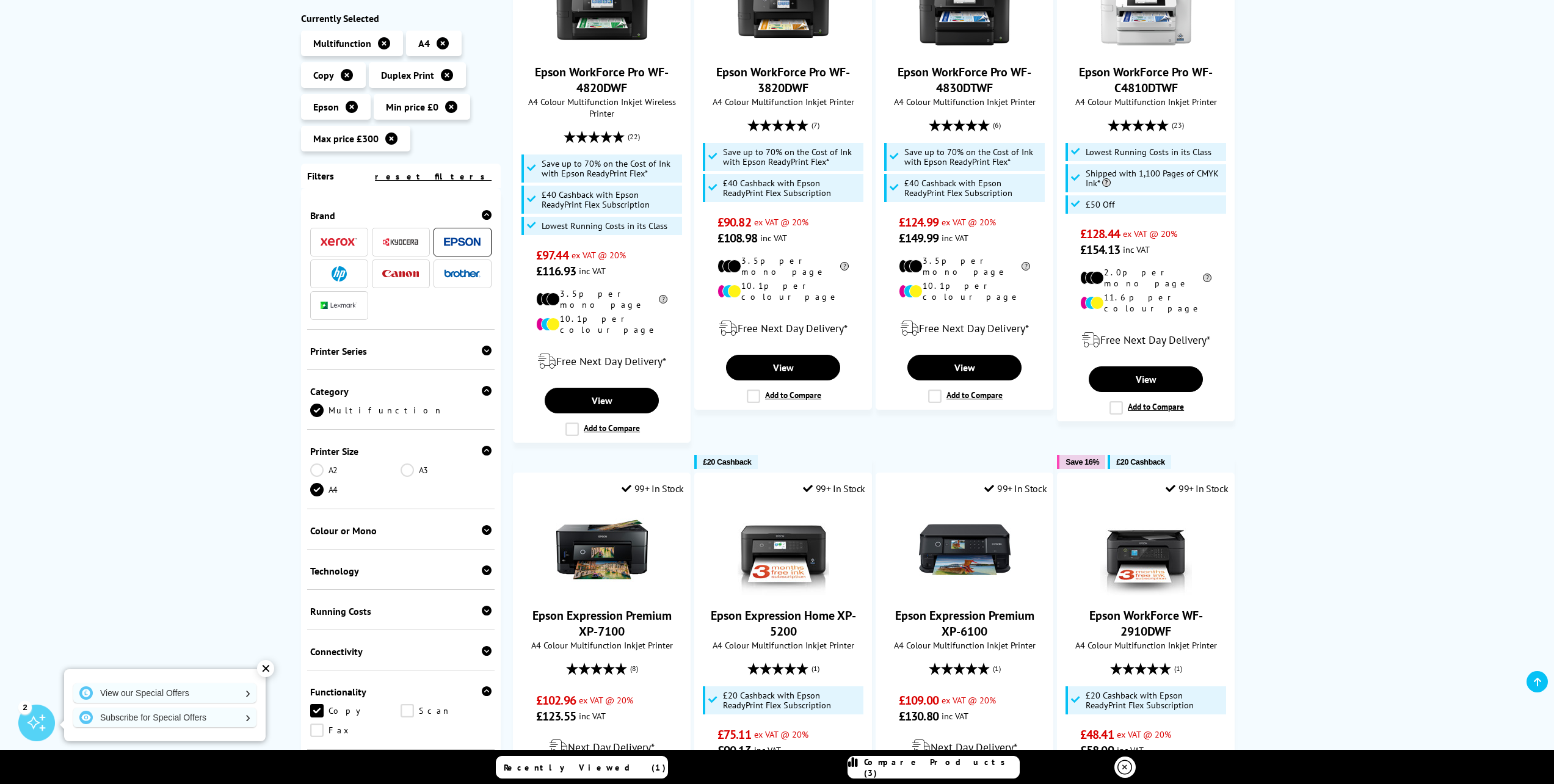
scroll to position [351, 0]
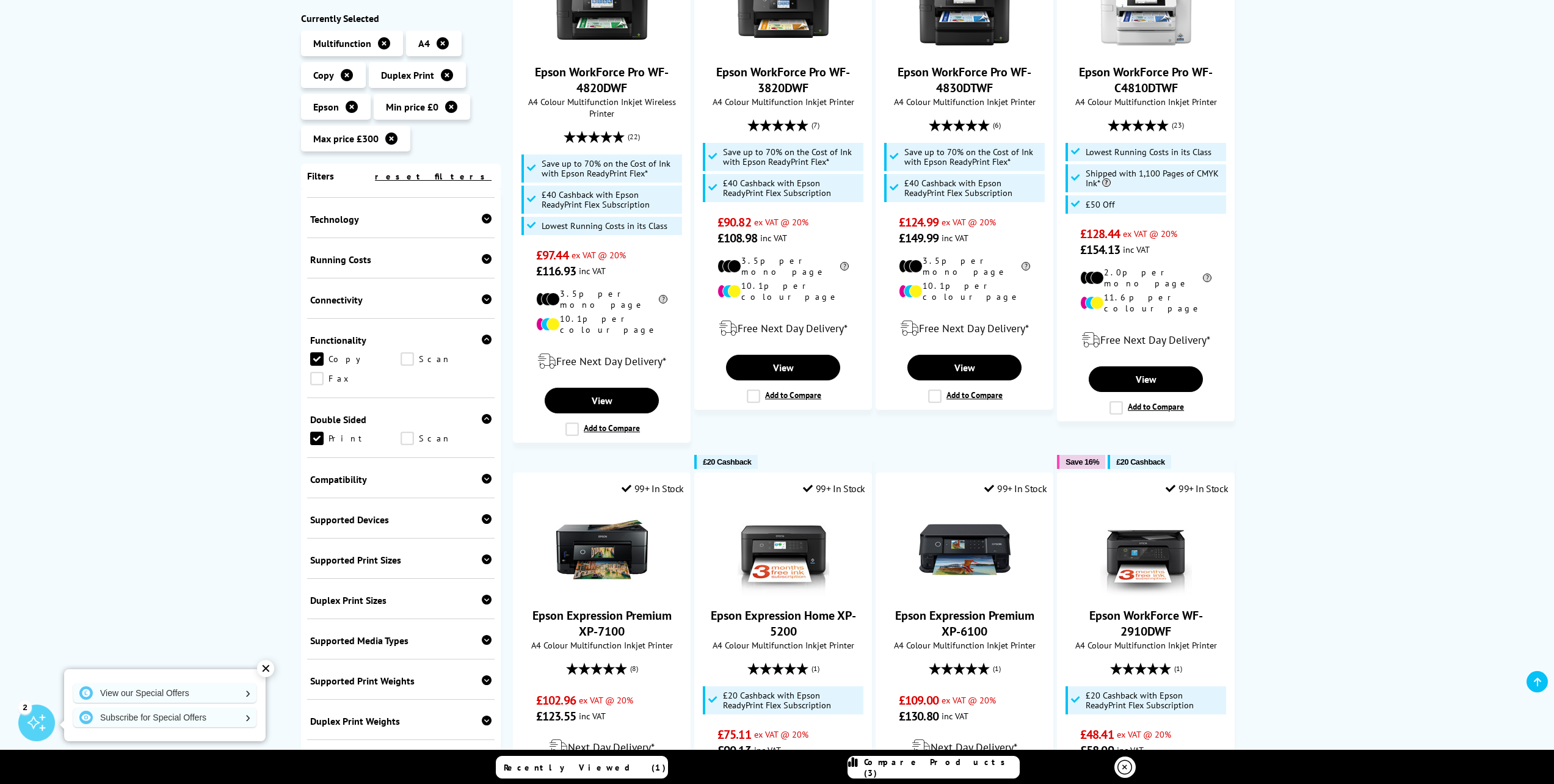
click at [407, 366] on link "Scan" at bounding box center [446, 359] width 91 height 13
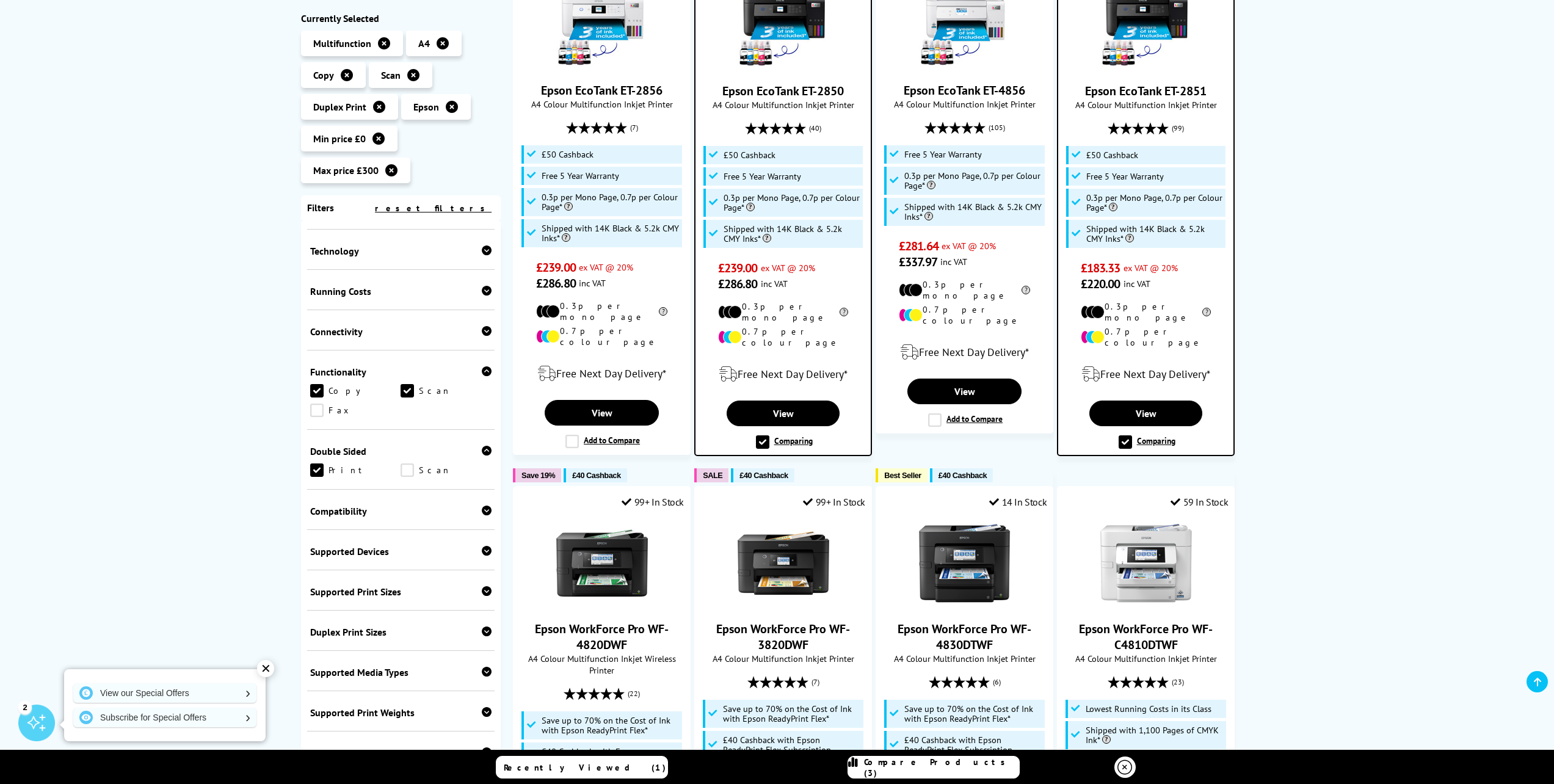
scroll to position [323, 0]
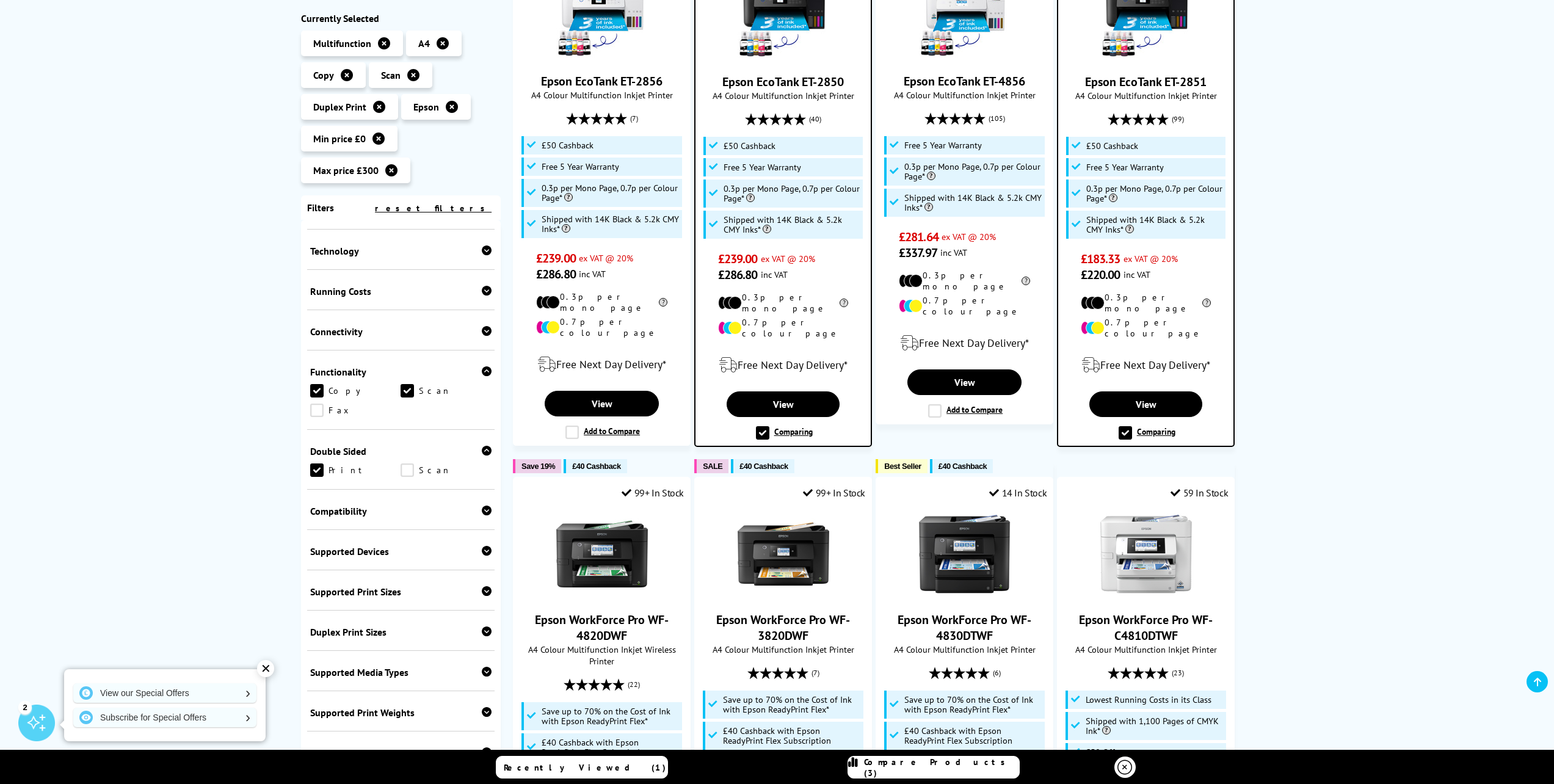
click at [482, 255] on icon at bounding box center [486, 250] width 10 height 10
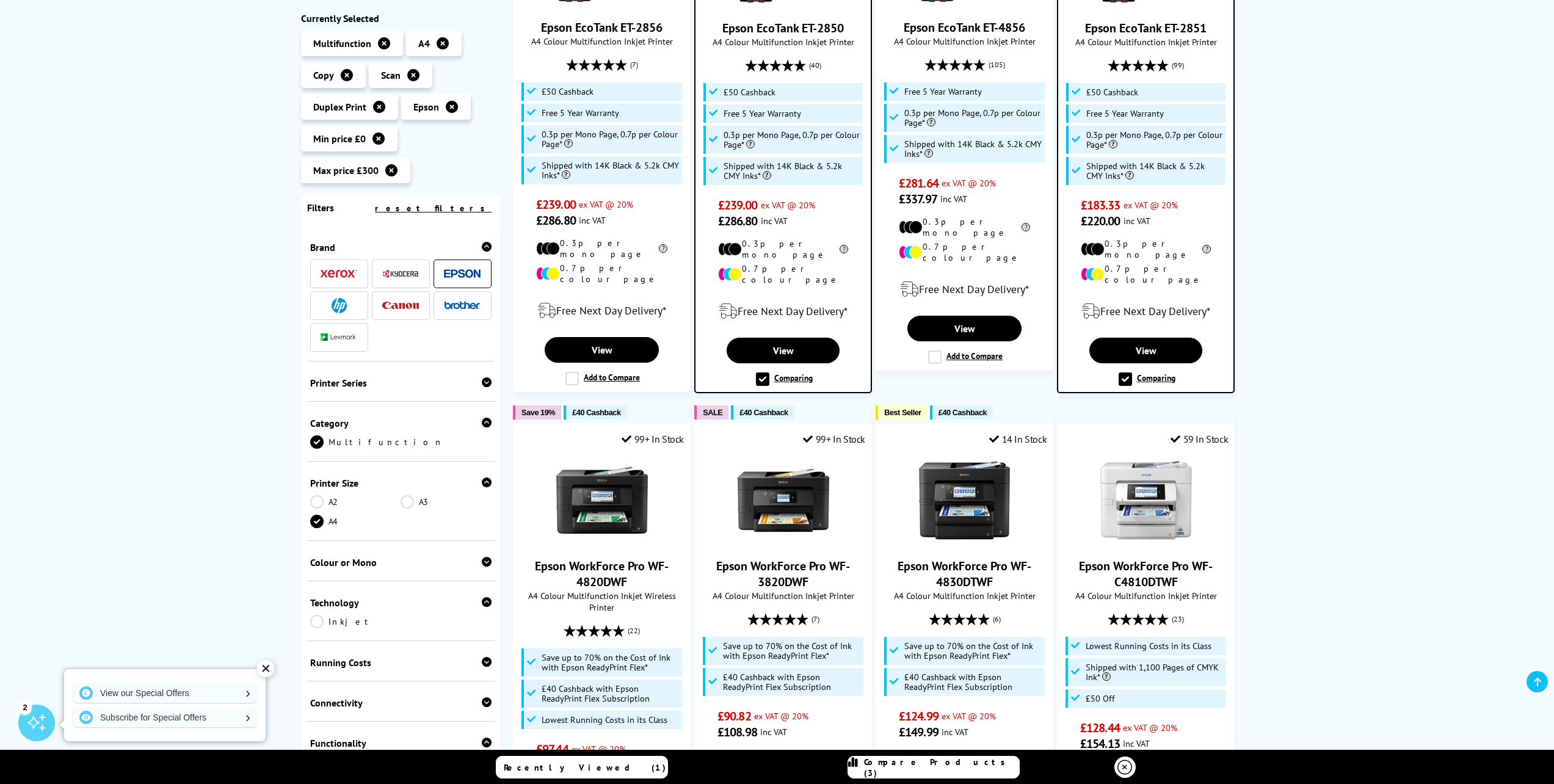
scroll to position [378, 0]
click at [482, 387] on icon at bounding box center [486, 382] width 10 height 10
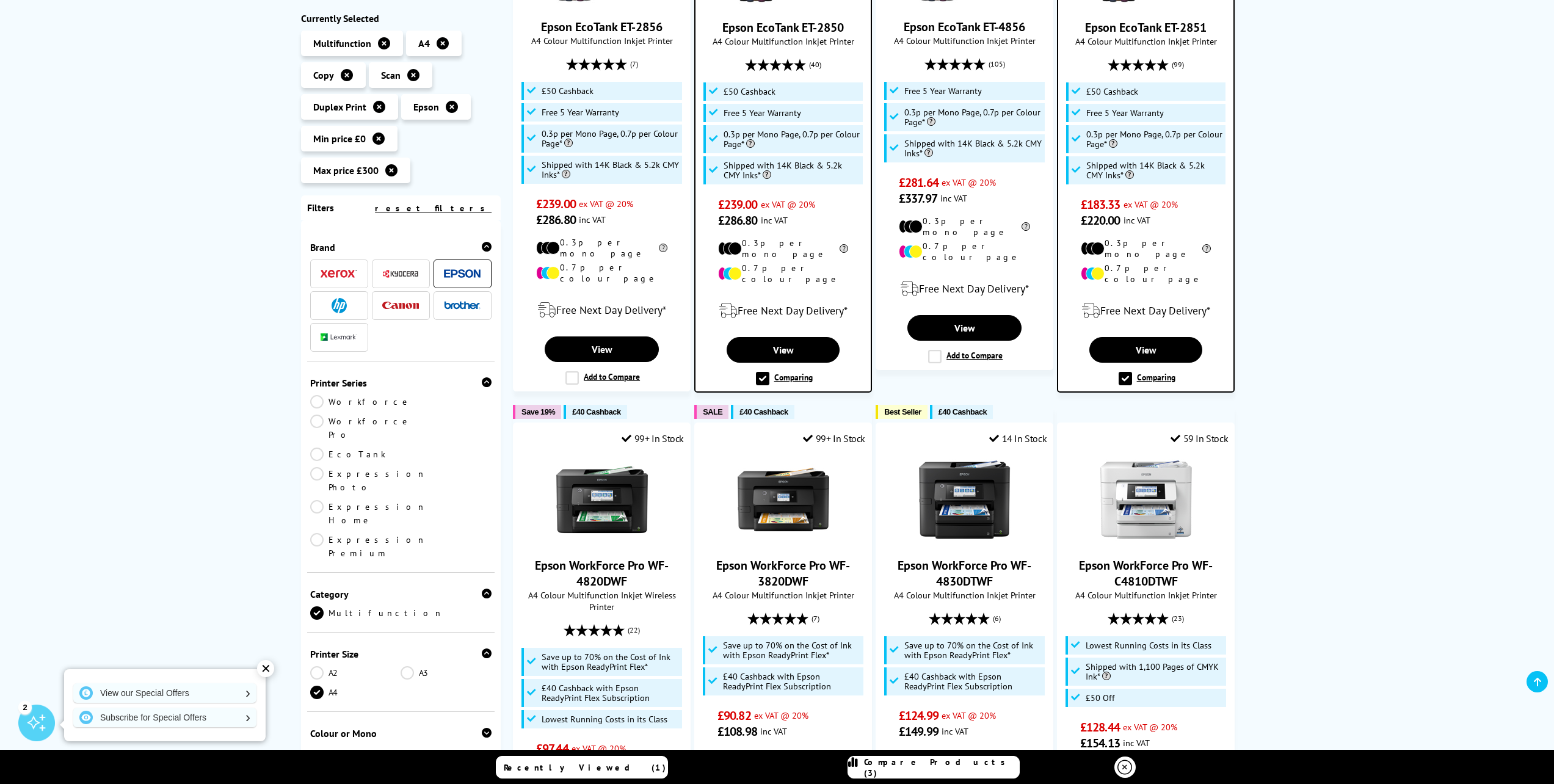
click at [323, 447] on link "EcoTank" at bounding box center [356, 454] width 91 height 13
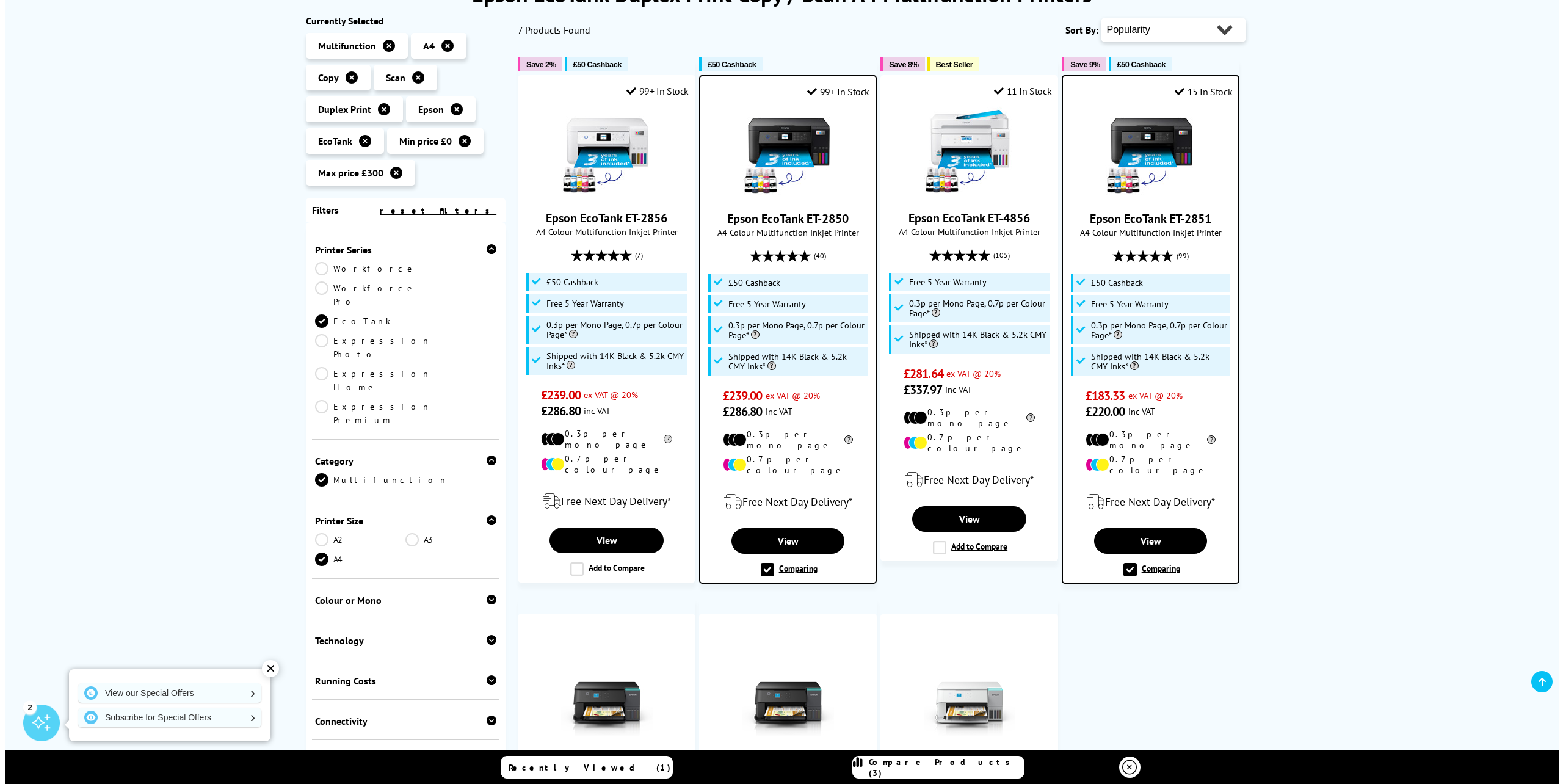
scroll to position [197, 0]
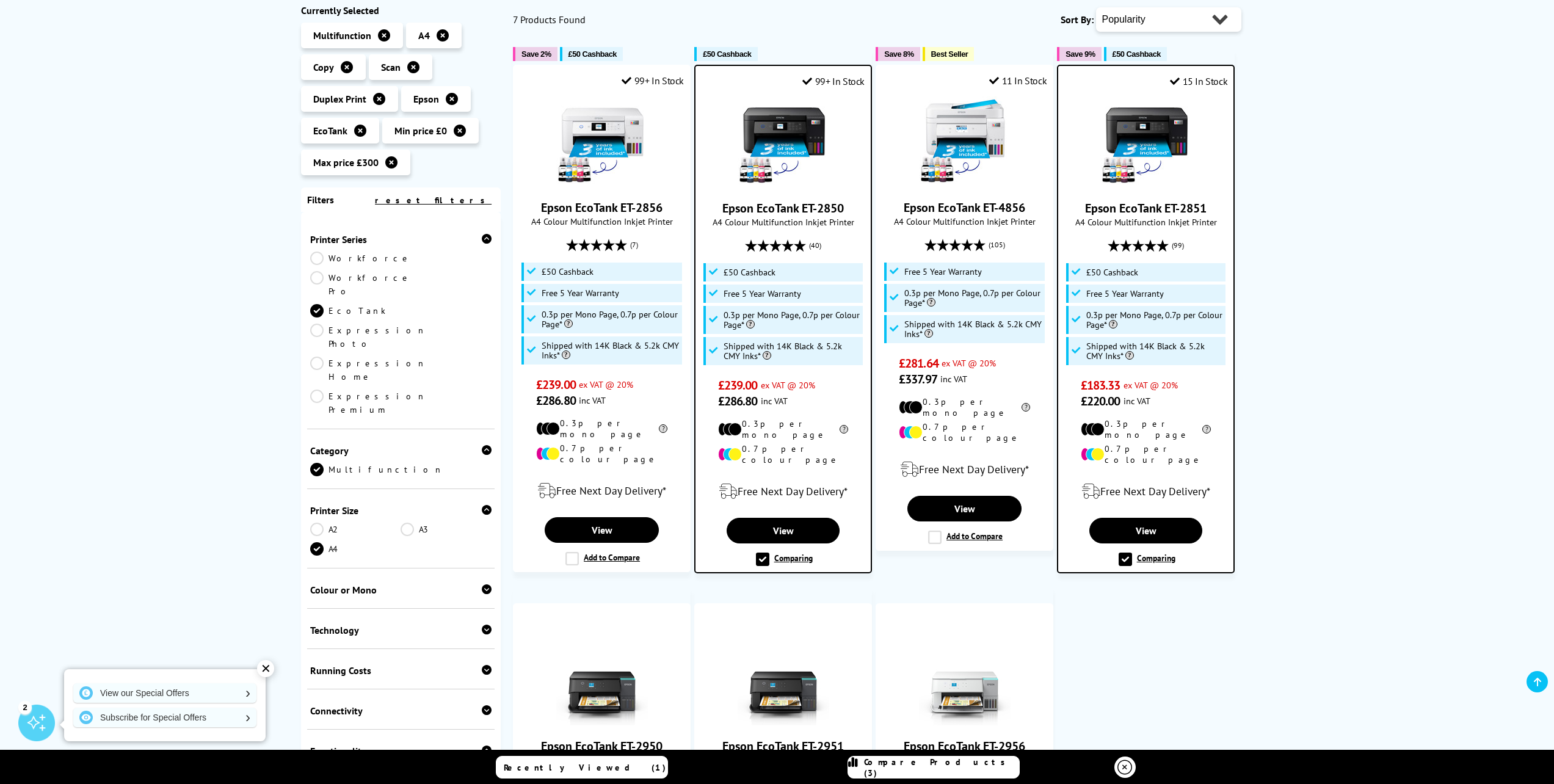
click at [575, 552] on label "Add to Compare" at bounding box center [602, 558] width 74 height 13
click at [0, 0] on input "Add to Compare" at bounding box center [0, 0] width 0 height 0
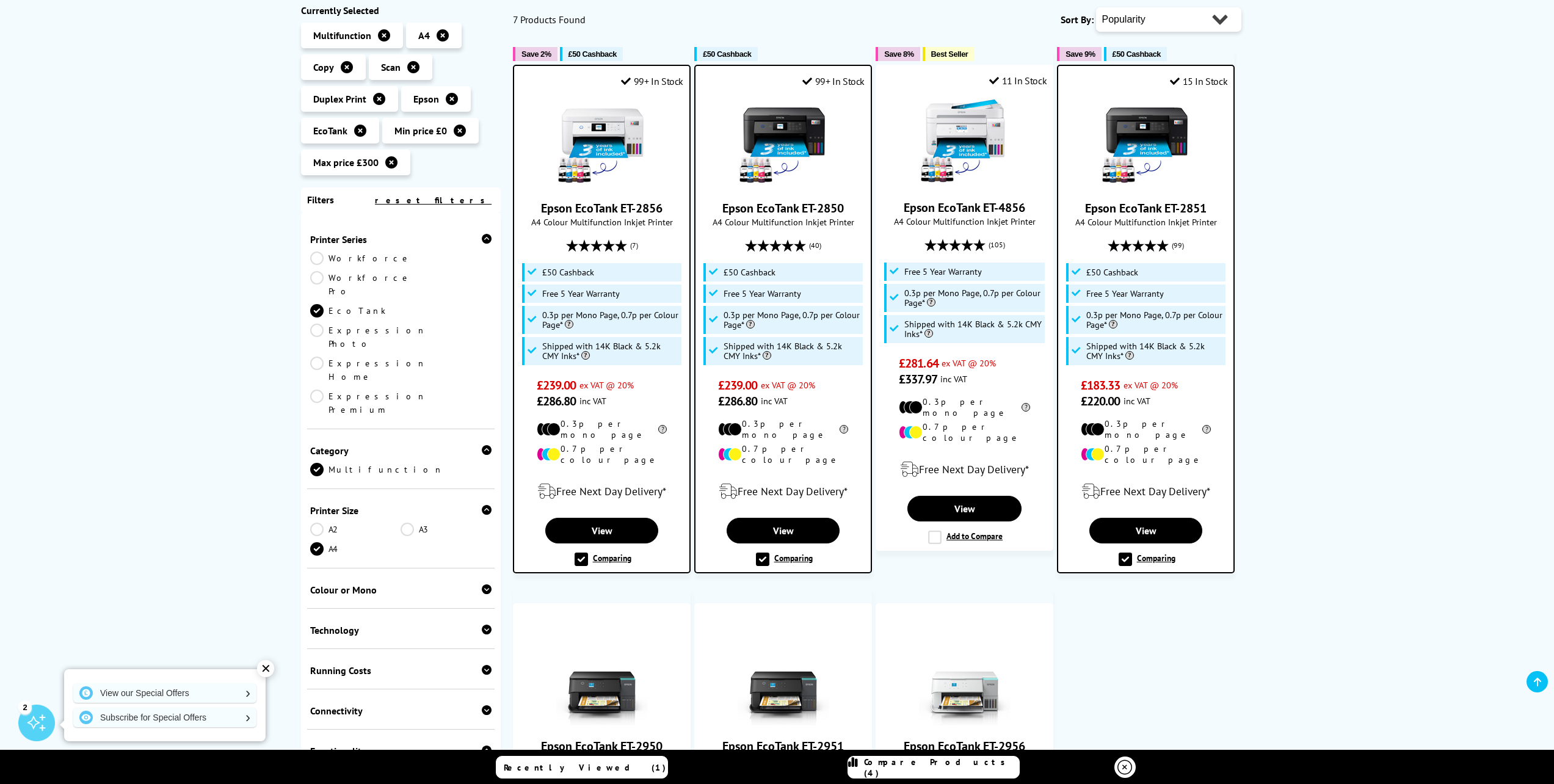
click at [944, 773] on link "Compare Products (4)" at bounding box center [933, 767] width 172 height 23
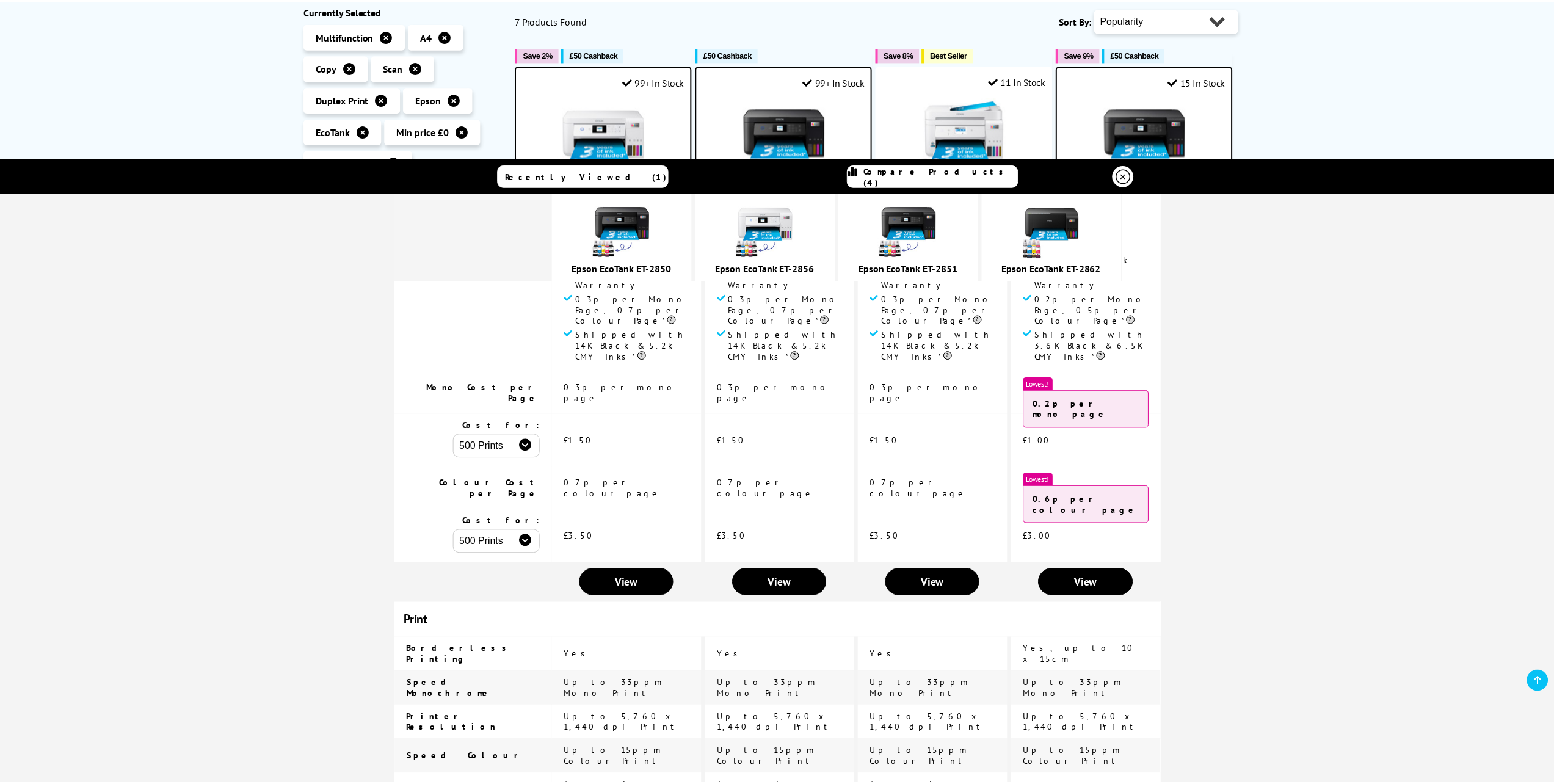
scroll to position [0, 0]
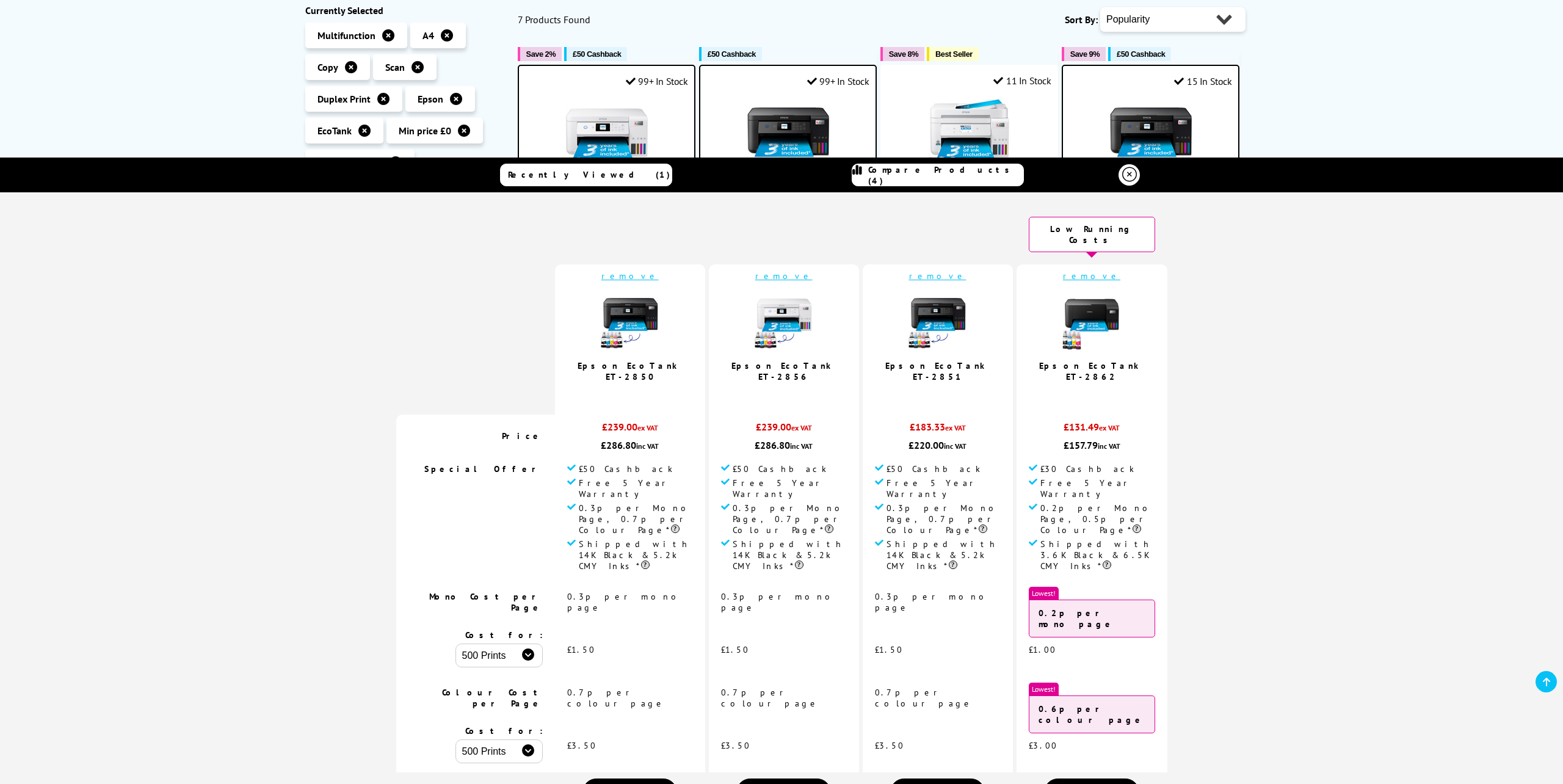
click at [777, 270] on link "remove" at bounding box center [784, 276] width 58 height 11
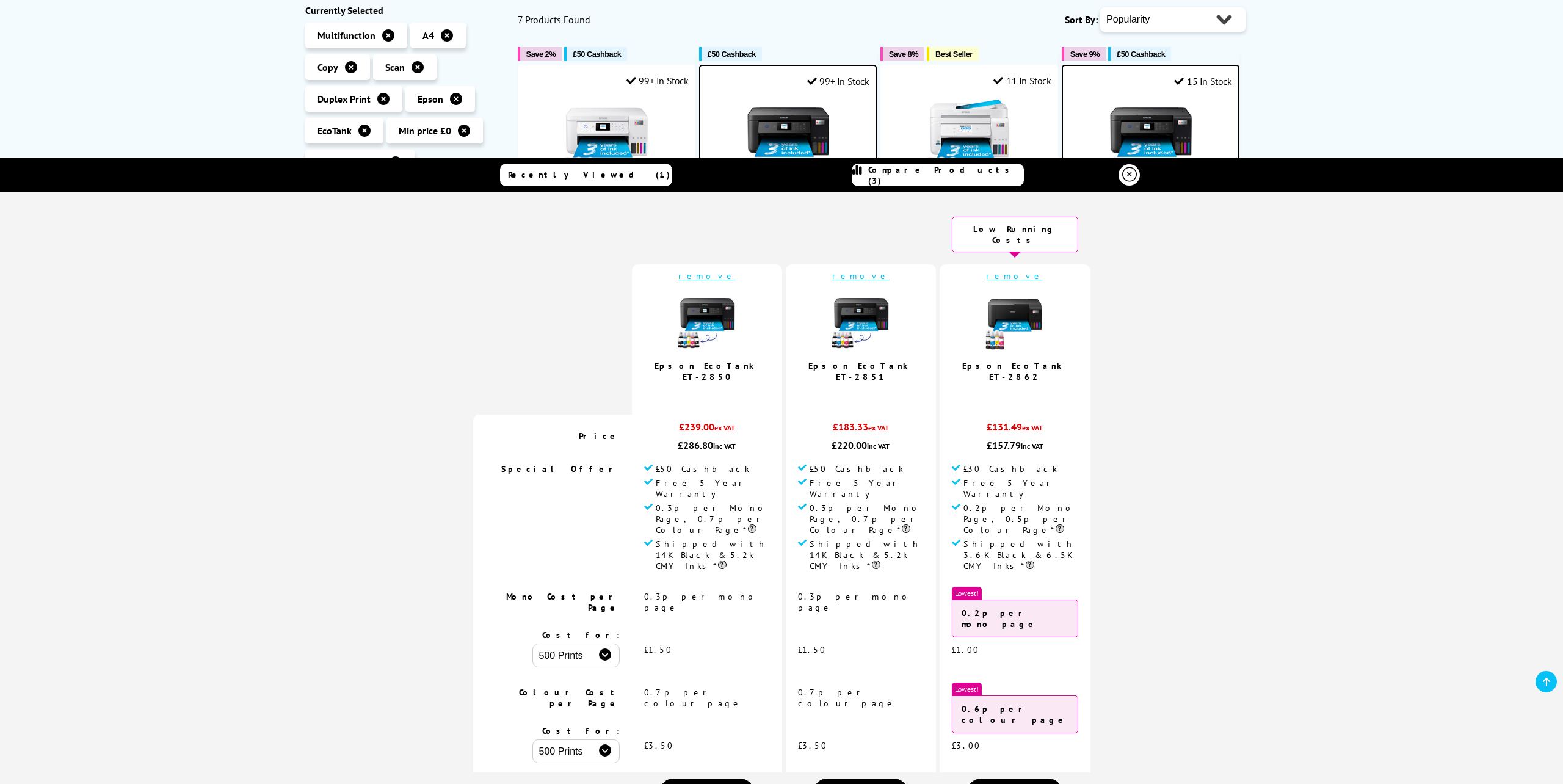
click at [1130, 177] on icon at bounding box center [1130, 175] width 15 height 15
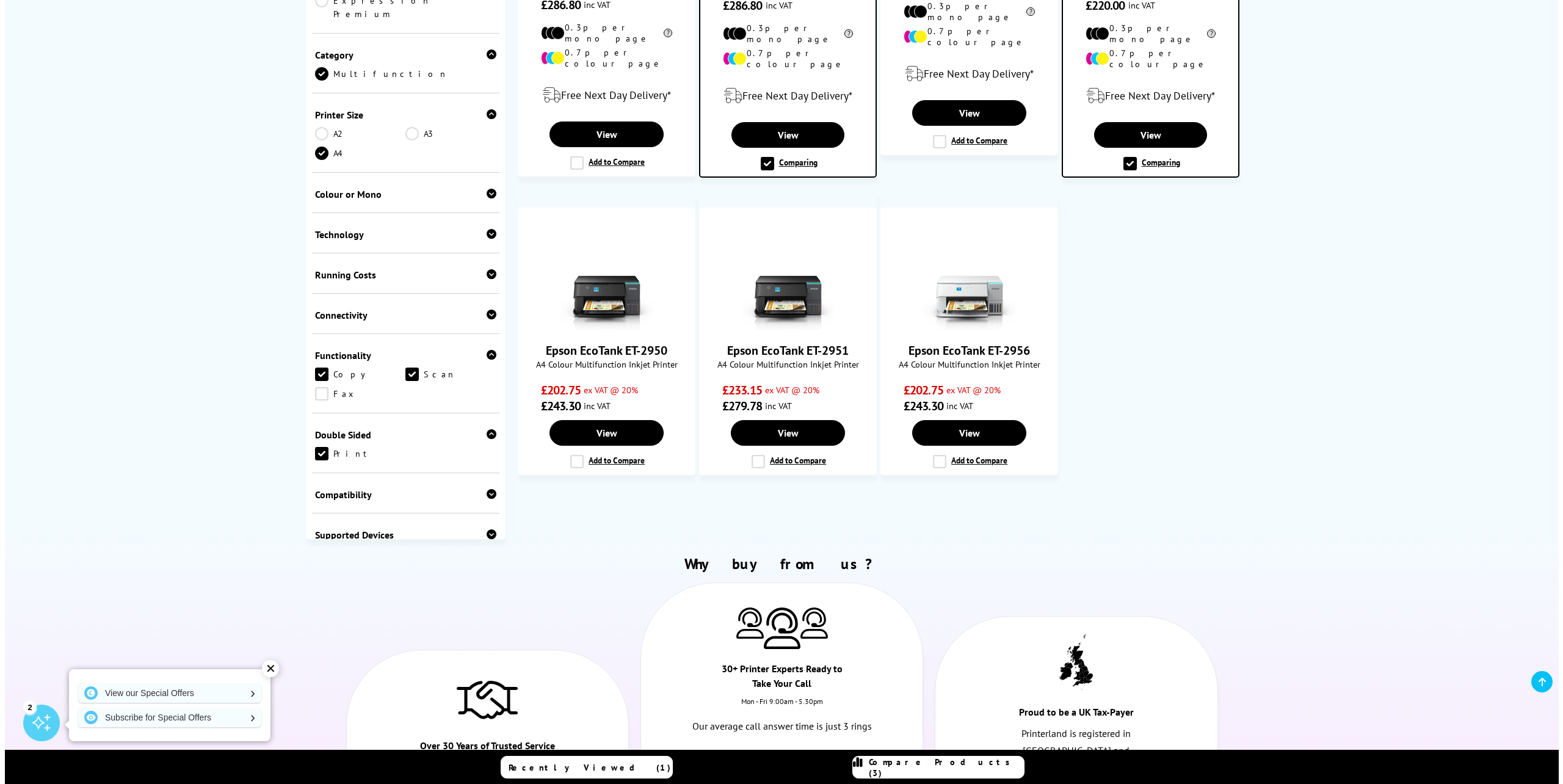
scroll to position [595, 0]
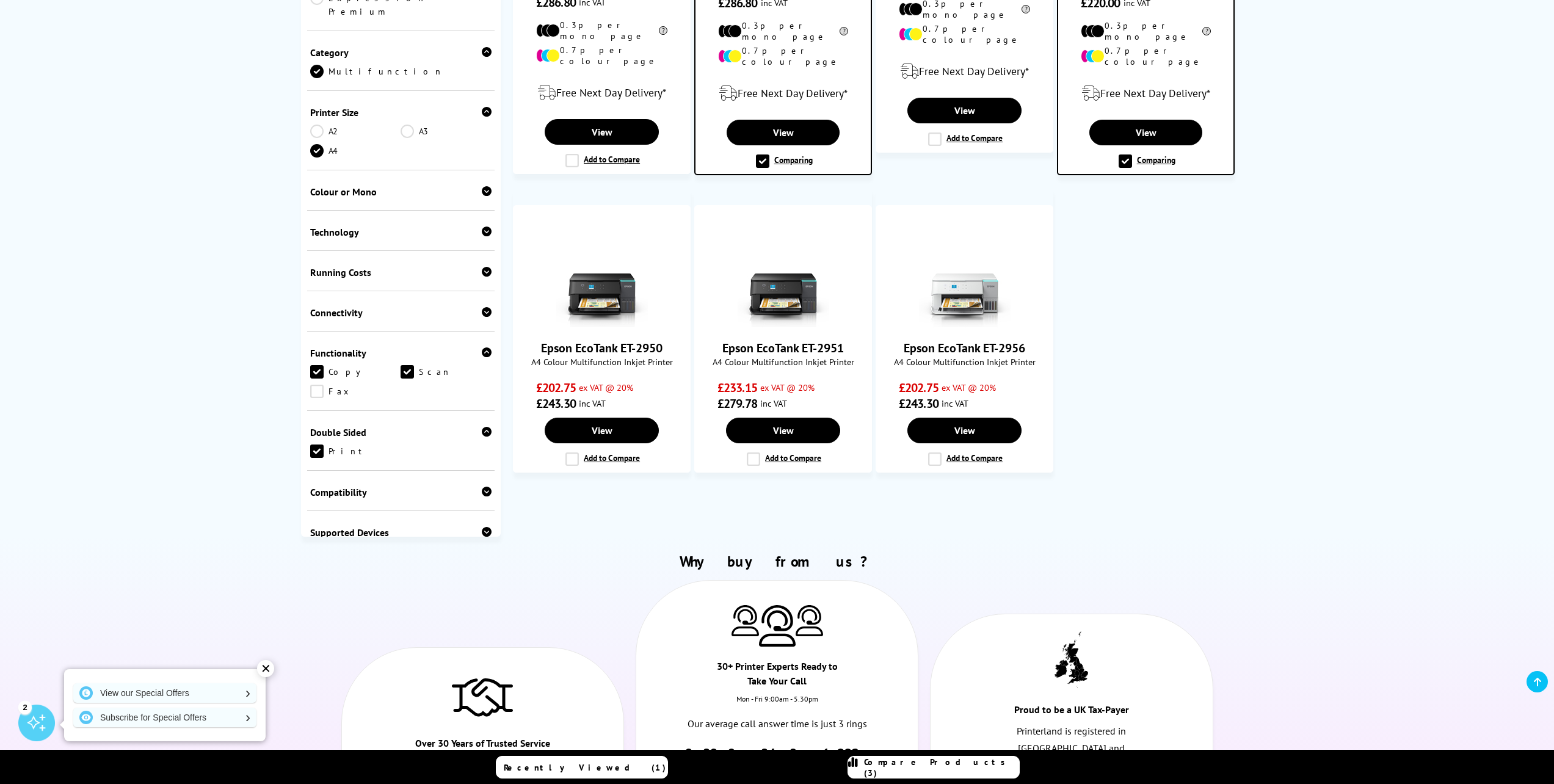
click at [936, 768] on span "Compare Products (3)" at bounding box center [942, 767] width 155 height 22
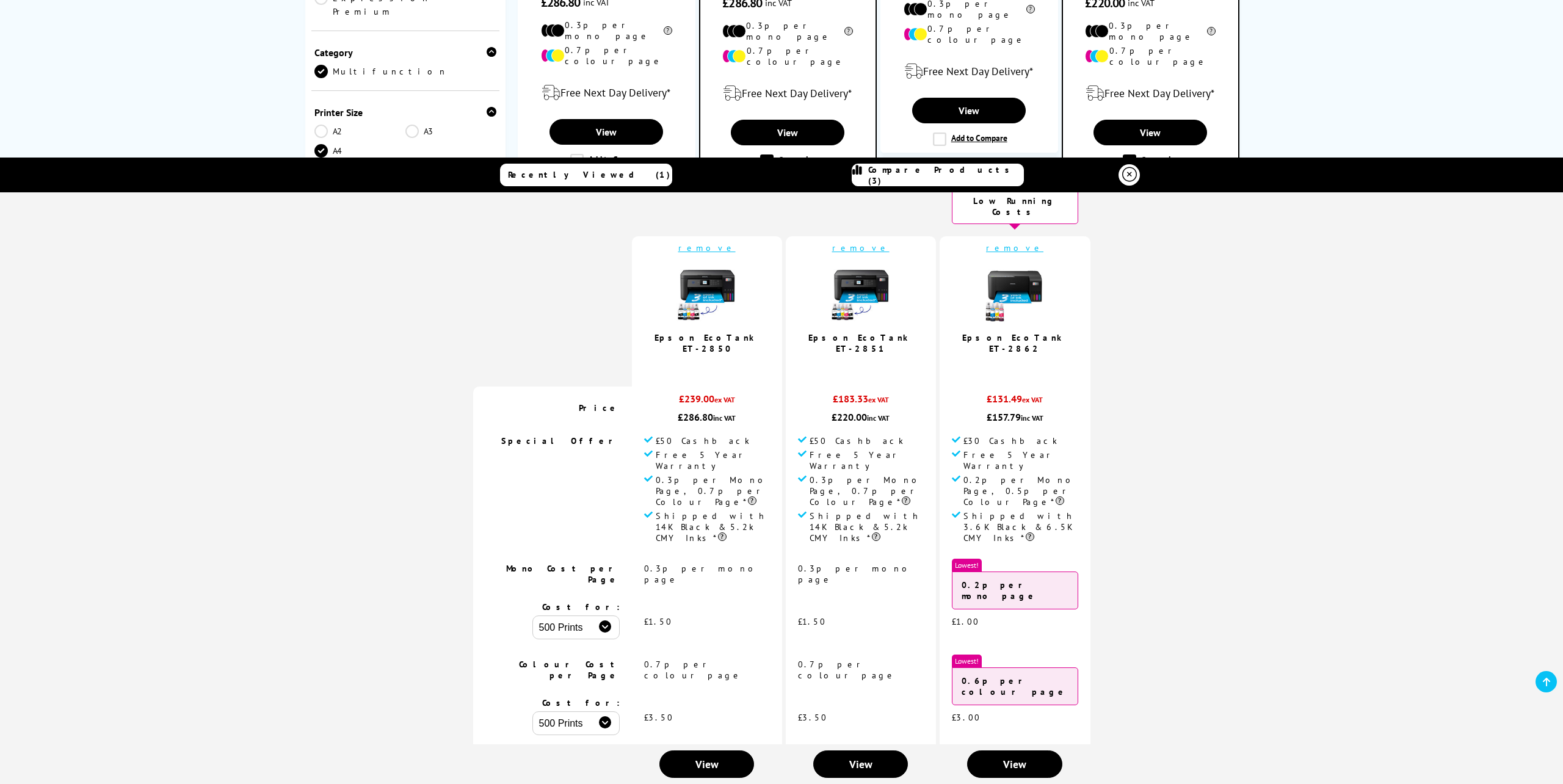
scroll to position [0, 0]
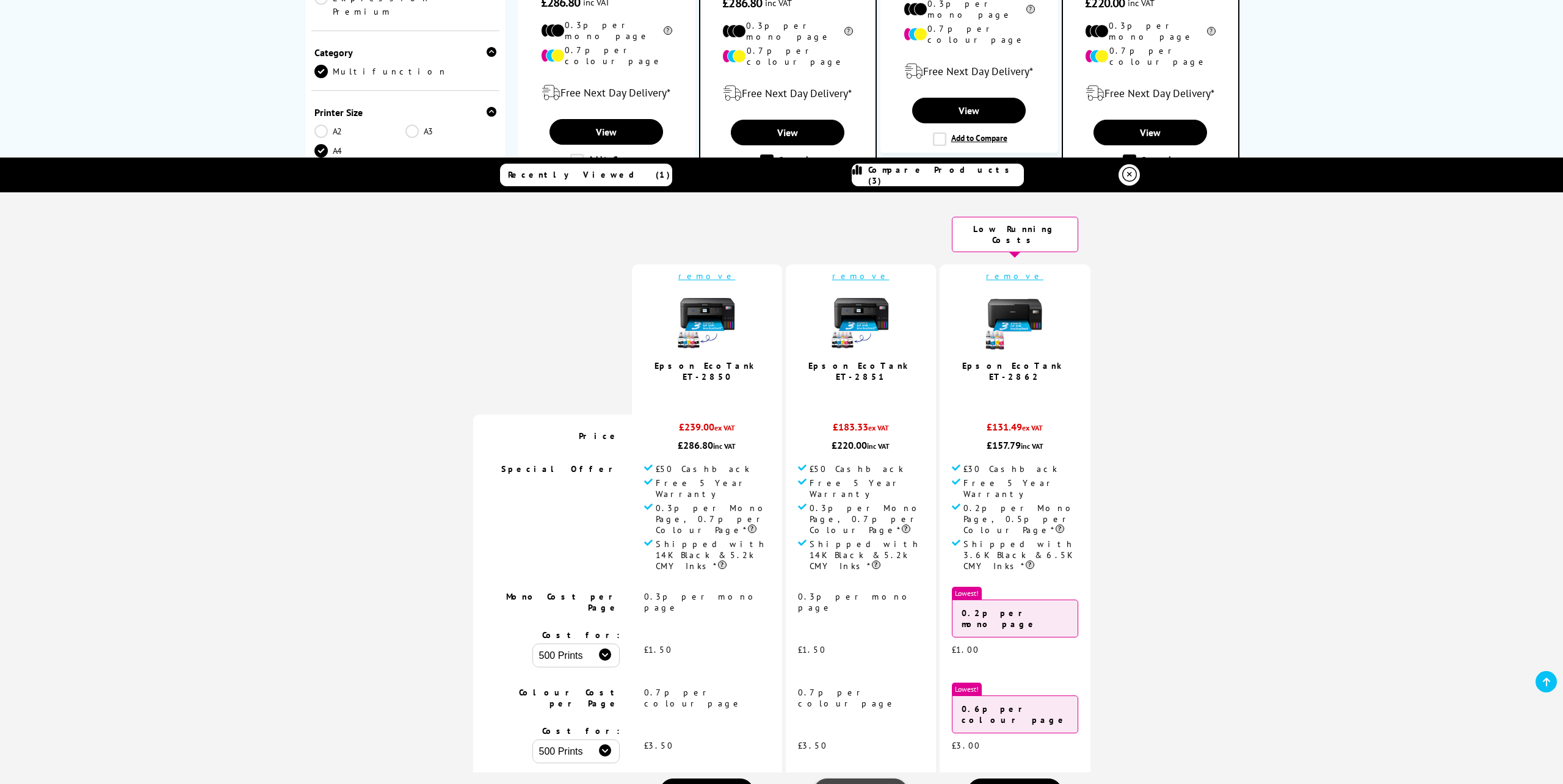
click at [853, 778] on link "View" at bounding box center [860, 791] width 94 height 27
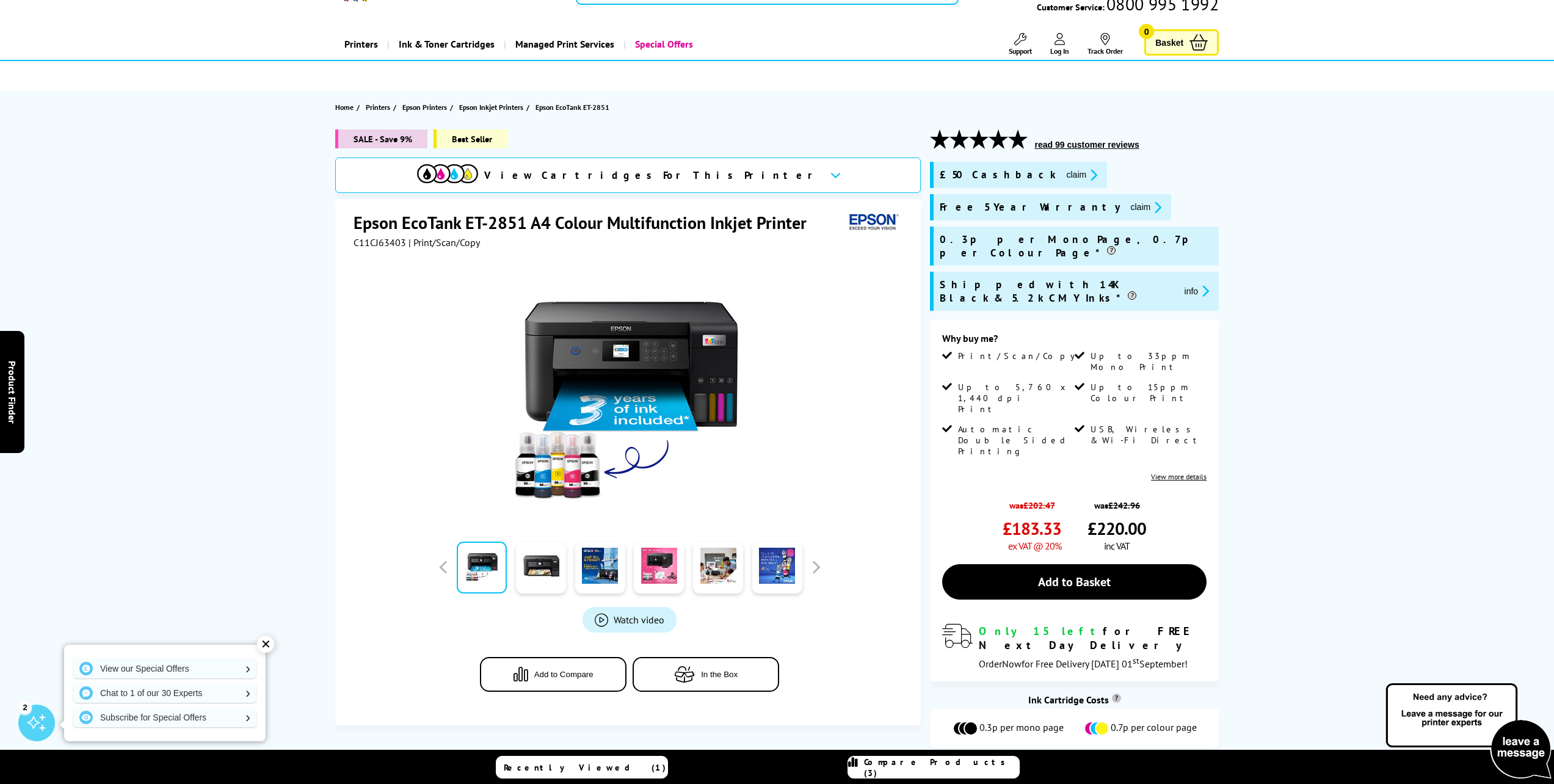
scroll to position [42, 0]
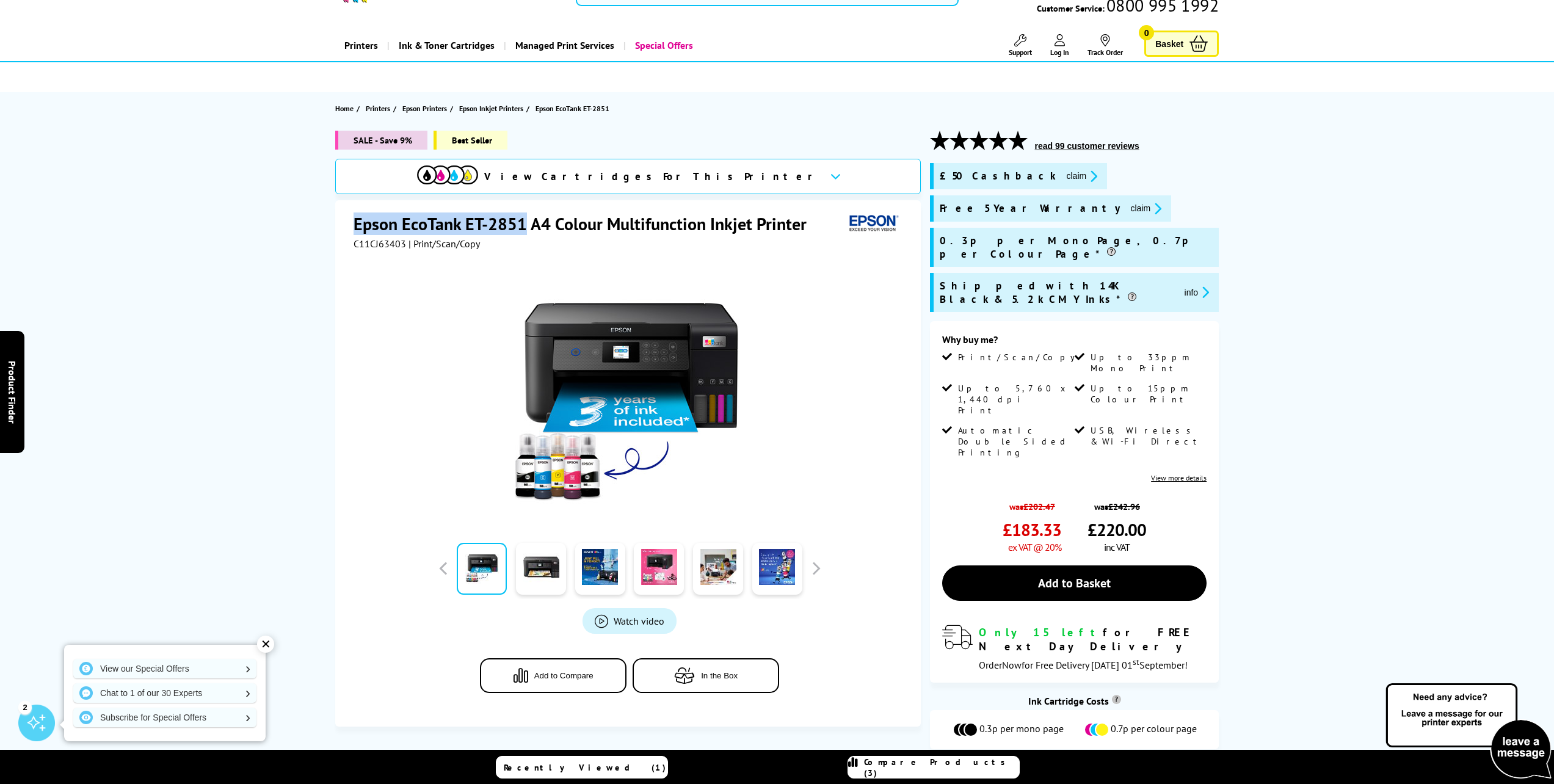
drag, startPoint x: 354, startPoint y: 222, endPoint x: 528, endPoint y: 229, distance: 174.1
click at [528, 229] on h1 "Epson EcoTank ET-2851 A4 Colour Multifunction Inkjet Printer" at bounding box center [586, 224] width 466 height 23
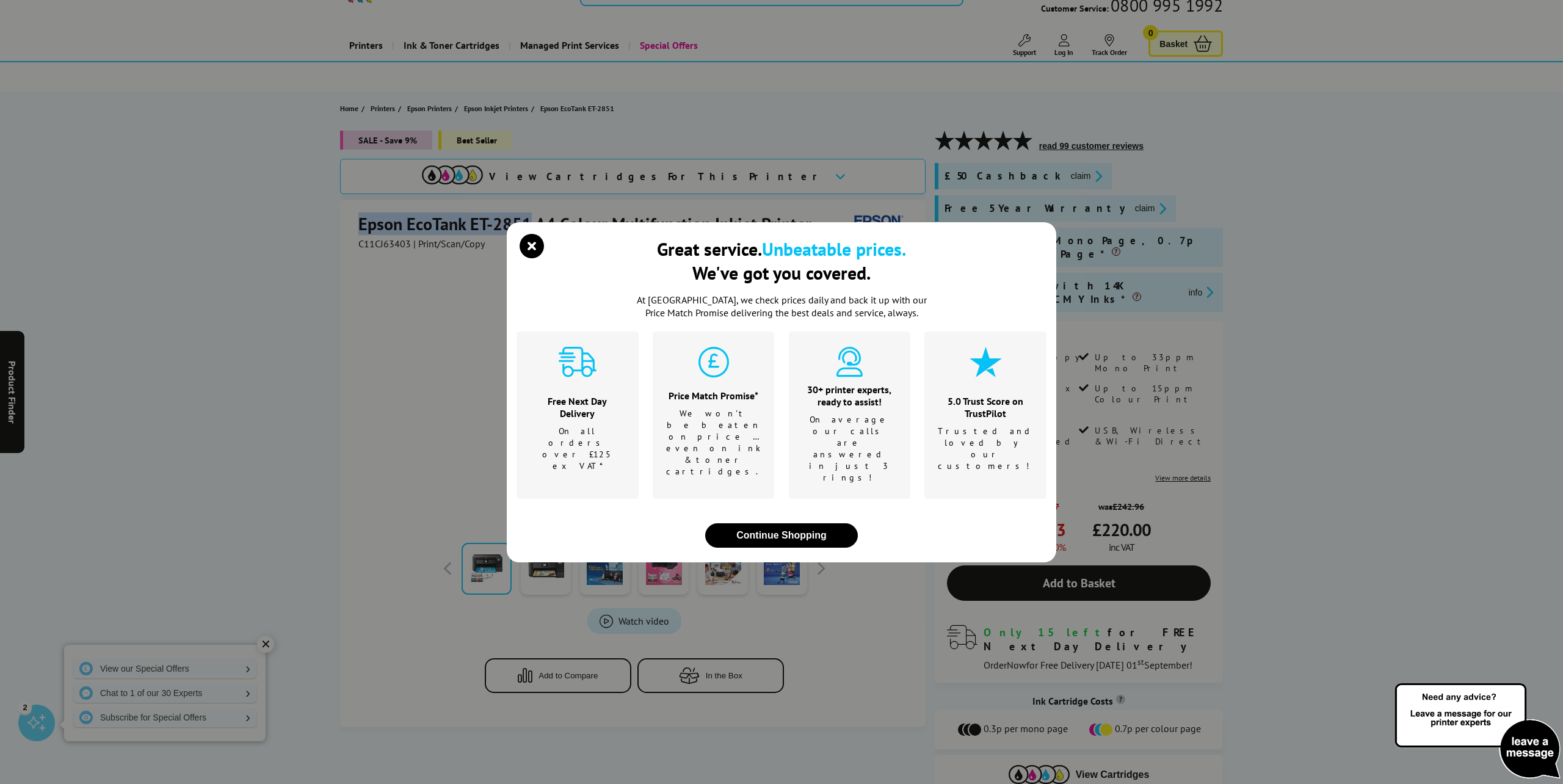
copy h1 "Epson EcoTank ET-2851"
click at [657, 52] on div "Great service. Unbeatable prices. We've got you covered. At [GEOGRAPHIC_DATA], …" at bounding box center [782, 392] width 1563 height 784
click at [534, 258] on icon "close modal" at bounding box center [532, 246] width 24 height 24
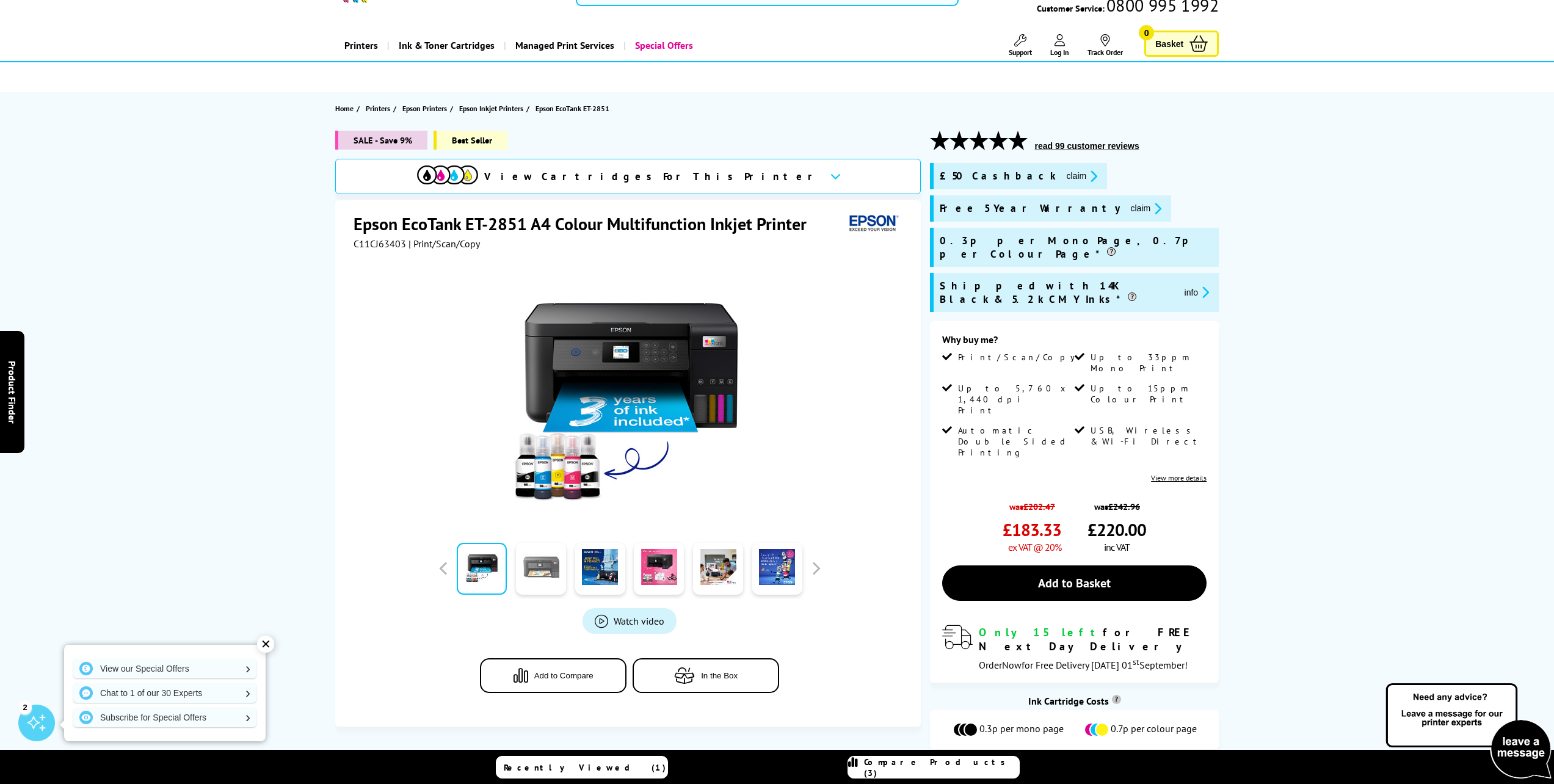
click at [543, 582] on link at bounding box center [541, 568] width 50 height 52
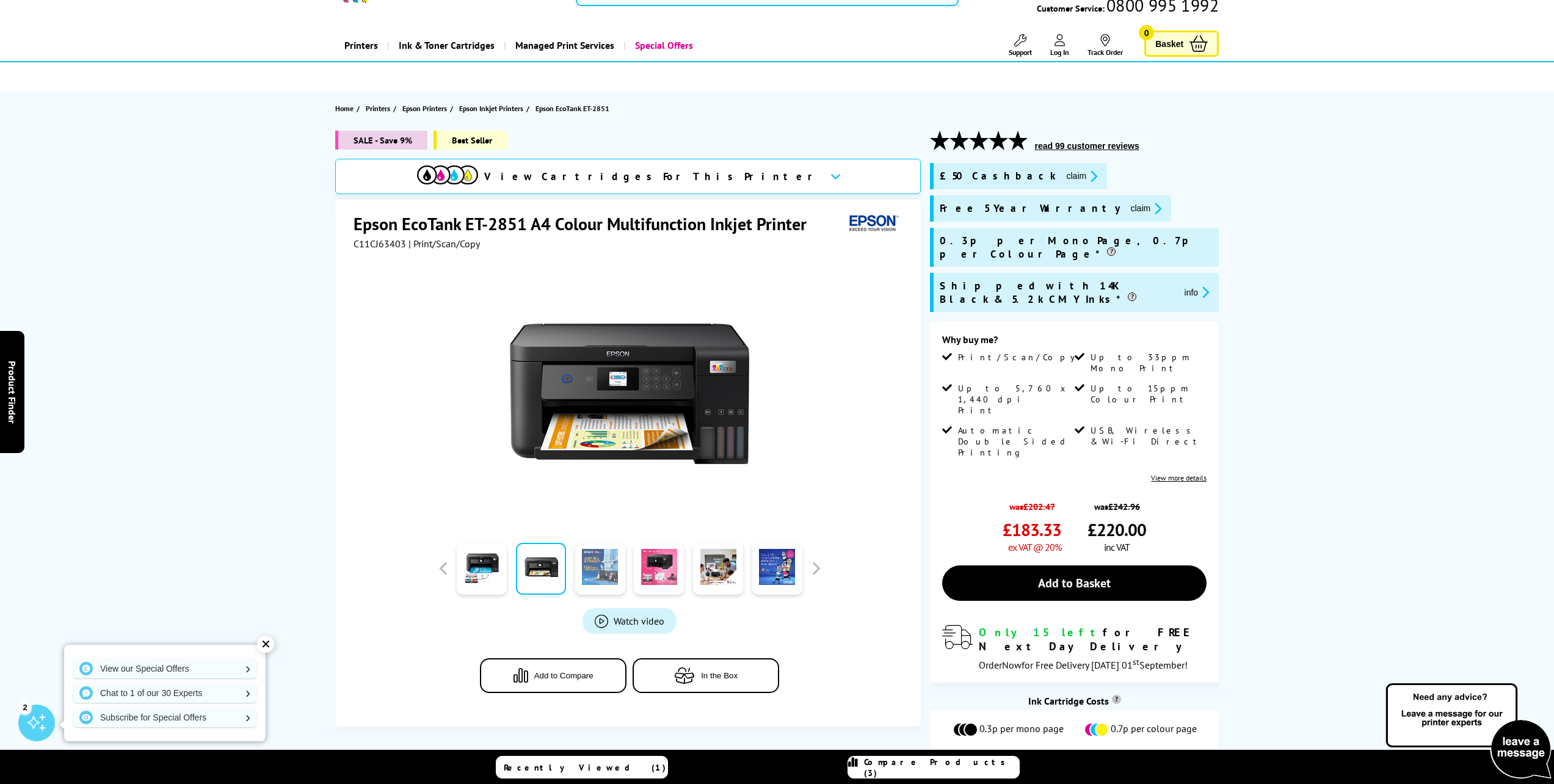
click at [581, 574] on link at bounding box center [600, 568] width 50 height 52
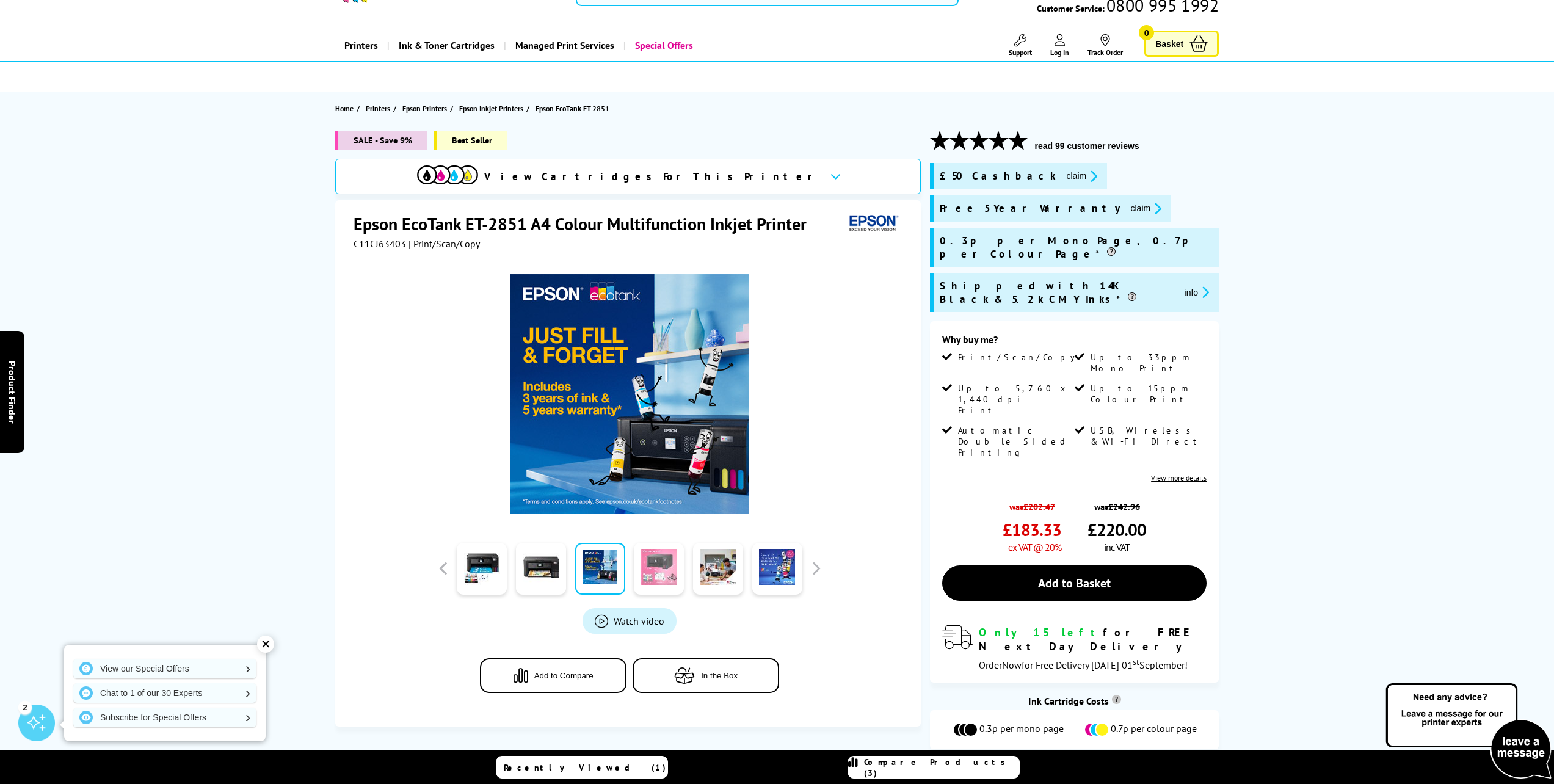
click at [652, 571] on link at bounding box center [658, 568] width 50 height 52
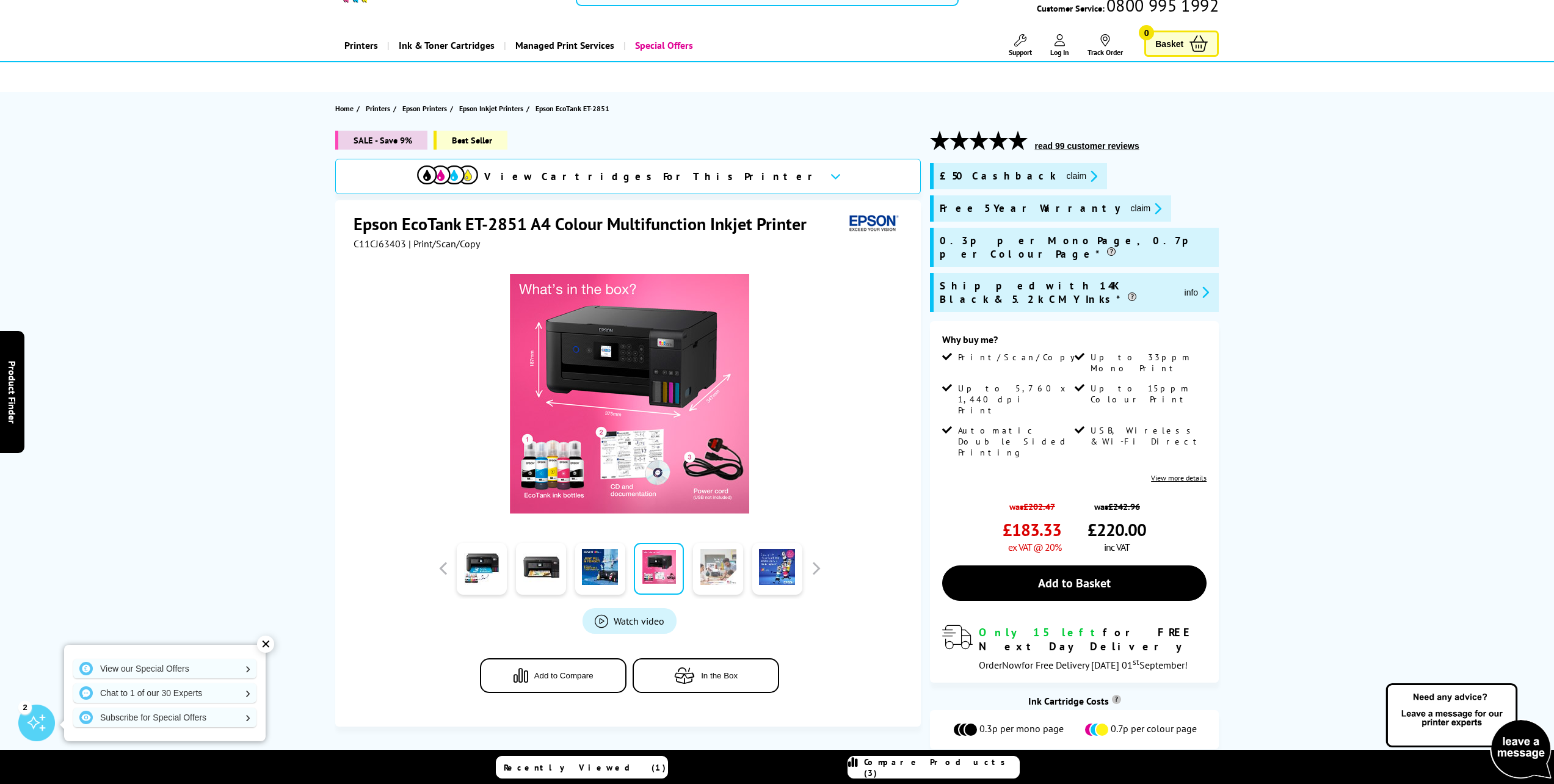
click at [712, 570] on link at bounding box center [718, 568] width 50 height 52
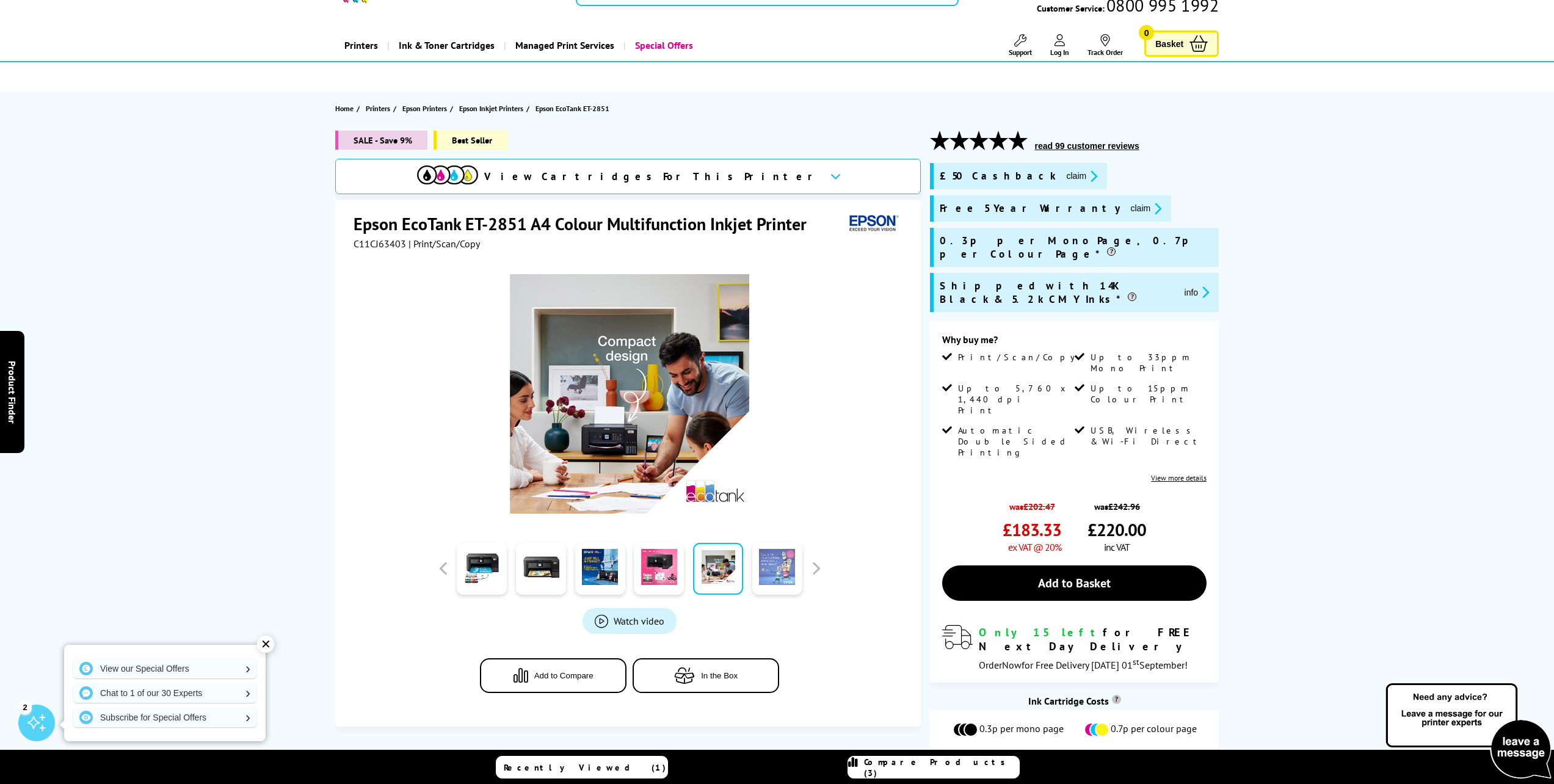
click at [771, 572] on link at bounding box center [777, 568] width 50 height 52
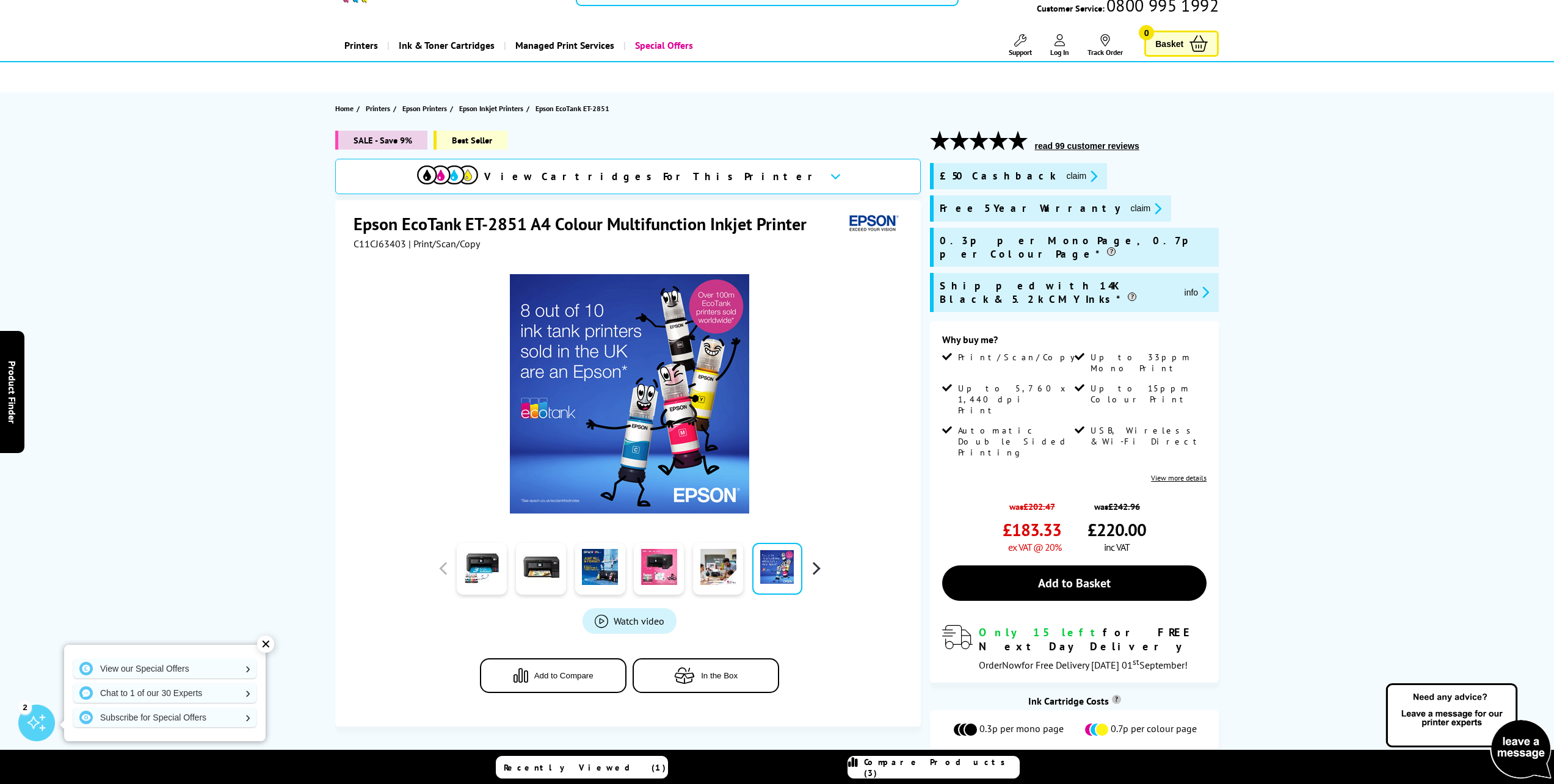
click at [820, 570] on button "button" at bounding box center [815, 568] width 18 height 18
click at [550, 571] on link at bounding box center [541, 568] width 50 height 52
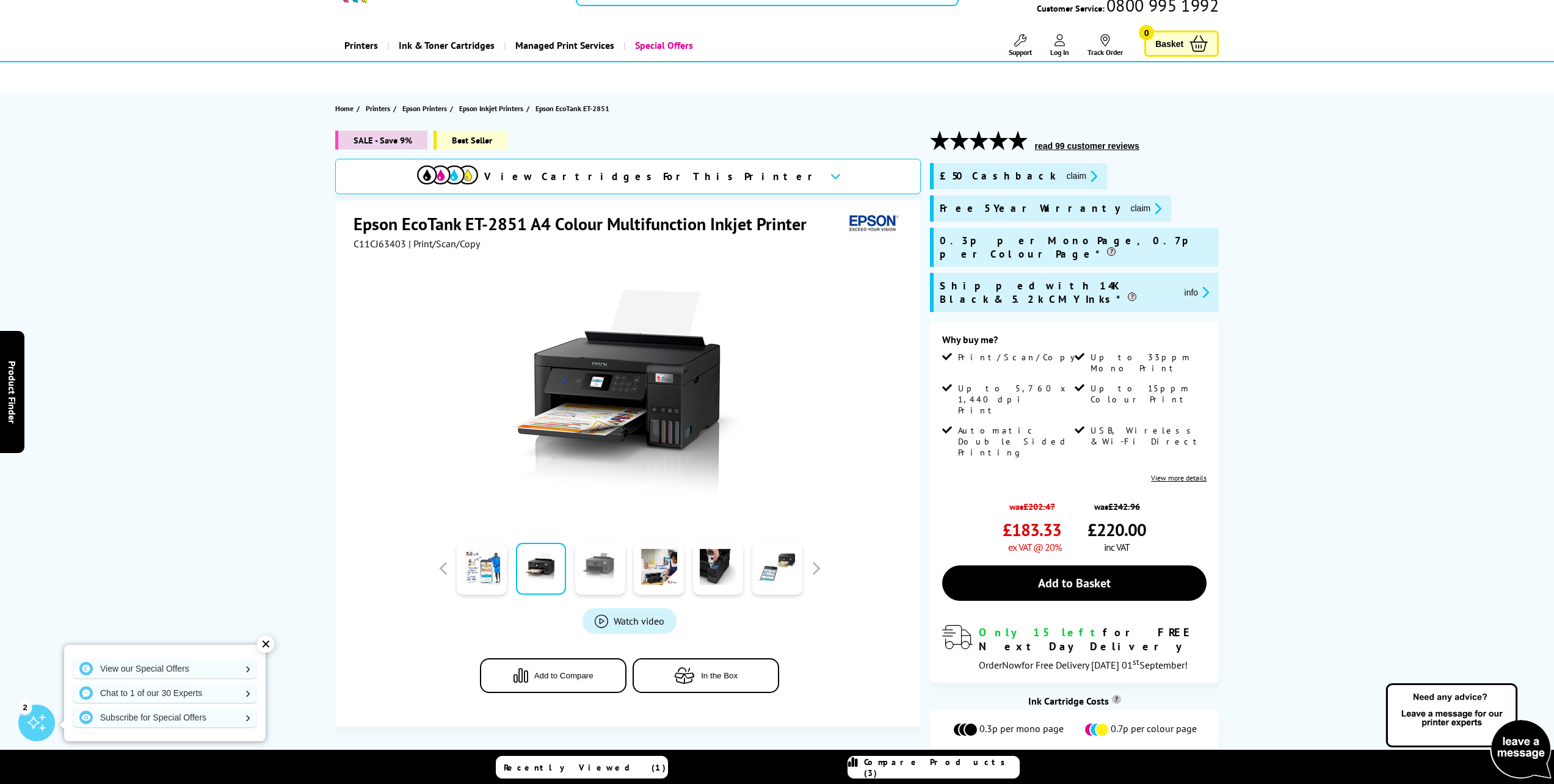
click at [594, 575] on link at bounding box center [600, 568] width 50 height 52
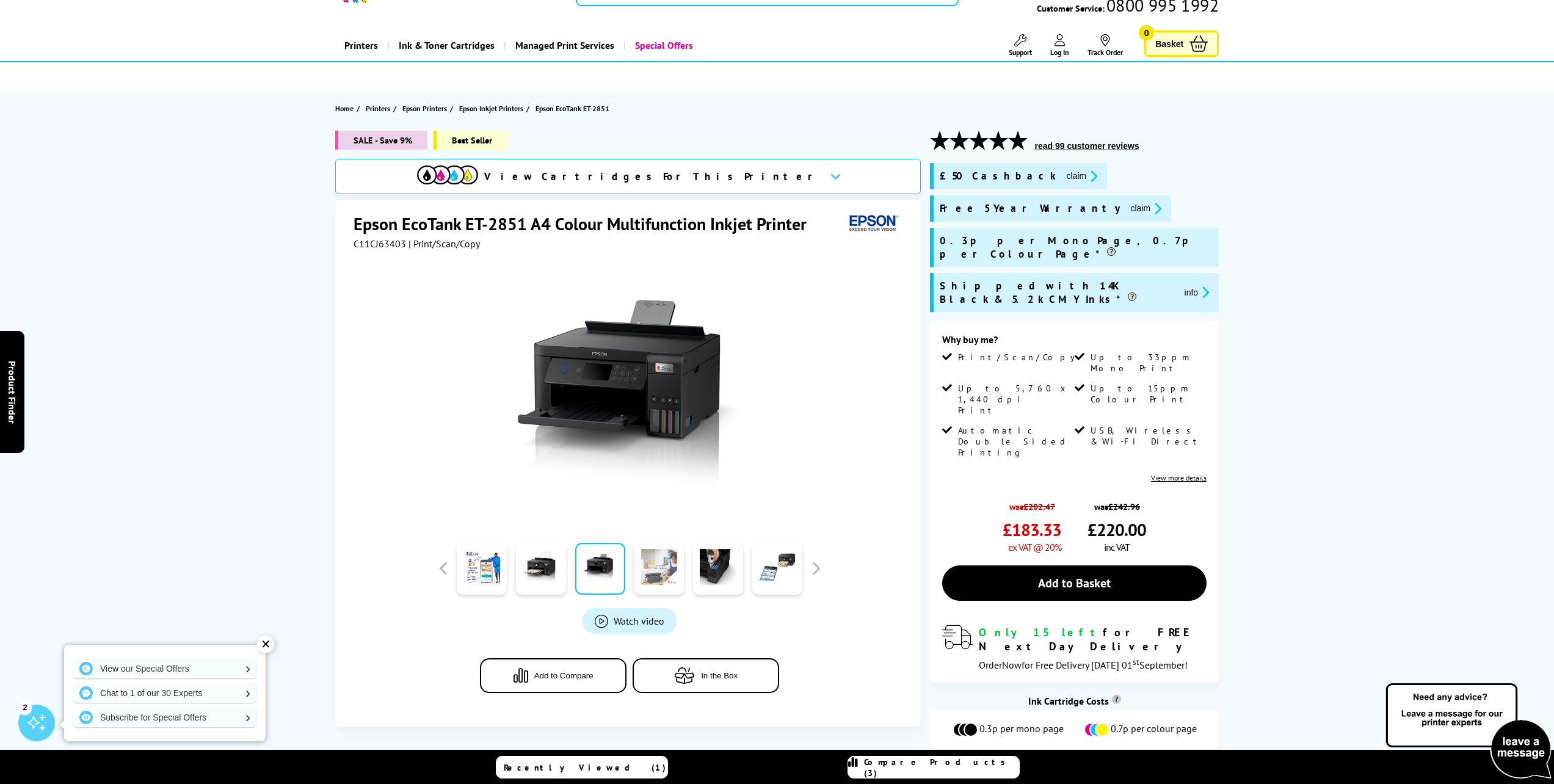
click at [654, 570] on link at bounding box center [658, 568] width 50 height 52
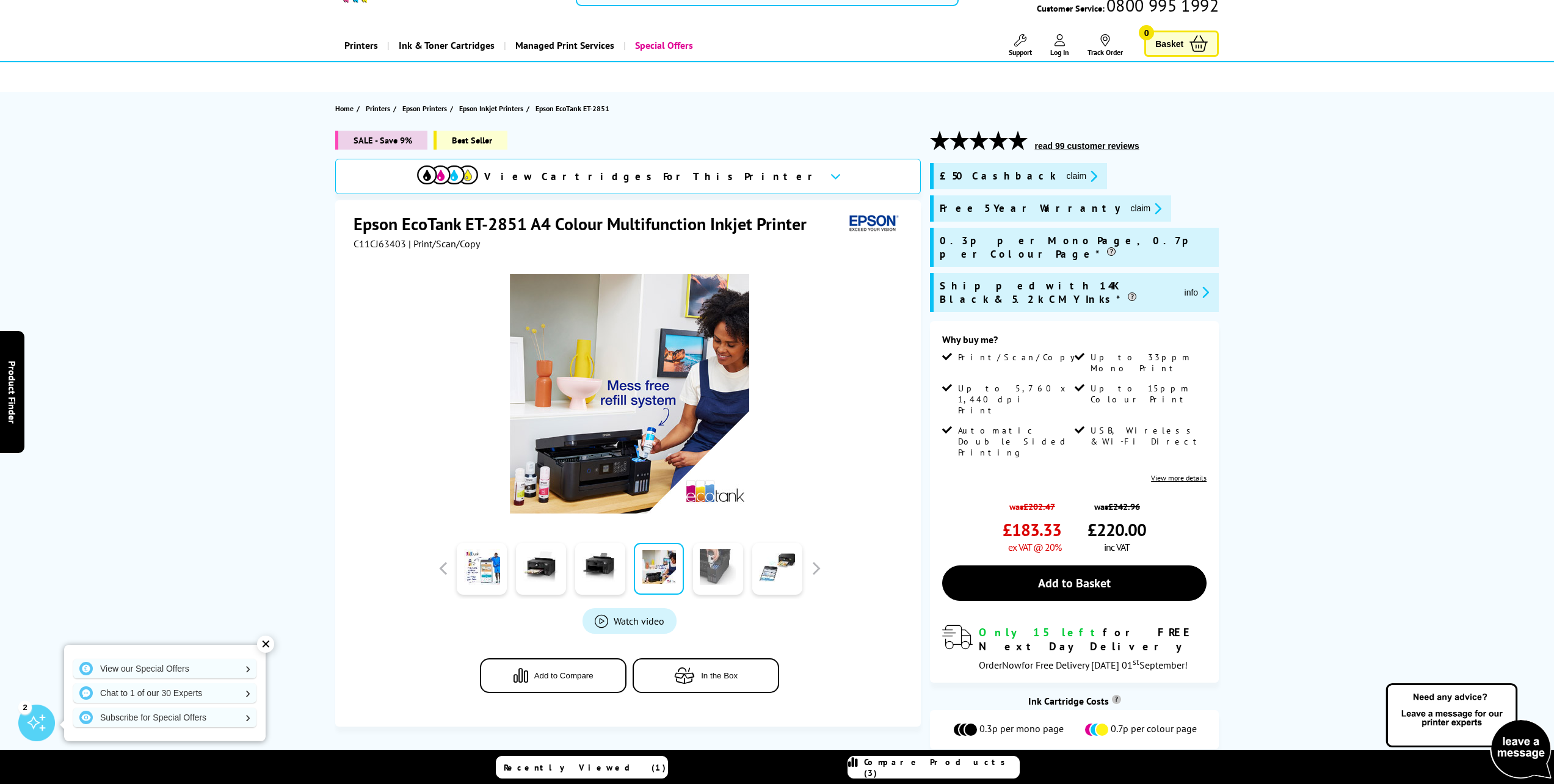
click at [719, 570] on link at bounding box center [718, 568] width 50 height 52
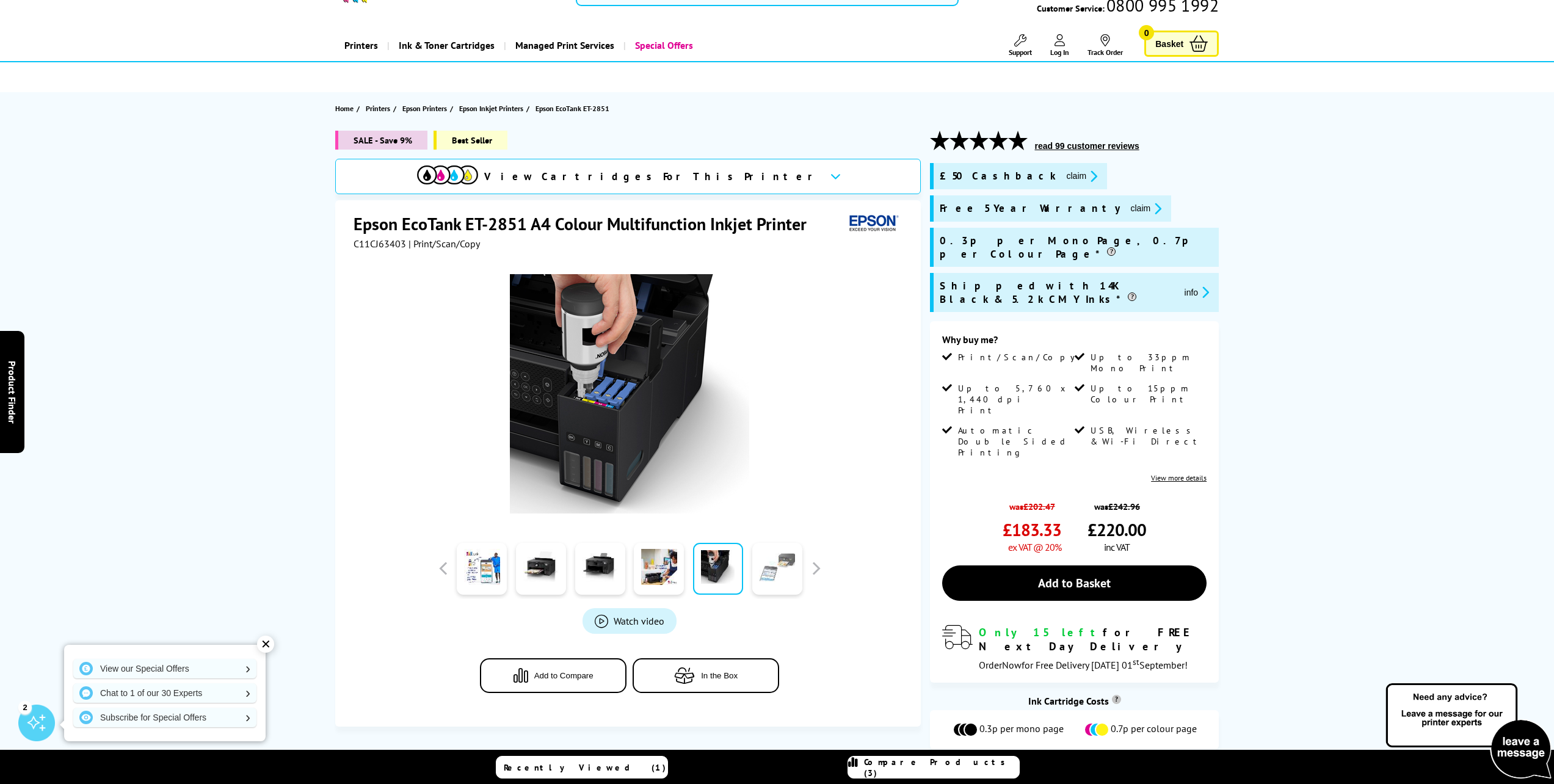
click at [792, 568] on link at bounding box center [777, 568] width 50 height 52
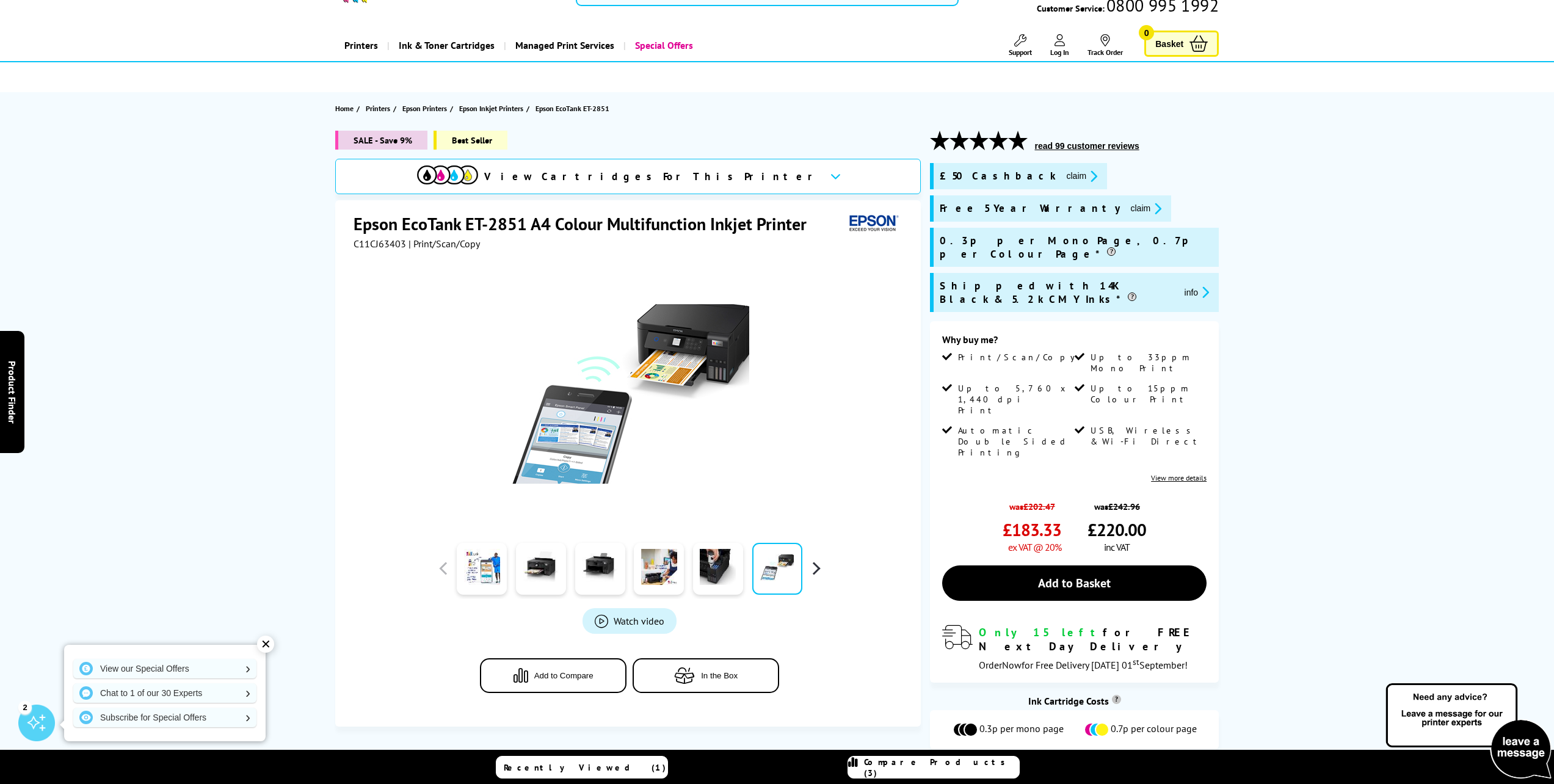
click at [815, 569] on button "button" at bounding box center [815, 568] width 18 height 18
click at [488, 570] on link at bounding box center [482, 568] width 50 height 52
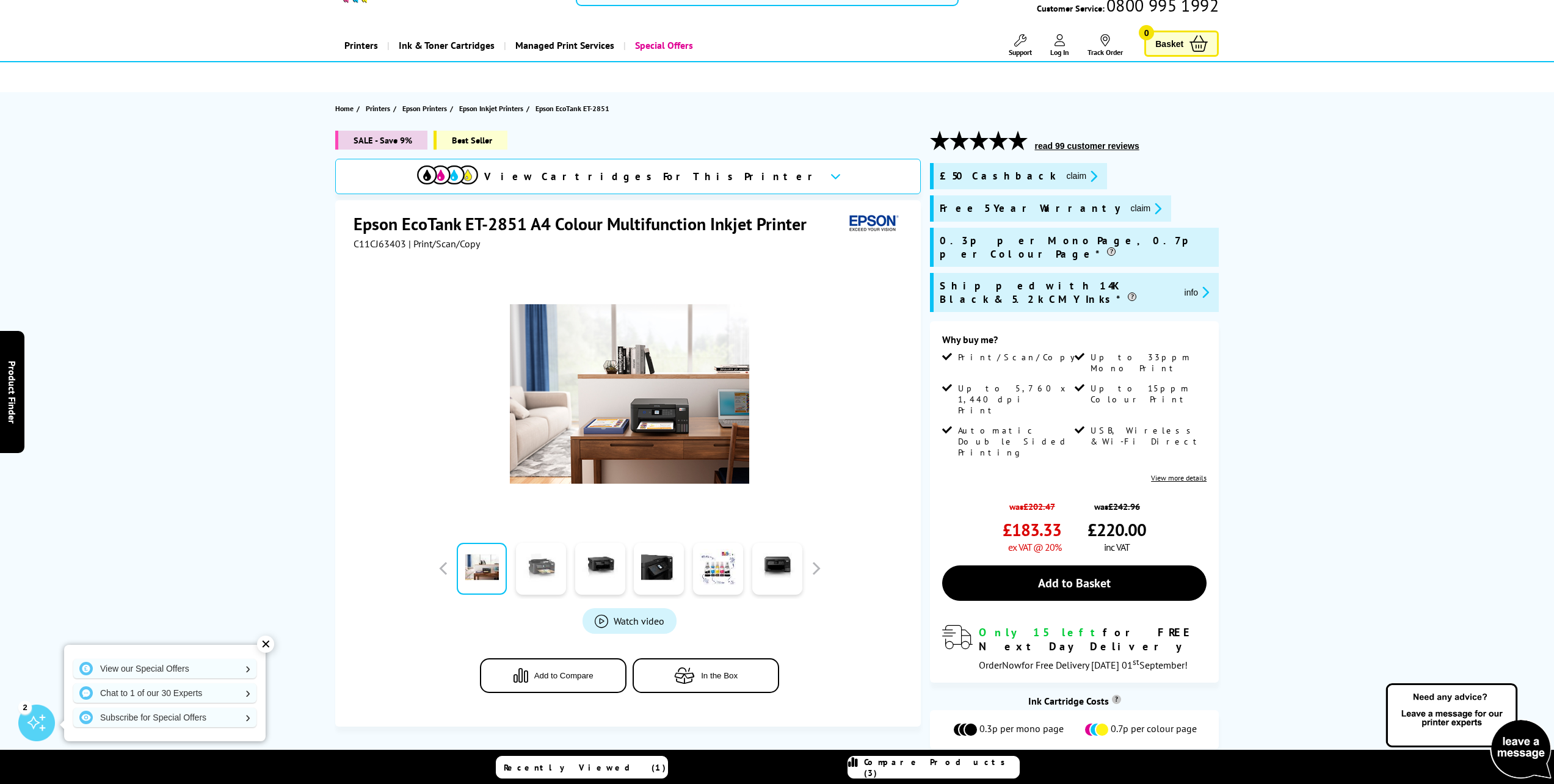
click at [523, 571] on link at bounding box center [541, 568] width 50 height 52
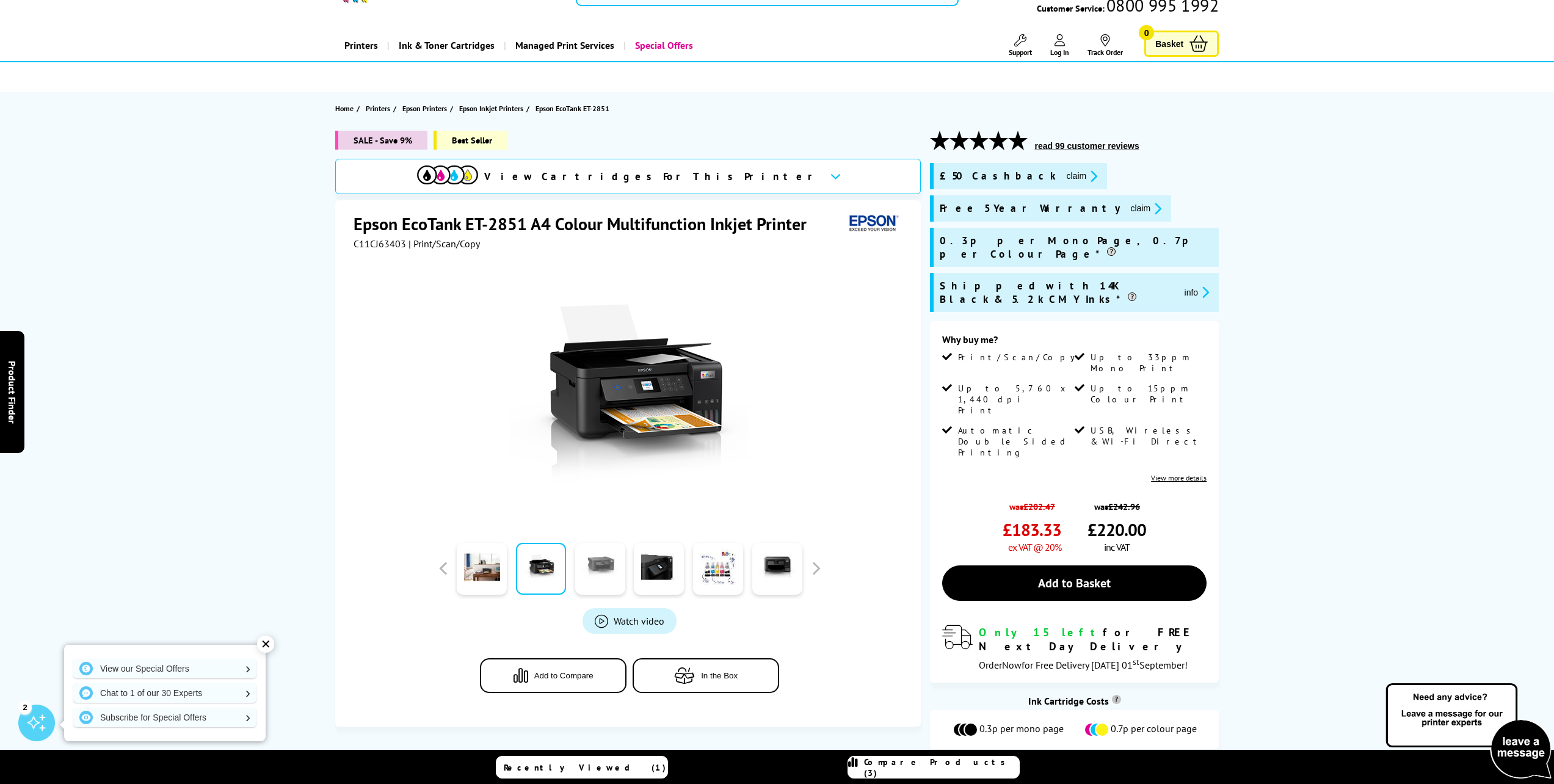
click at [587, 573] on link at bounding box center [600, 568] width 50 height 52
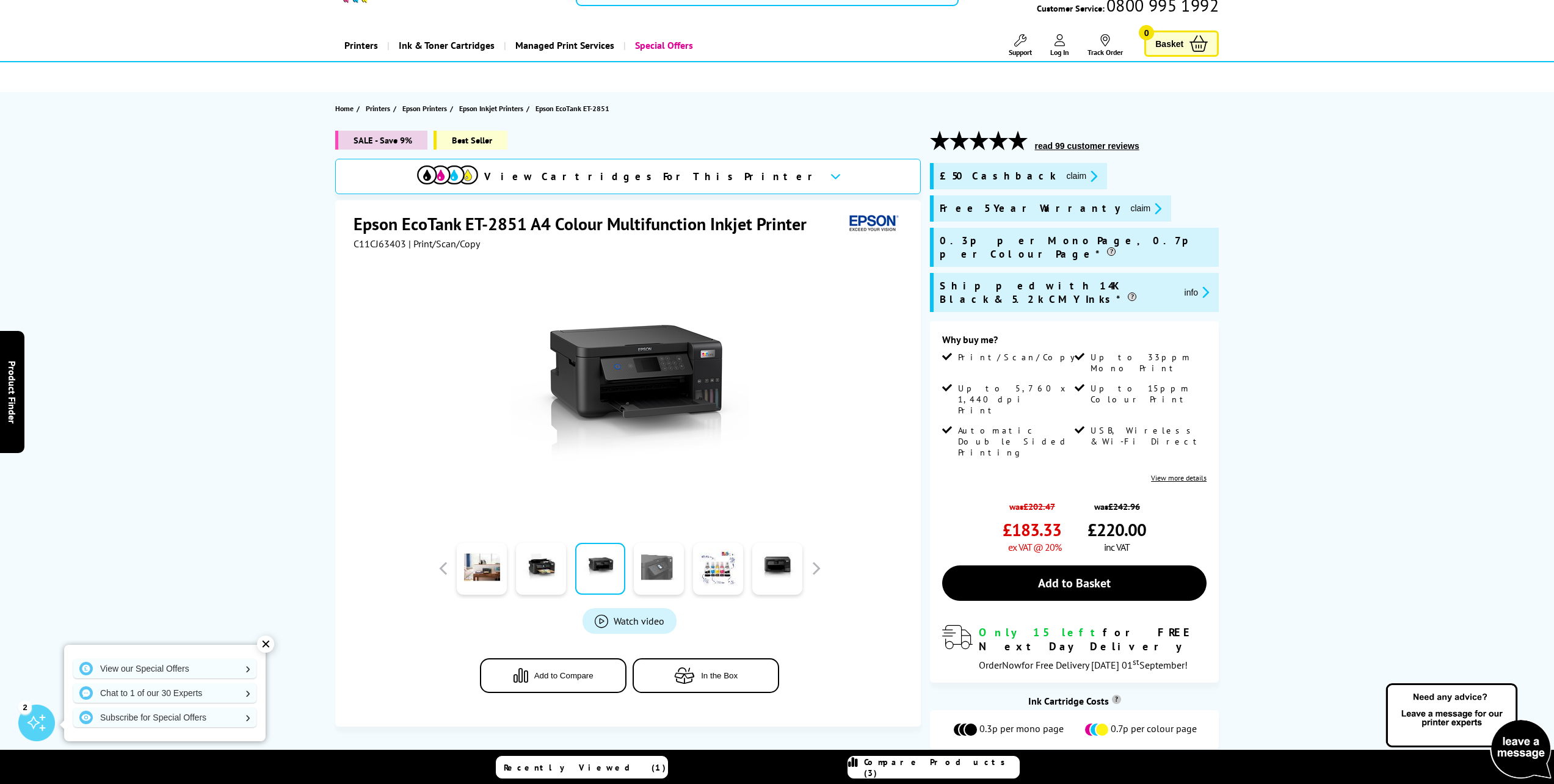
click at [647, 572] on link at bounding box center [658, 568] width 50 height 52
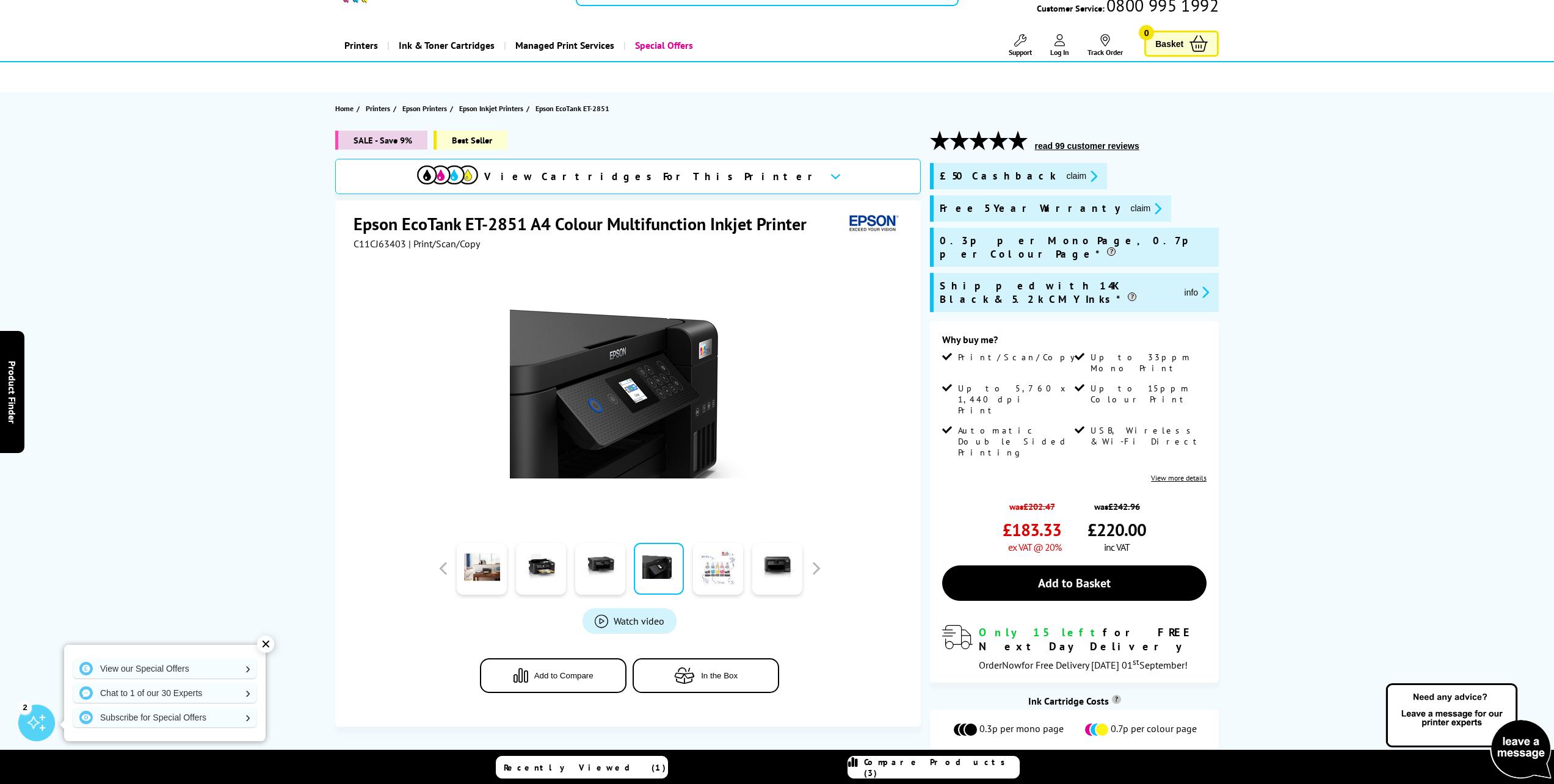
click at [699, 571] on link at bounding box center [718, 568] width 50 height 52
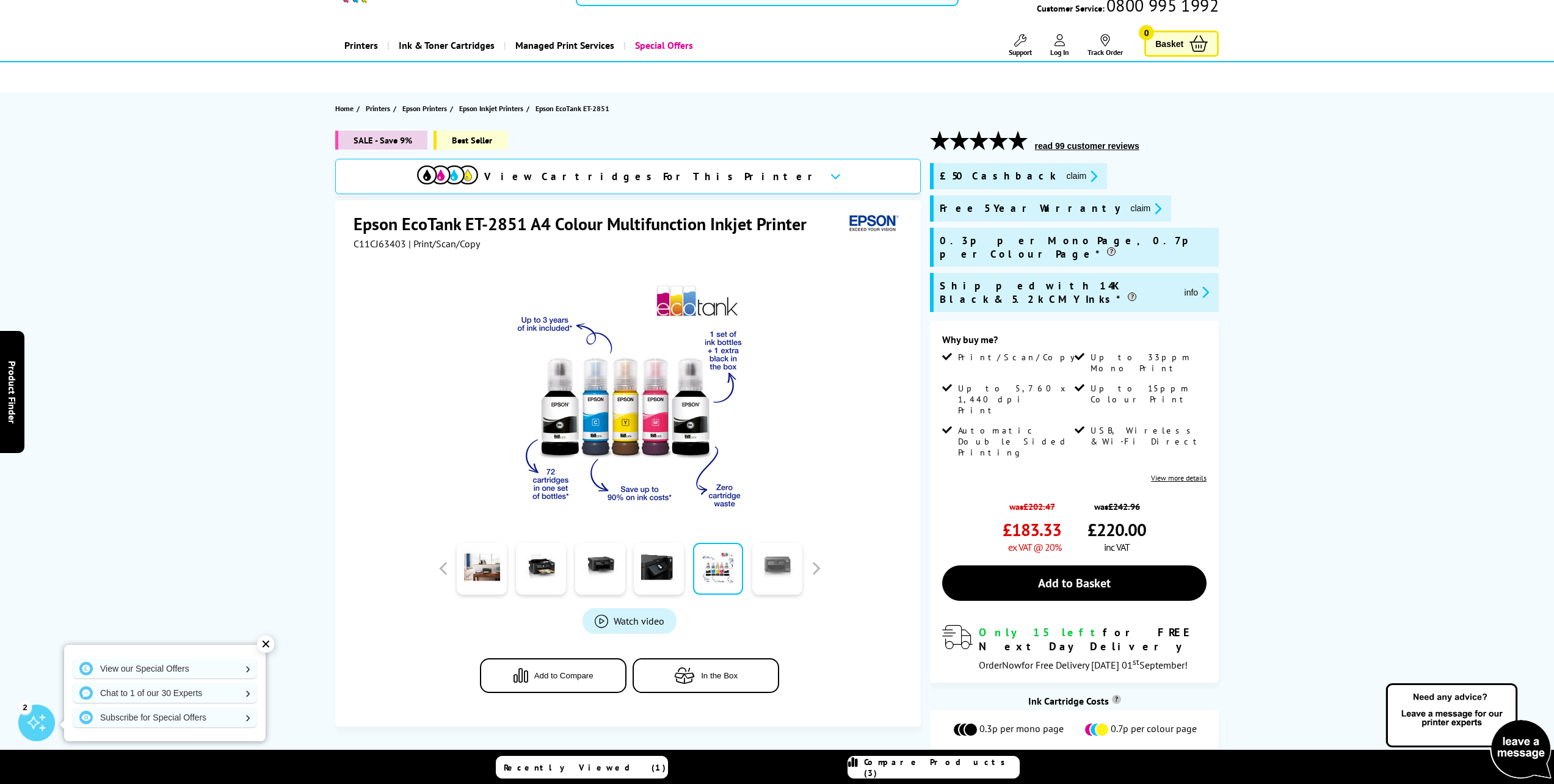
click at [766, 570] on link at bounding box center [777, 568] width 50 height 52
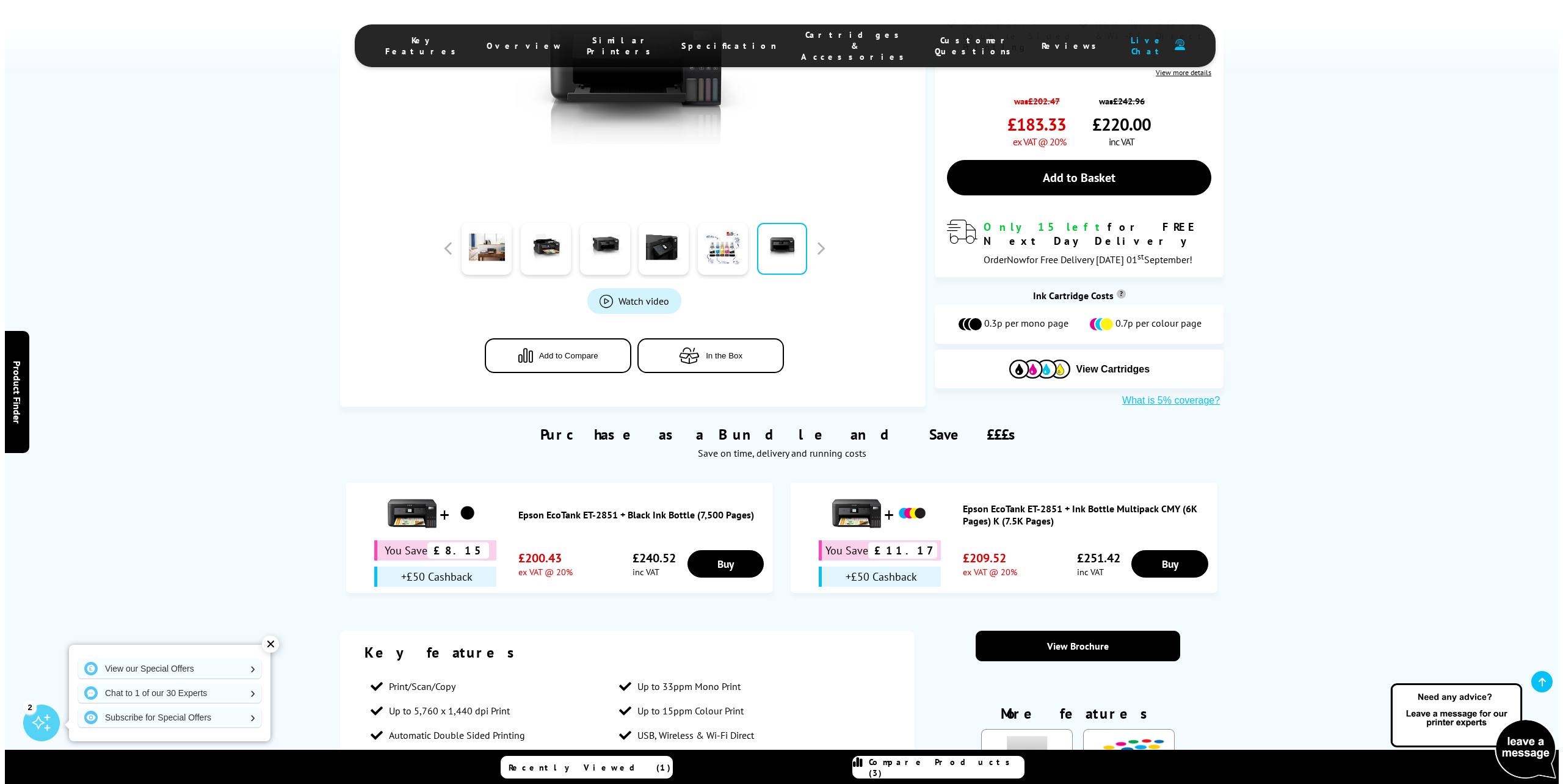
scroll to position [439, 0]
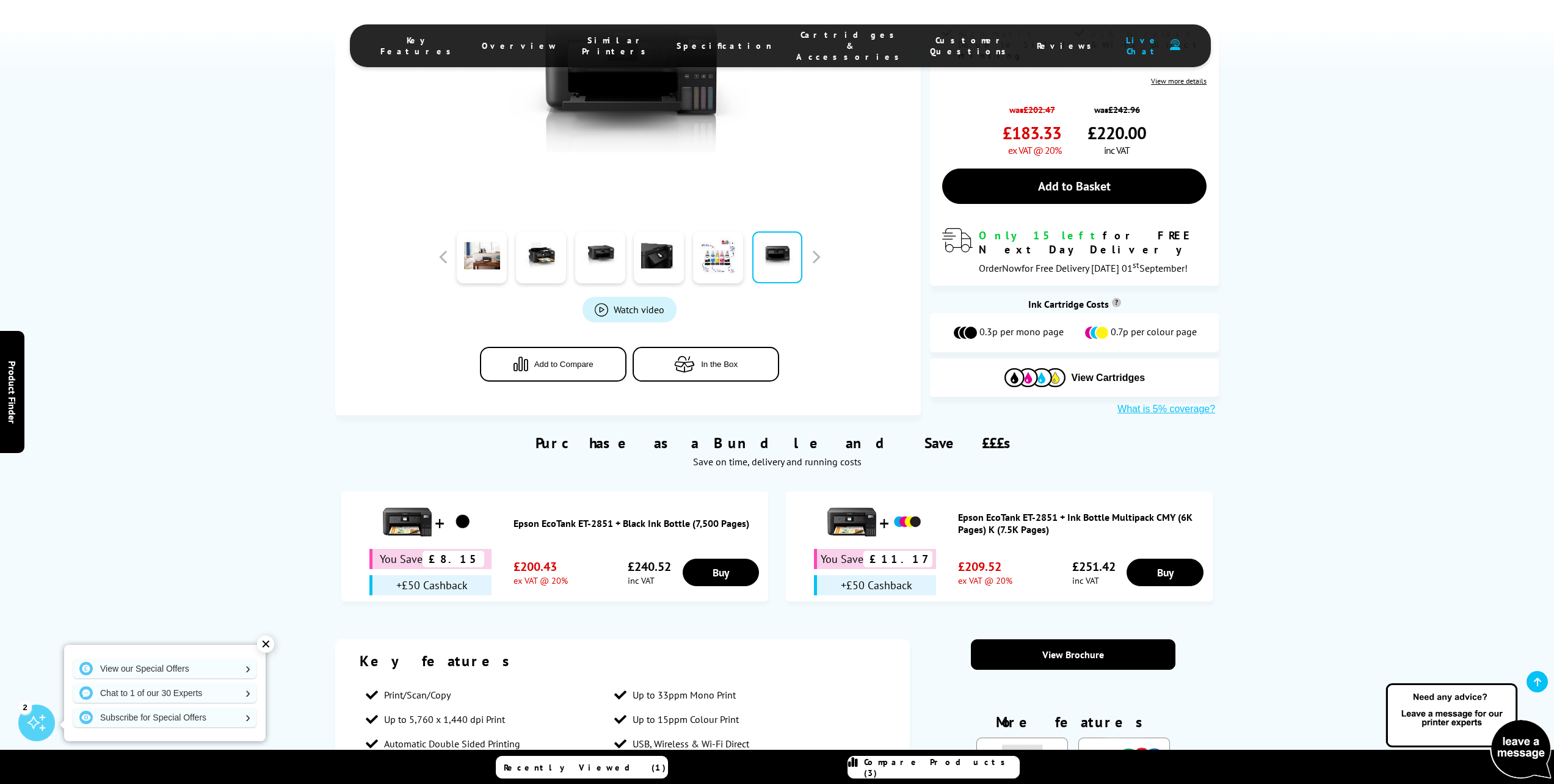
click at [556, 360] on span "Add to Compare" at bounding box center [564, 364] width 59 height 9
click at [940, 769] on span "Compare Products (3)" at bounding box center [942, 767] width 155 height 22
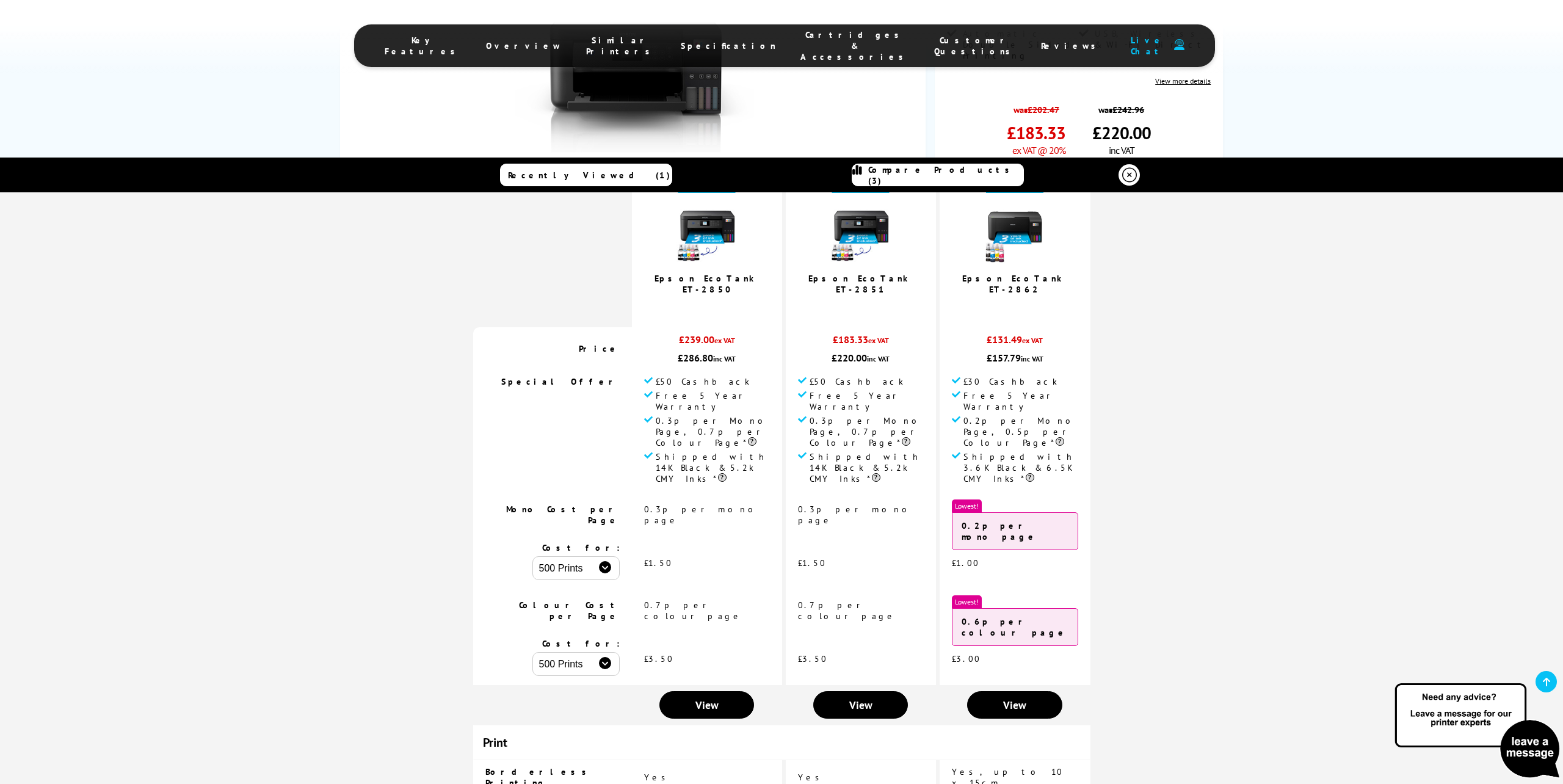
scroll to position [0, 0]
